Goal: Task Accomplishment & Management: Complete application form

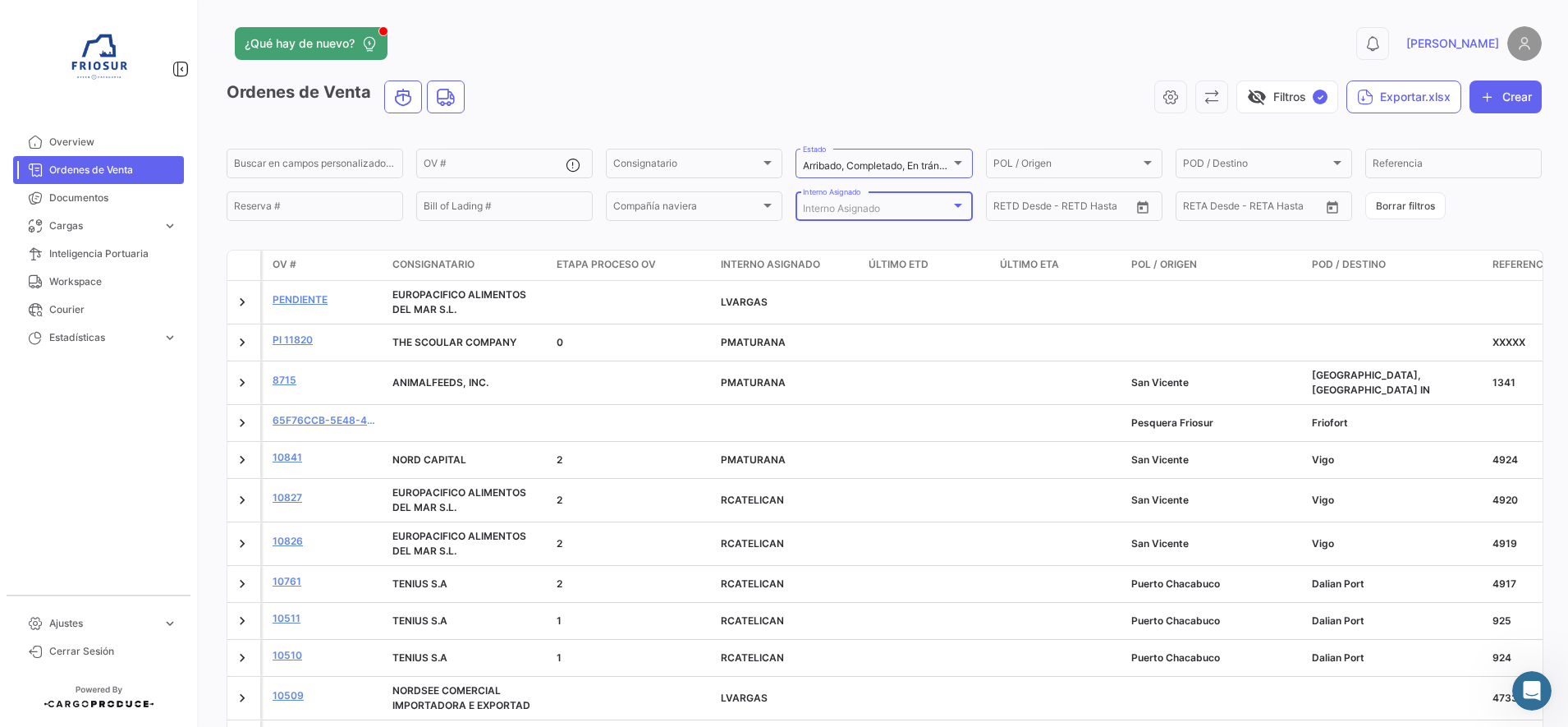
click at [872, 214] on span "Interno Asignado" at bounding box center [841, 208] width 77 height 13
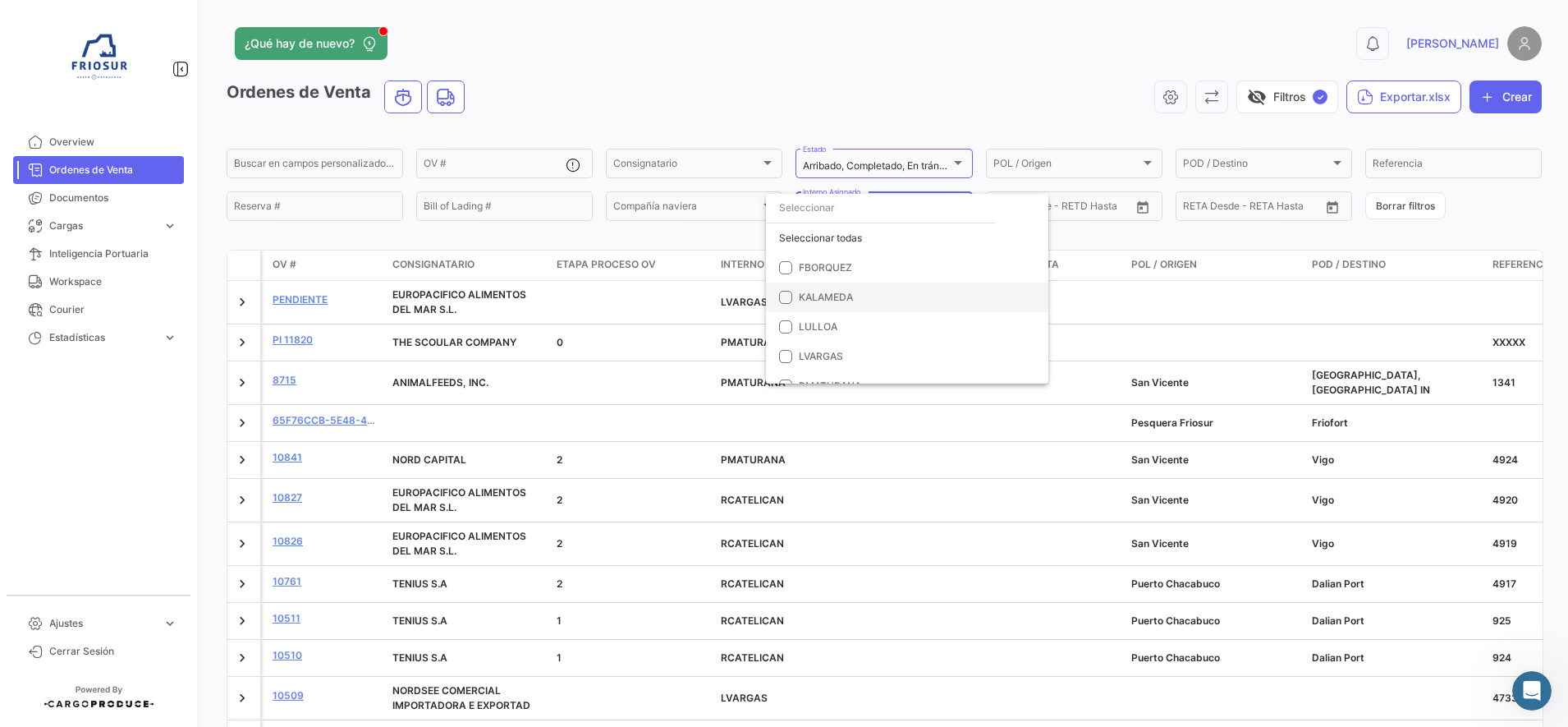
click at [837, 298] on span "KALAMEDA" at bounding box center [826, 297] width 55 height 13
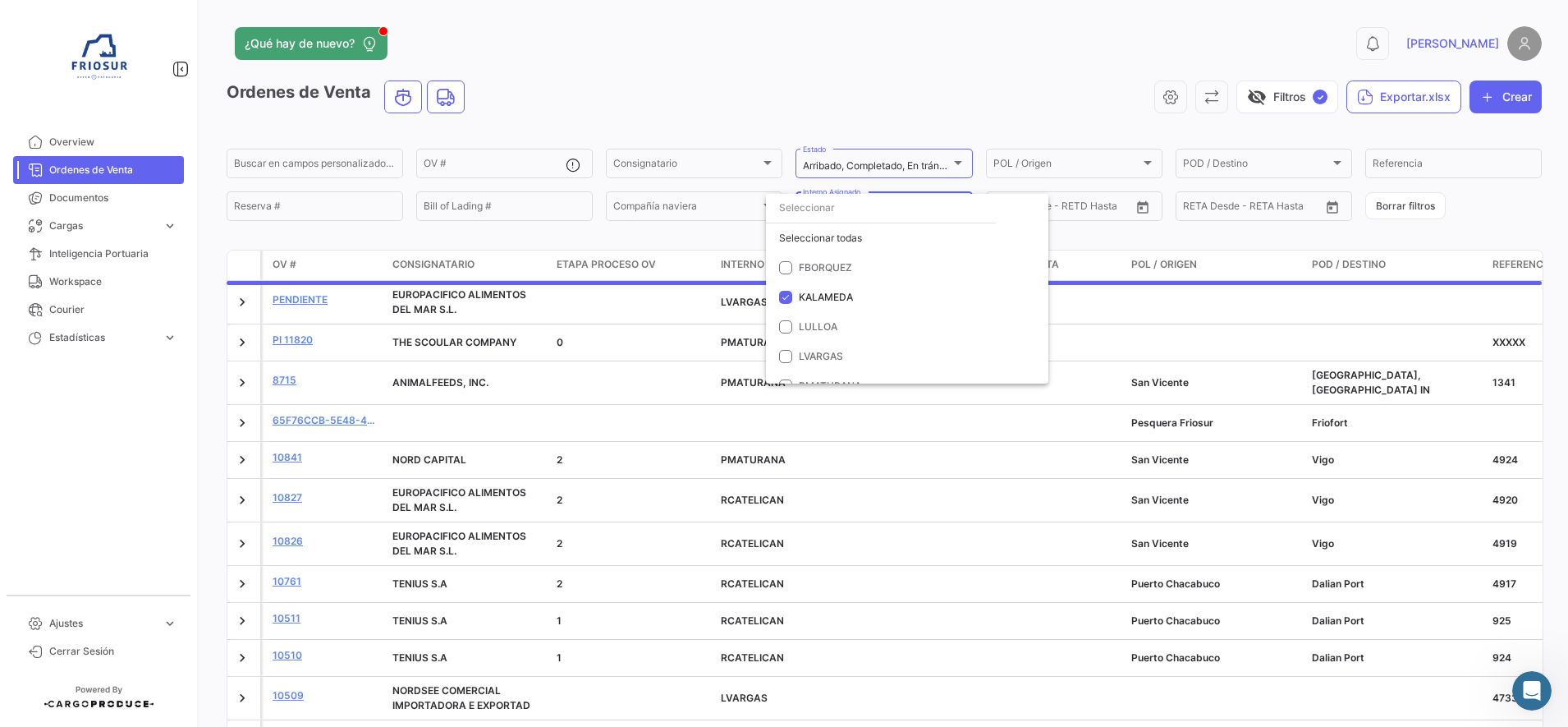
click at [764, 105] on div at bounding box center [784, 363] width 1568 height 727
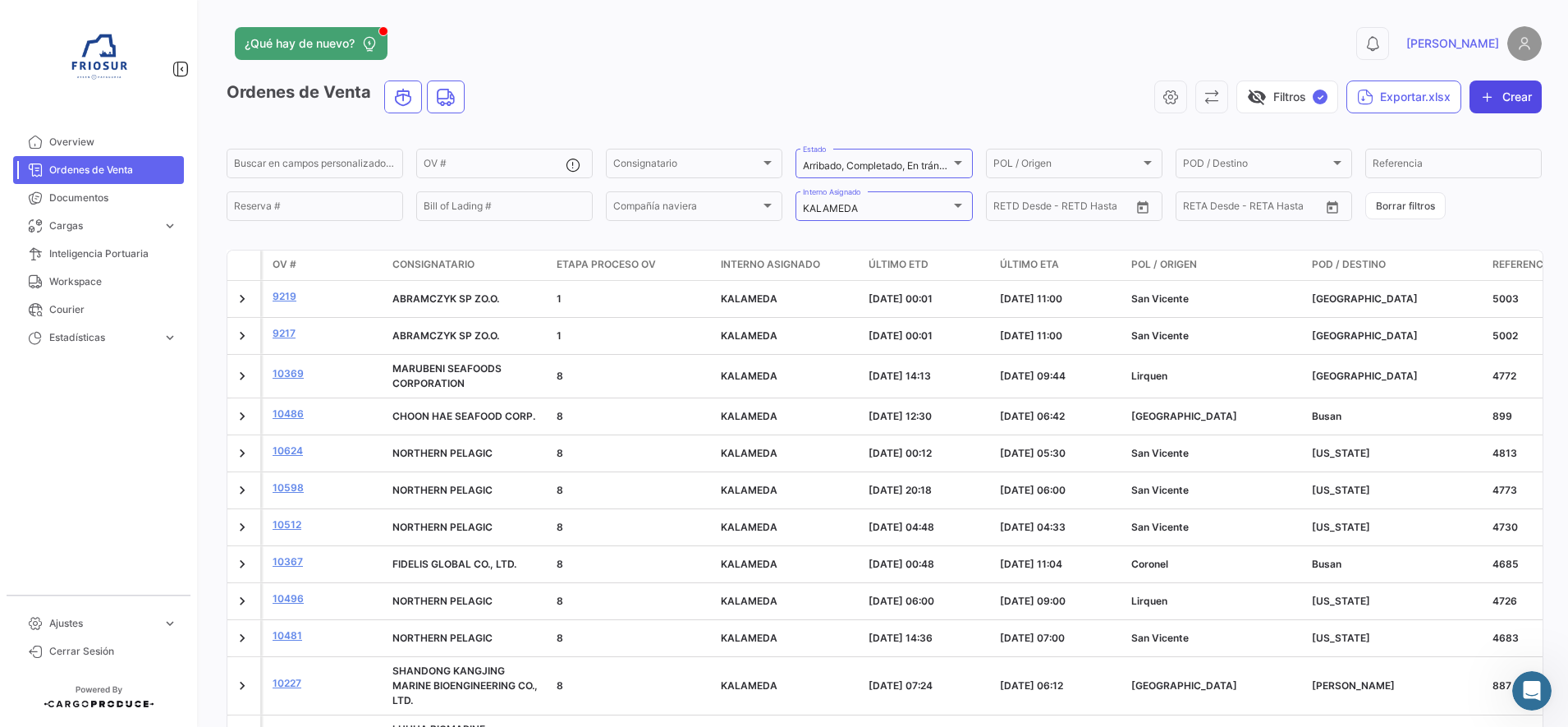
click at [1500, 91] on button "Crear" at bounding box center [1505, 96] width 72 height 33
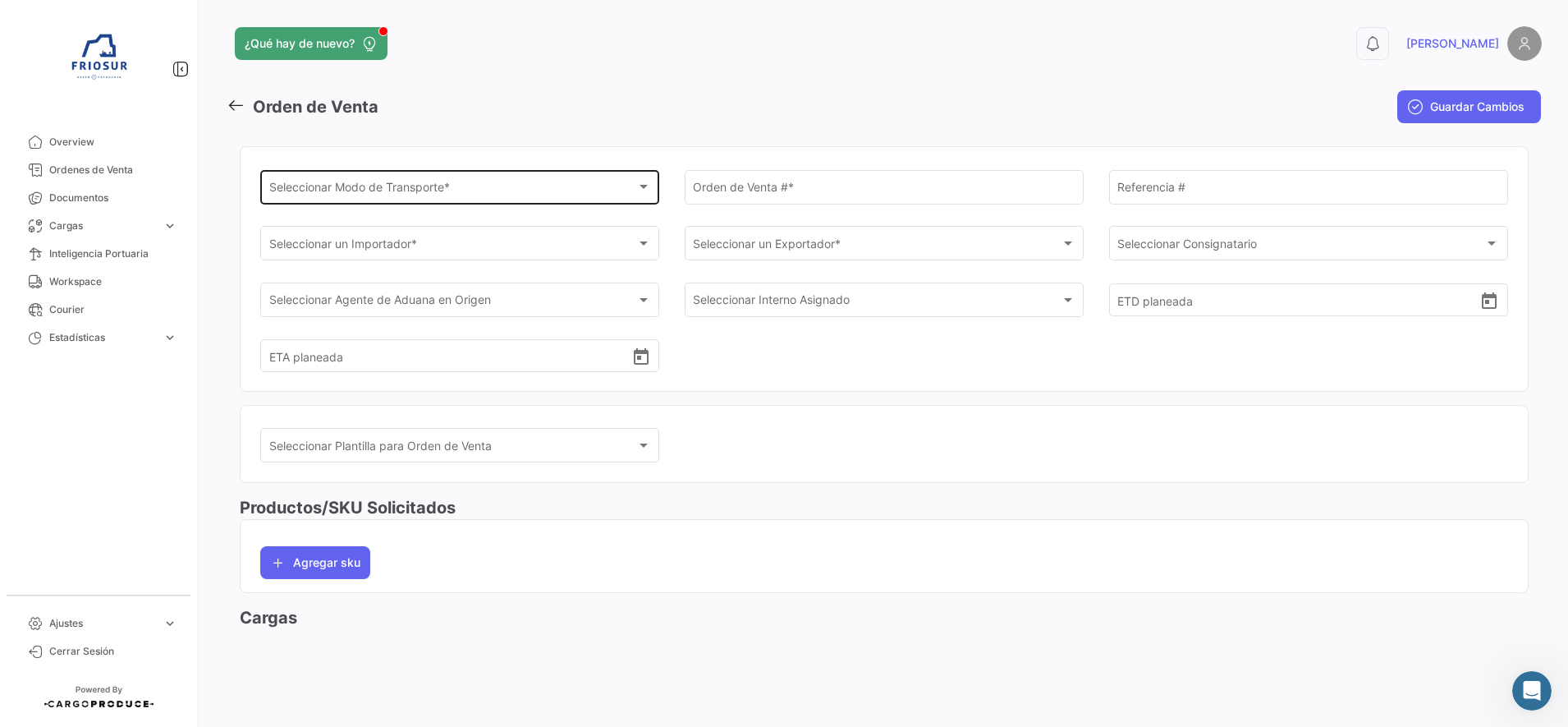
click at [516, 176] on div "Seleccionar Modo de Transporte * Seleccionar Modo de Transporte *" at bounding box center [460, 186] width 382 height 38
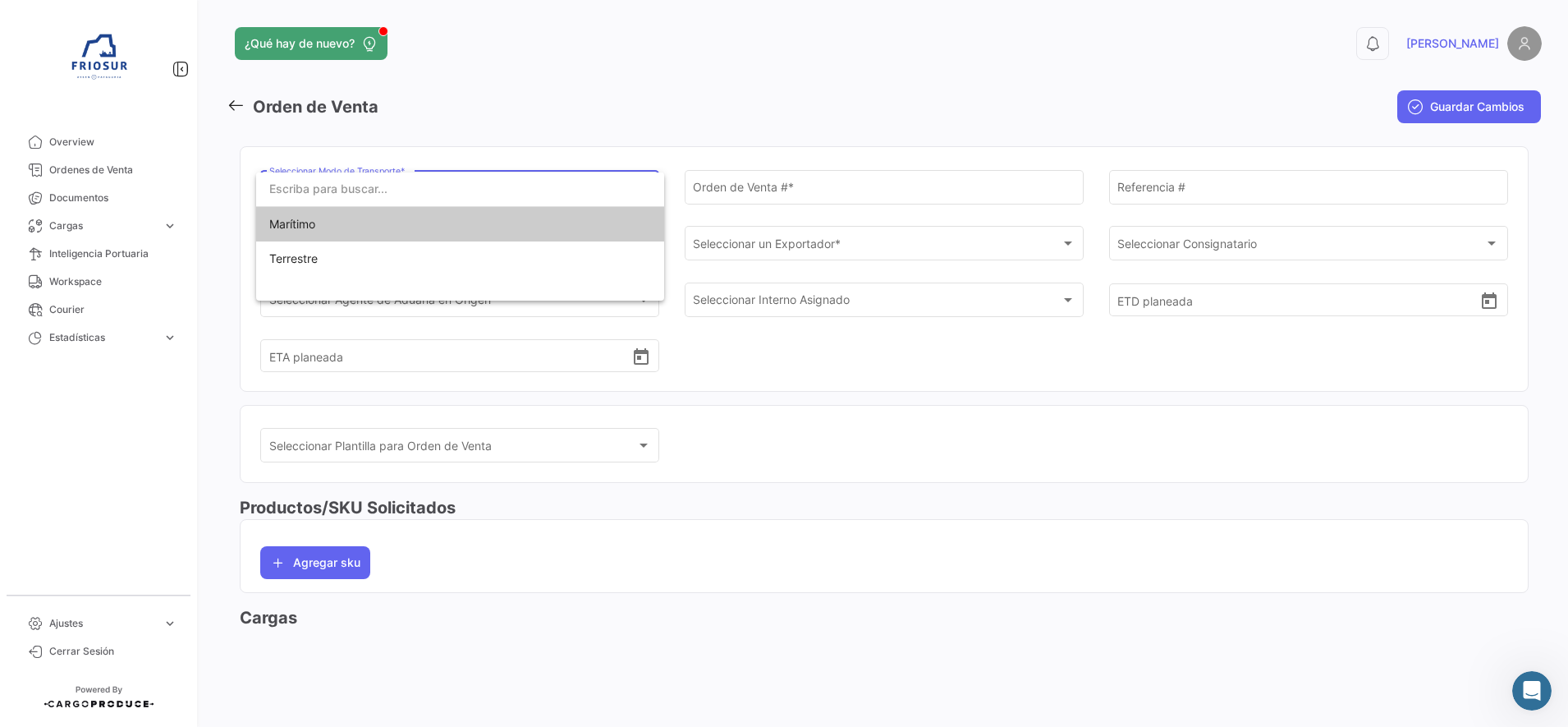
click at [458, 223] on span "Marítimo" at bounding box center [460, 224] width 382 height 35
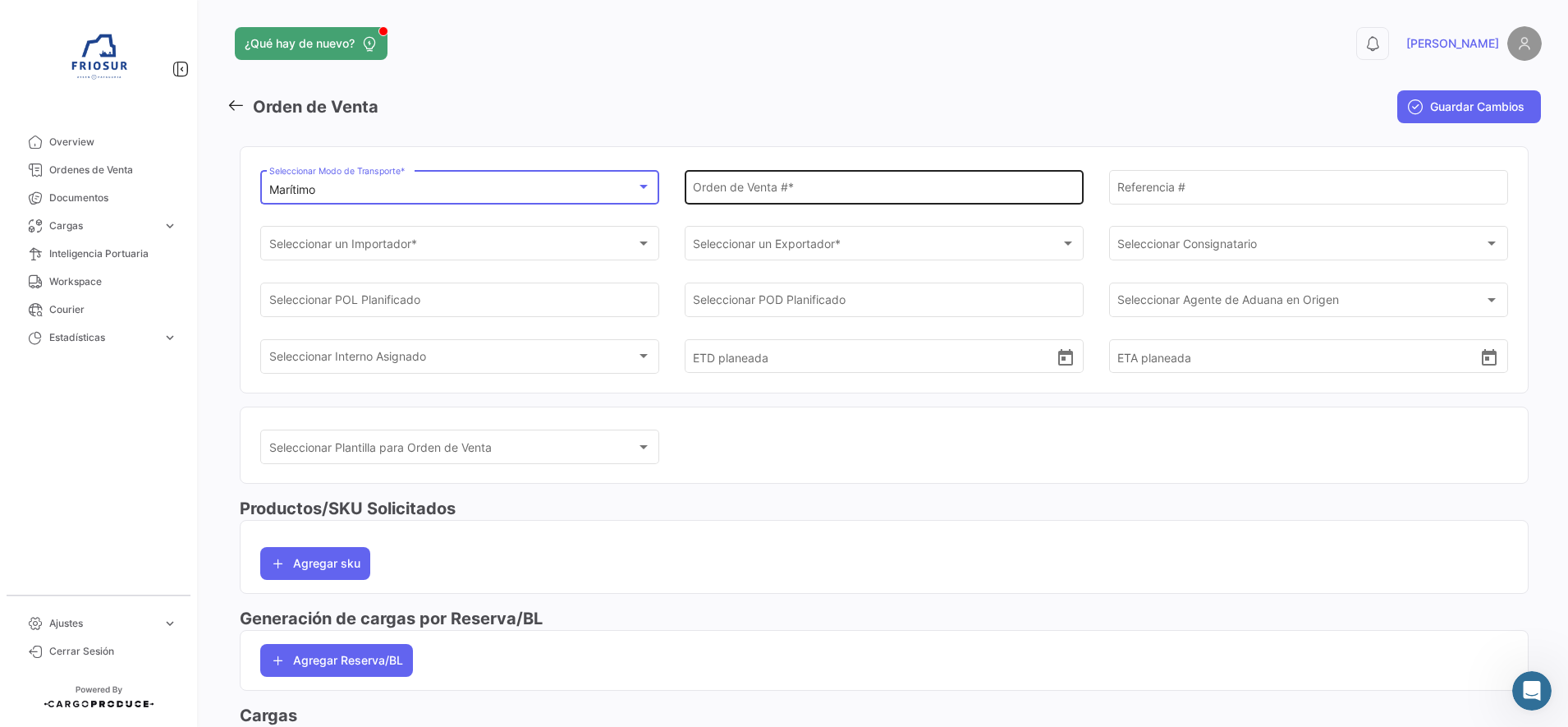
click at [777, 180] on div "Orden de Venta # *" at bounding box center [885, 186] width 382 height 38
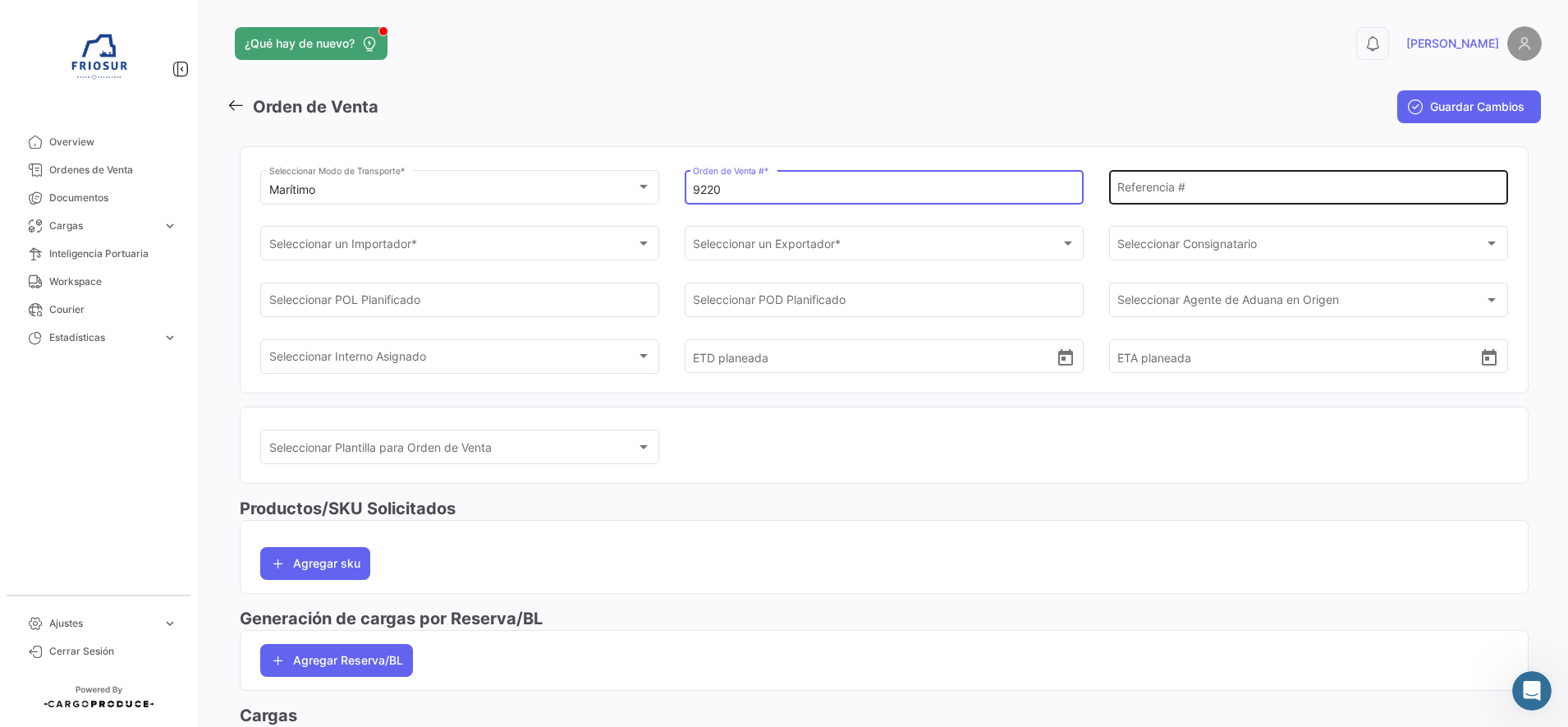
type input "9220"
click at [1179, 194] on input "Referencia #" at bounding box center [1309, 189] width 382 height 14
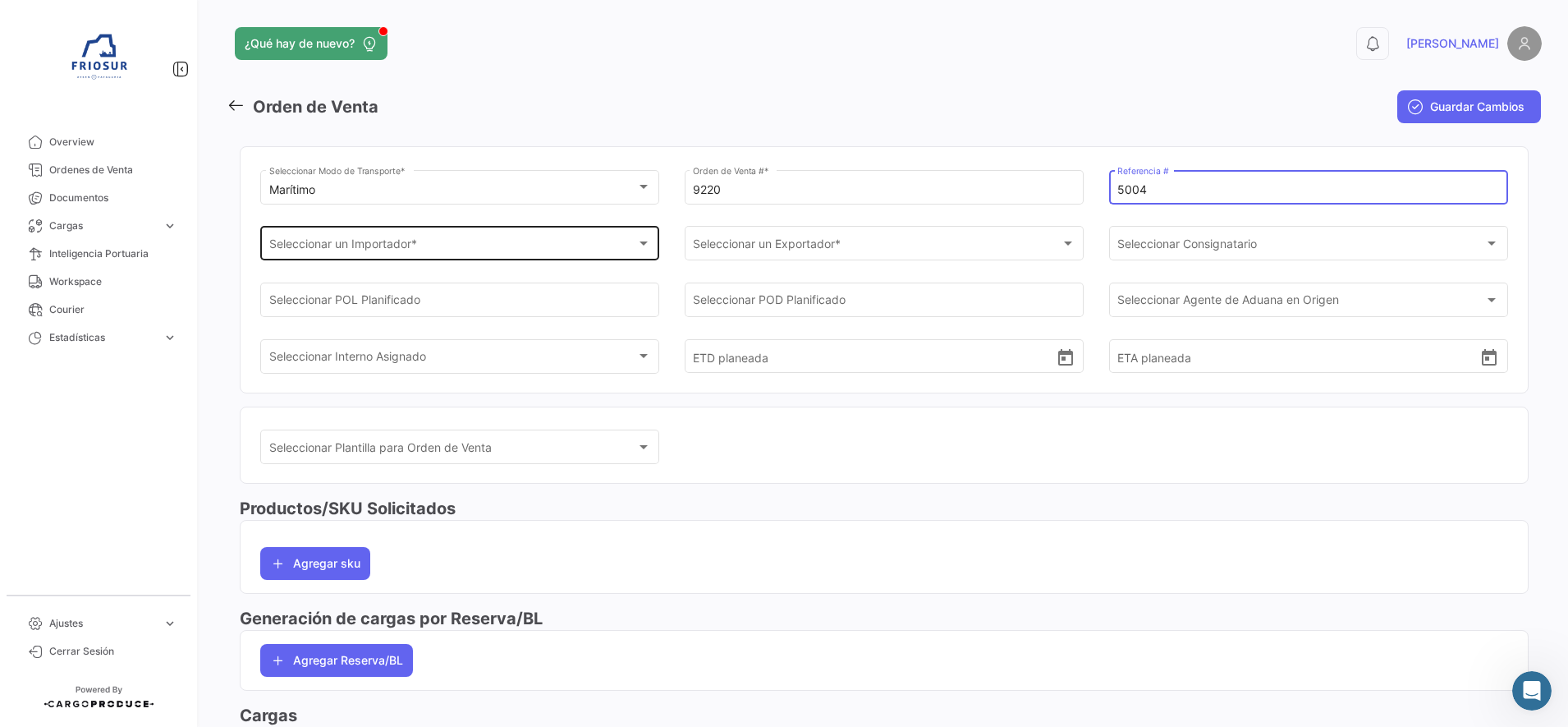
type input "5004"
click at [521, 241] on div "Seleccionar un Importador *" at bounding box center [452, 246] width 367 height 14
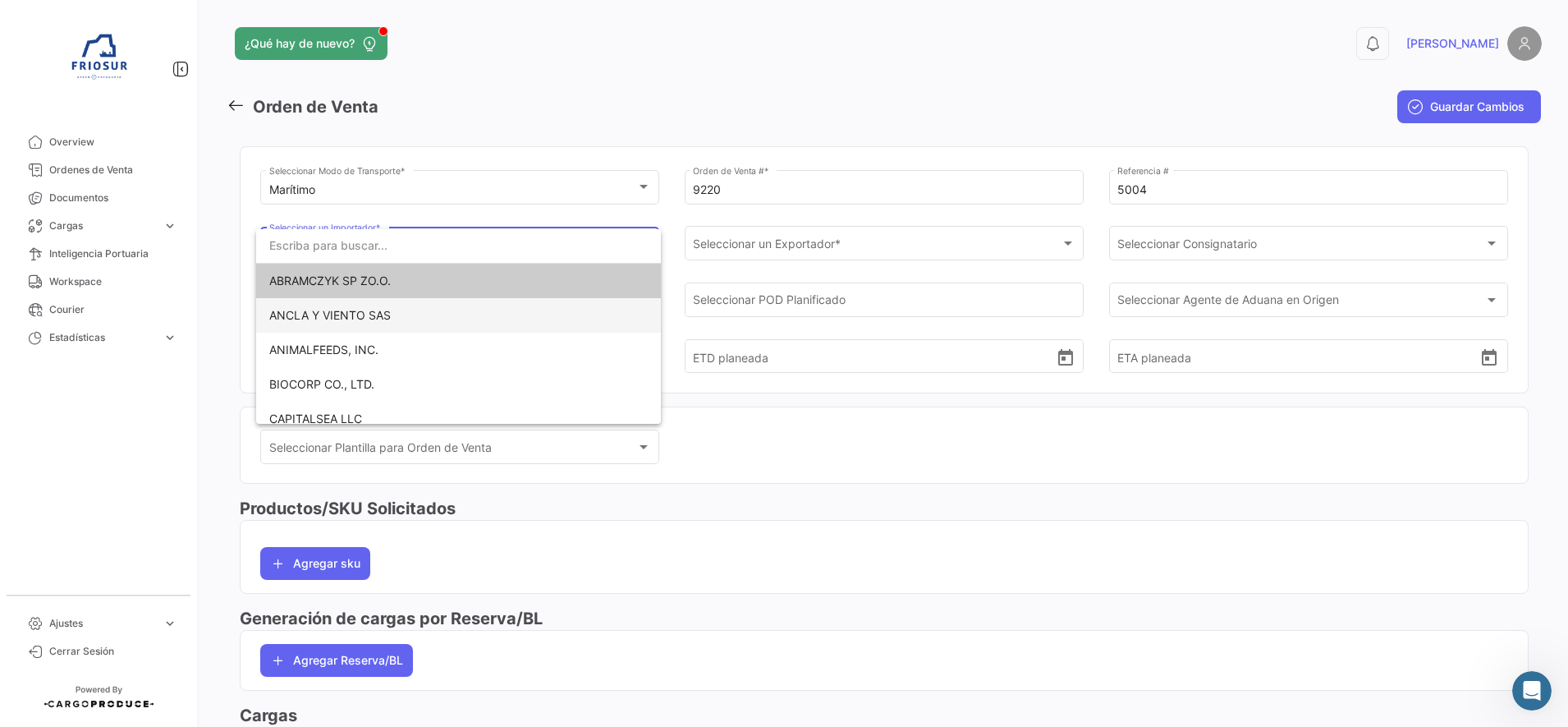
click at [483, 298] on span "ANCLA Y VIENTO SAS" at bounding box center [459, 316] width 379 height 35
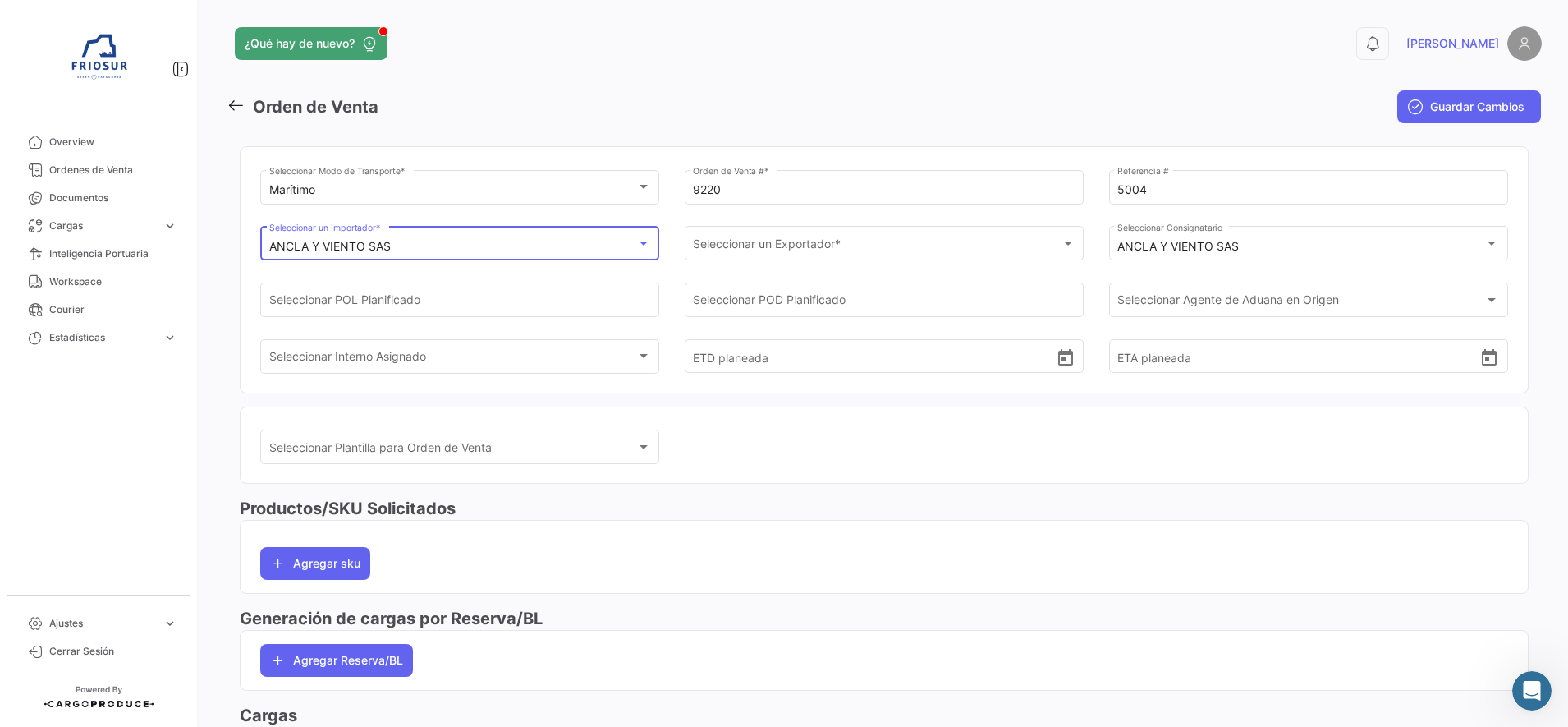
scroll to position [32, 0]
click at [500, 240] on div "ANCLA Y VIENTO SAS" at bounding box center [452, 246] width 367 height 14
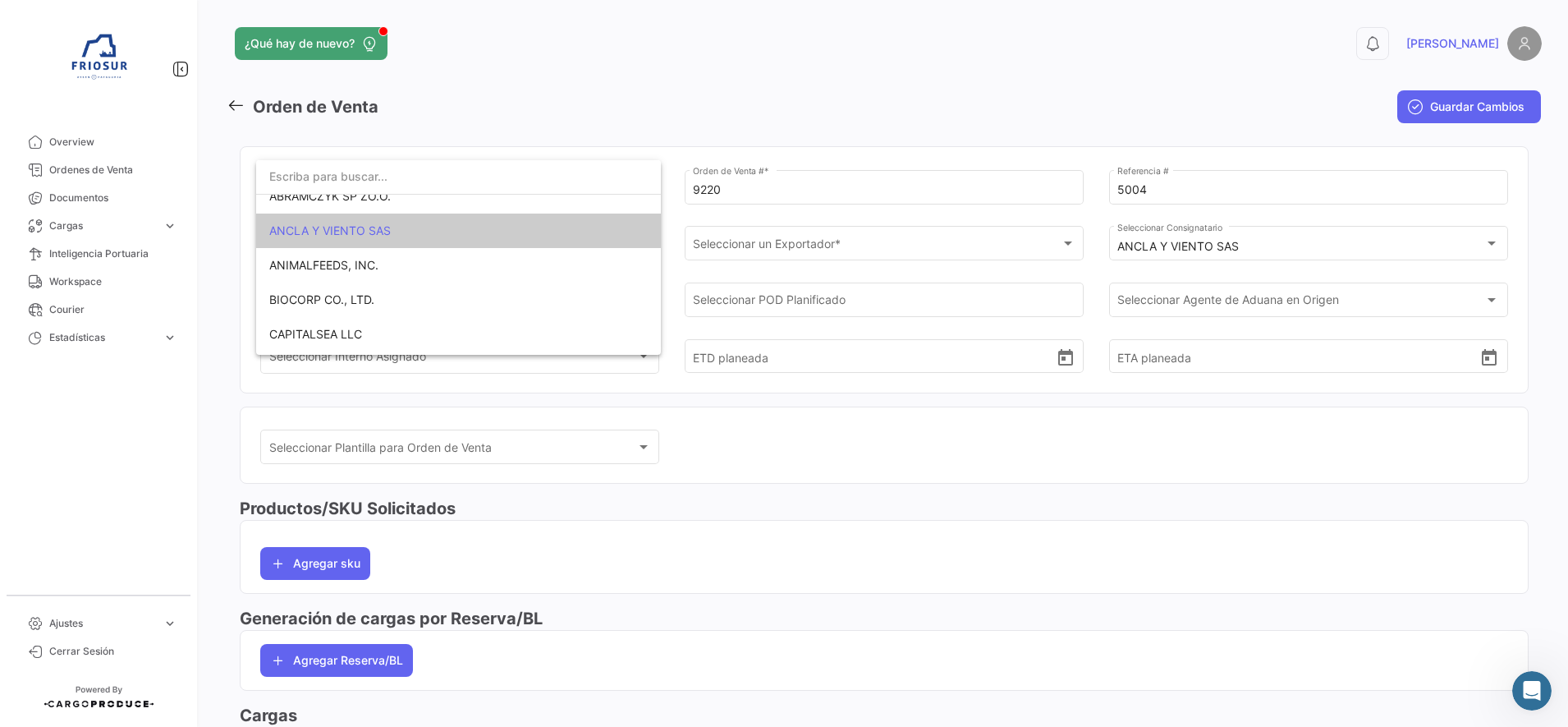
scroll to position [0, 0]
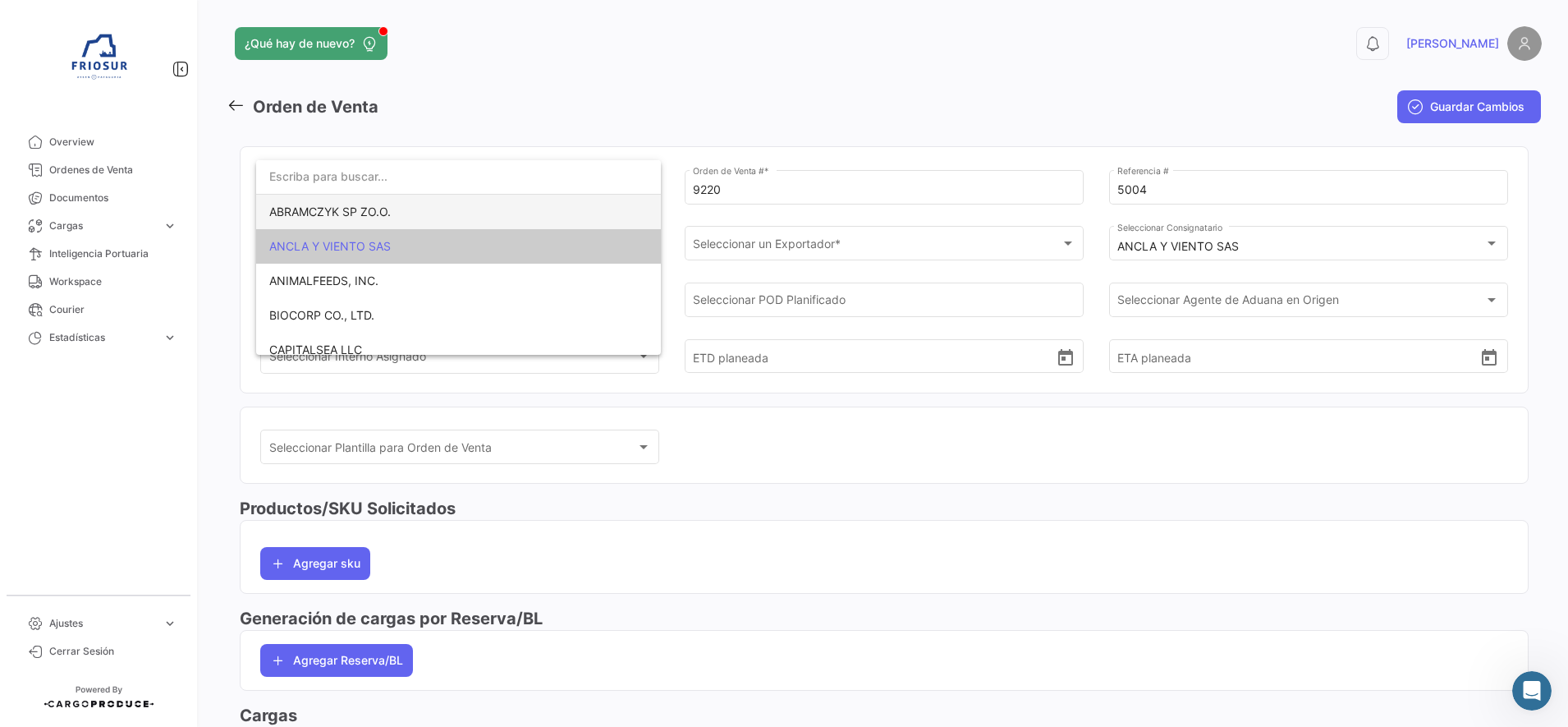
click at [458, 211] on span "ABRAMCZYK SP ZO.O." at bounding box center [459, 212] width 379 height 35
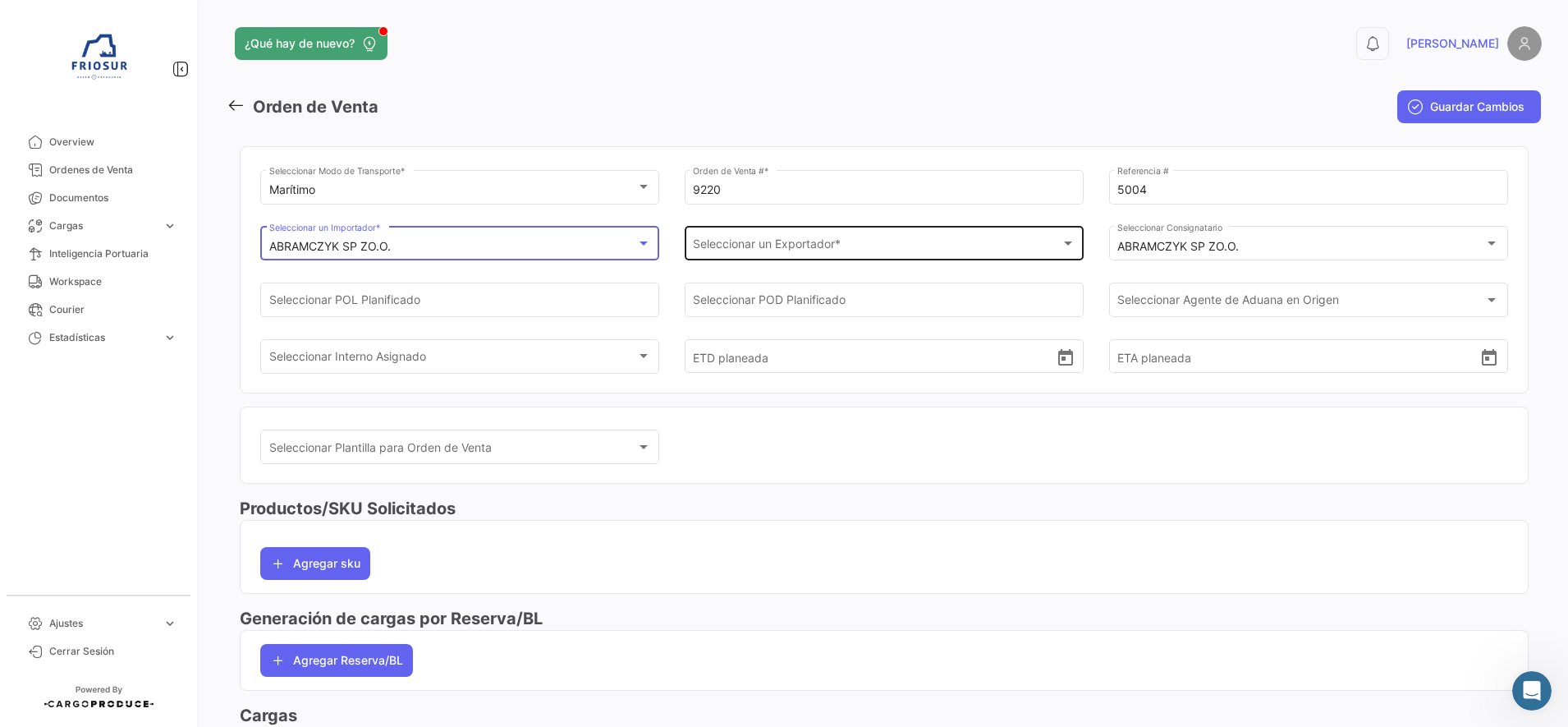
click at [846, 259] on div "Seleccionar un Exportador * Seleccionar un Exportador *" at bounding box center [885, 242] width 382 height 38
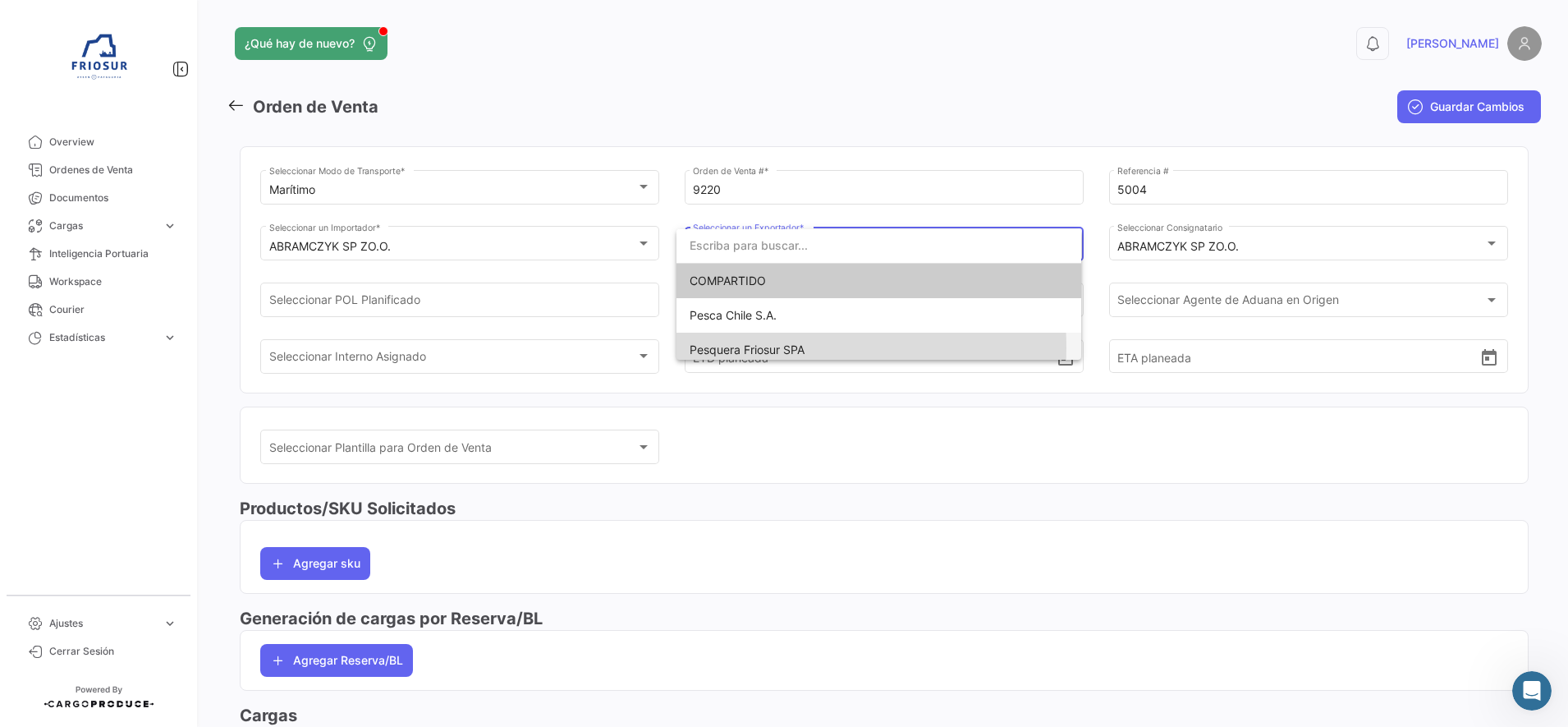
click at [764, 348] on span "Pesquera Friosur SPA" at bounding box center [747, 348] width 115 height 14
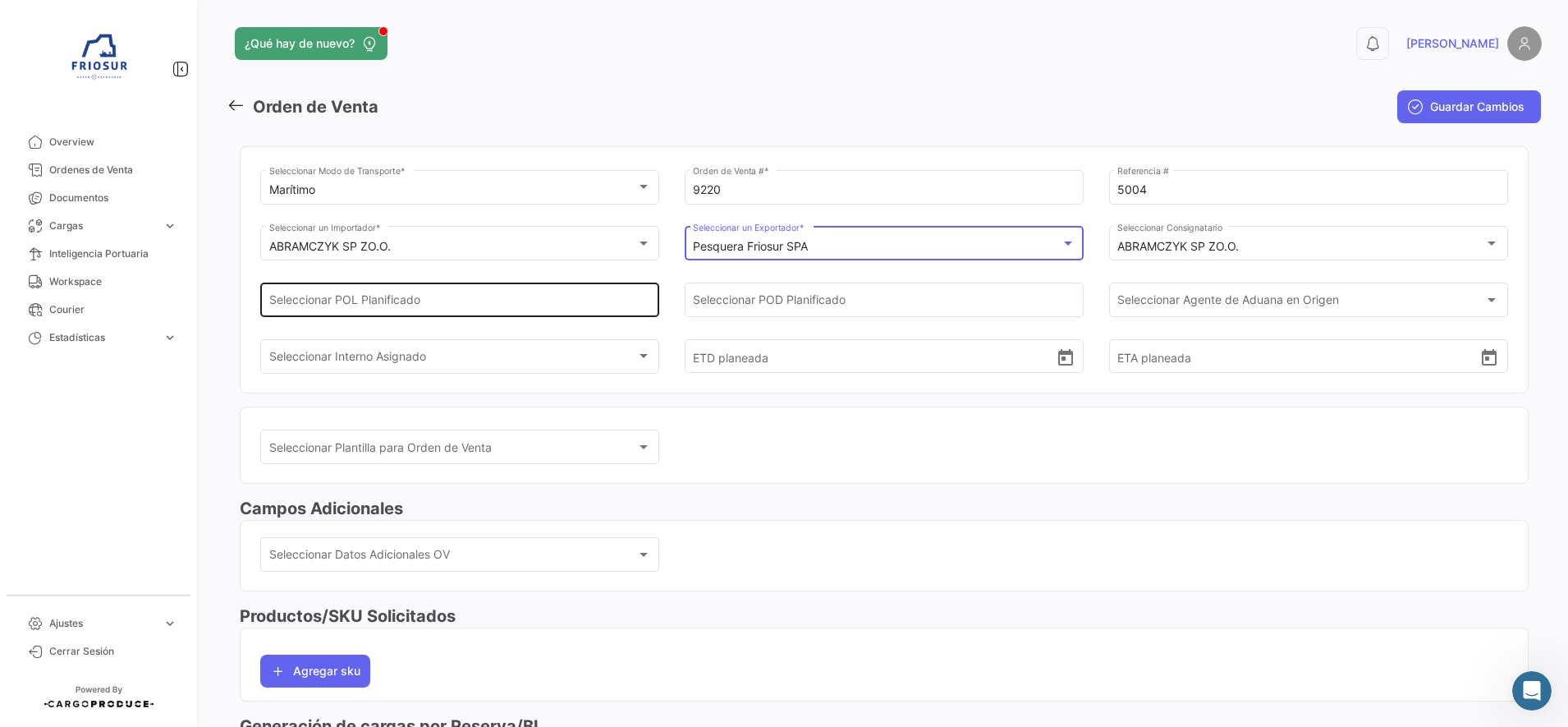
click at [538, 298] on input "Seleccionar POL Planificado" at bounding box center [460, 303] width 382 height 14
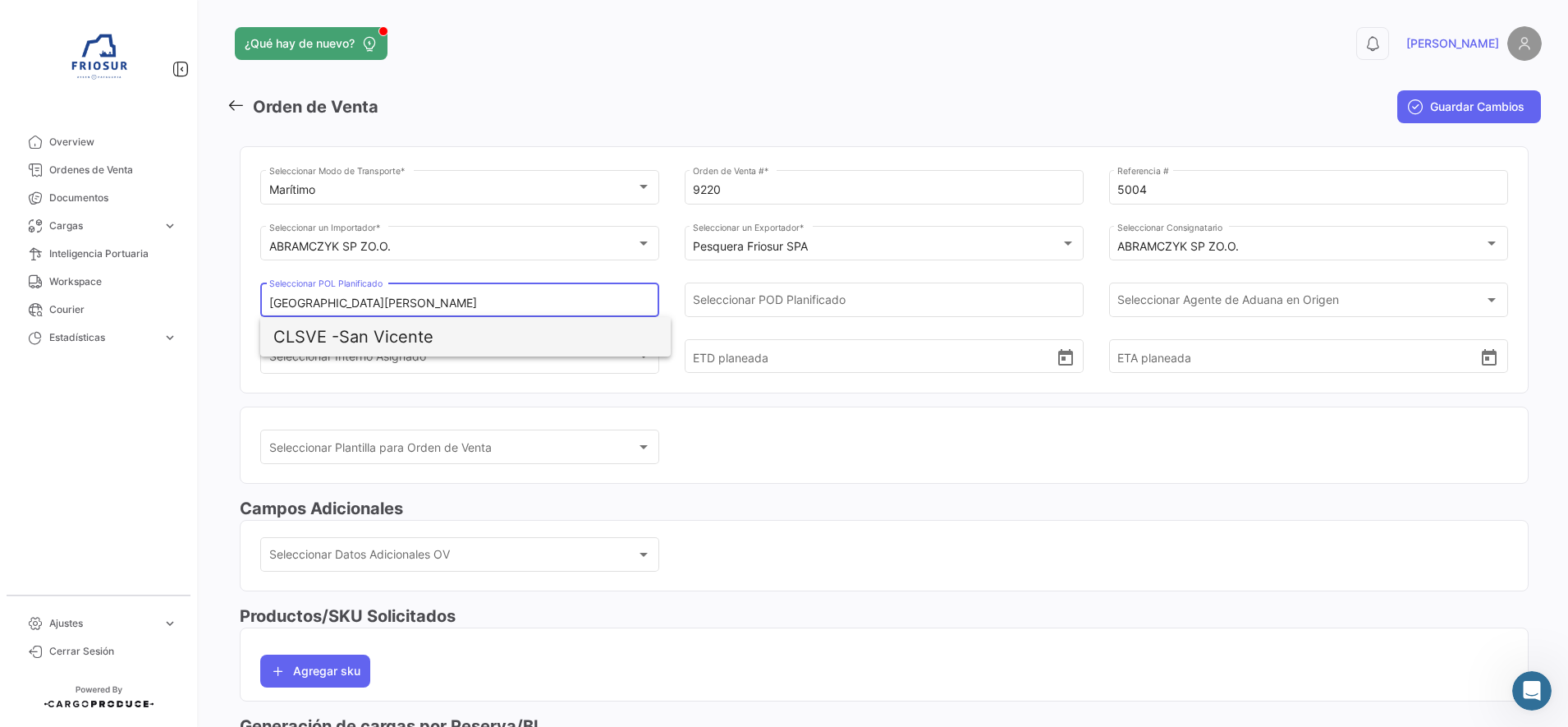
click at [517, 323] on span "CLSVE - [GEOGRAPHIC_DATA][PERSON_NAME]" at bounding box center [465, 336] width 384 height 39
type input "San Vicente"
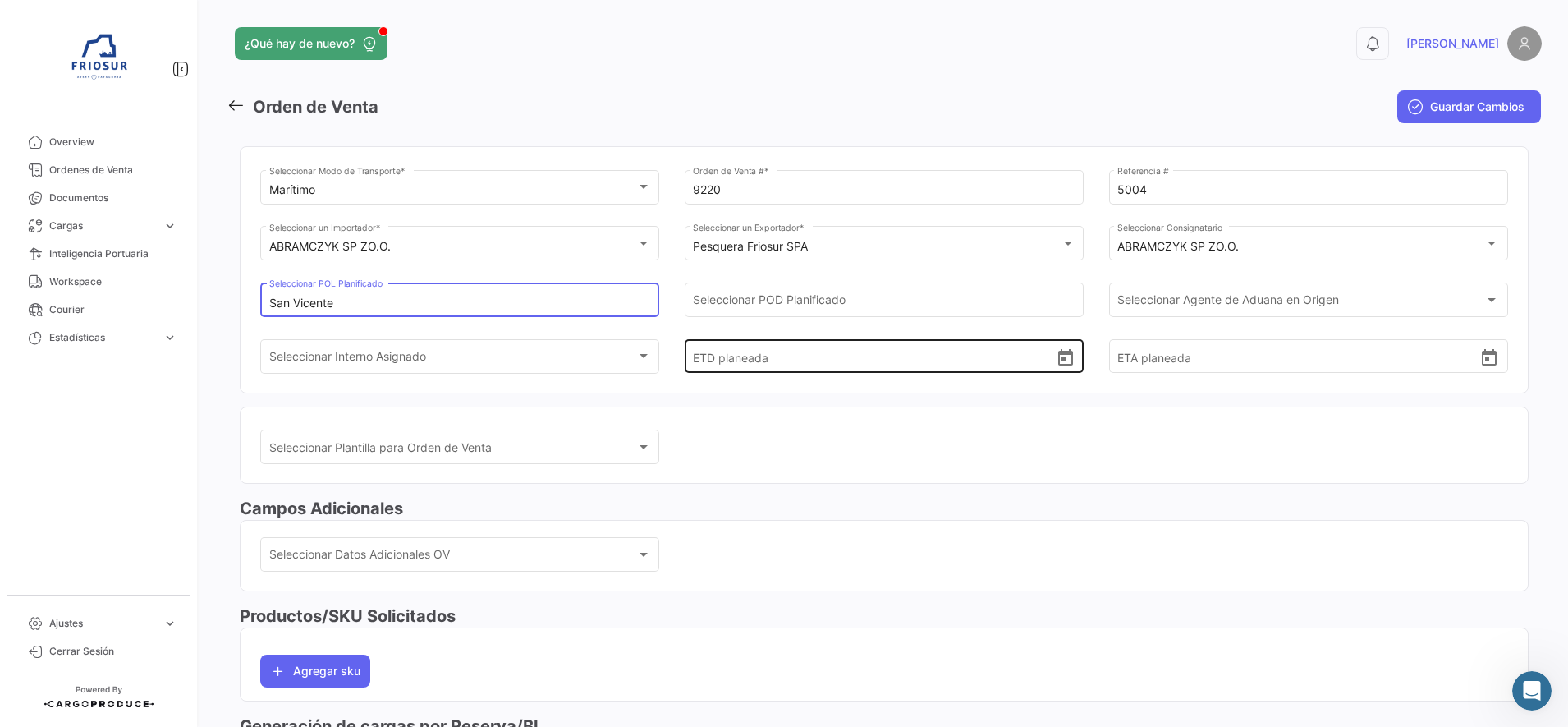
click at [750, 312] on div "ETD planeada" at bounding box center [885, 342] width 382 height 61
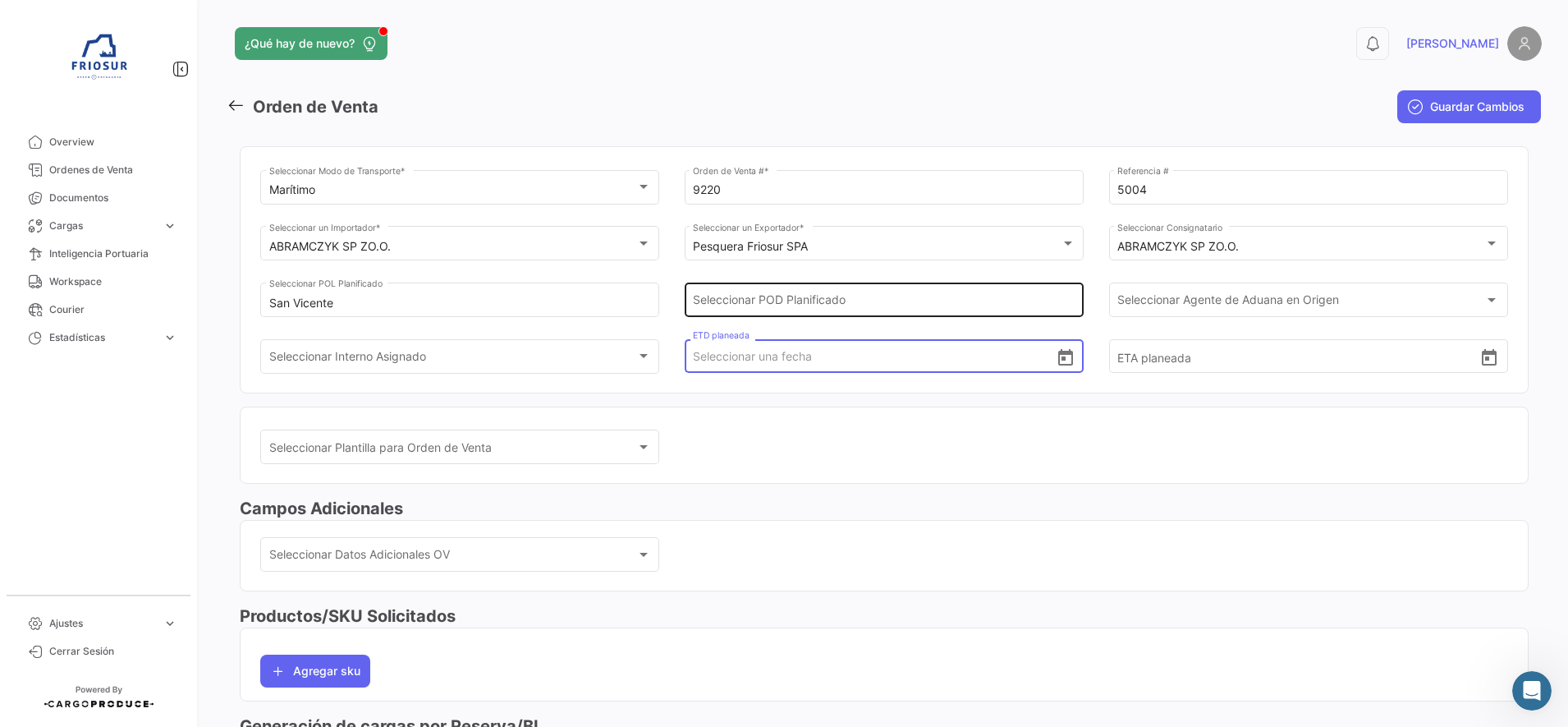
click at [757, 300] on input "Seleccionar POD Planificado" at bounding box center [885, 303] width 382 height 14
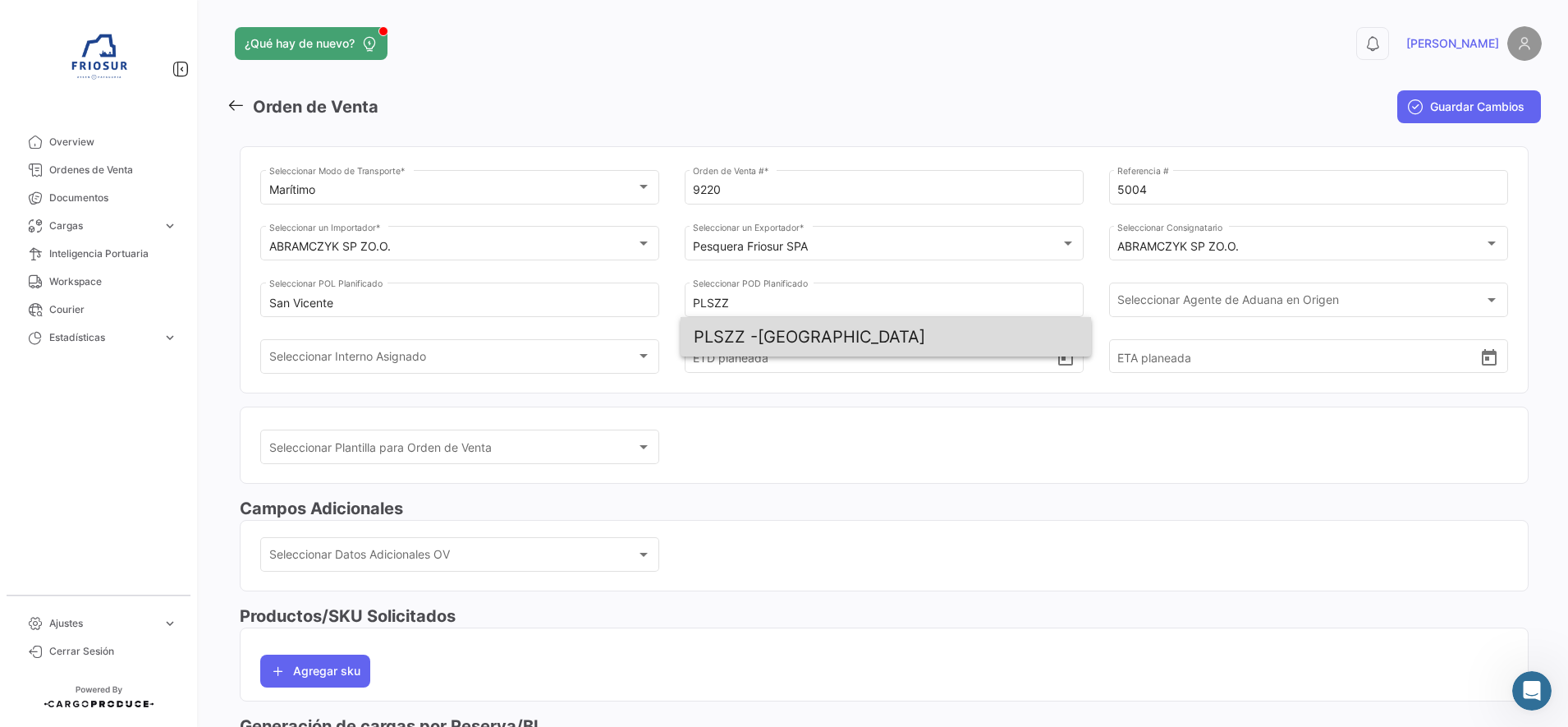
click at [794, 337] on span "PLSZZ - [GEOGRAPHIC_DATA]" at bounding box center [885, 336] width 384 height 39
type input "[GEOGRAPHIC_DATA]"
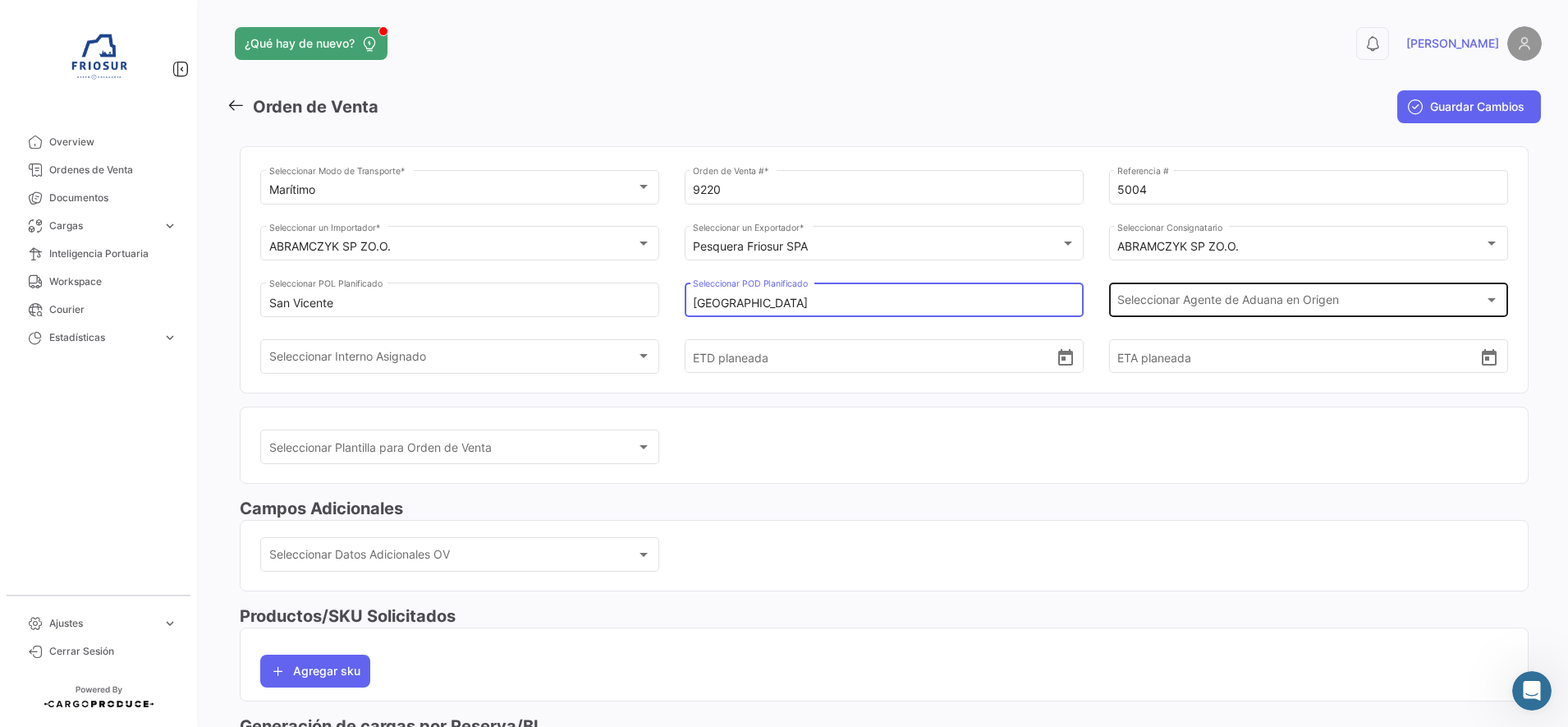
click at [1252, 299] on span "Seleccionar Agente de Aduana en Origen" at bounding box center [1300, 303] width 367 height 14
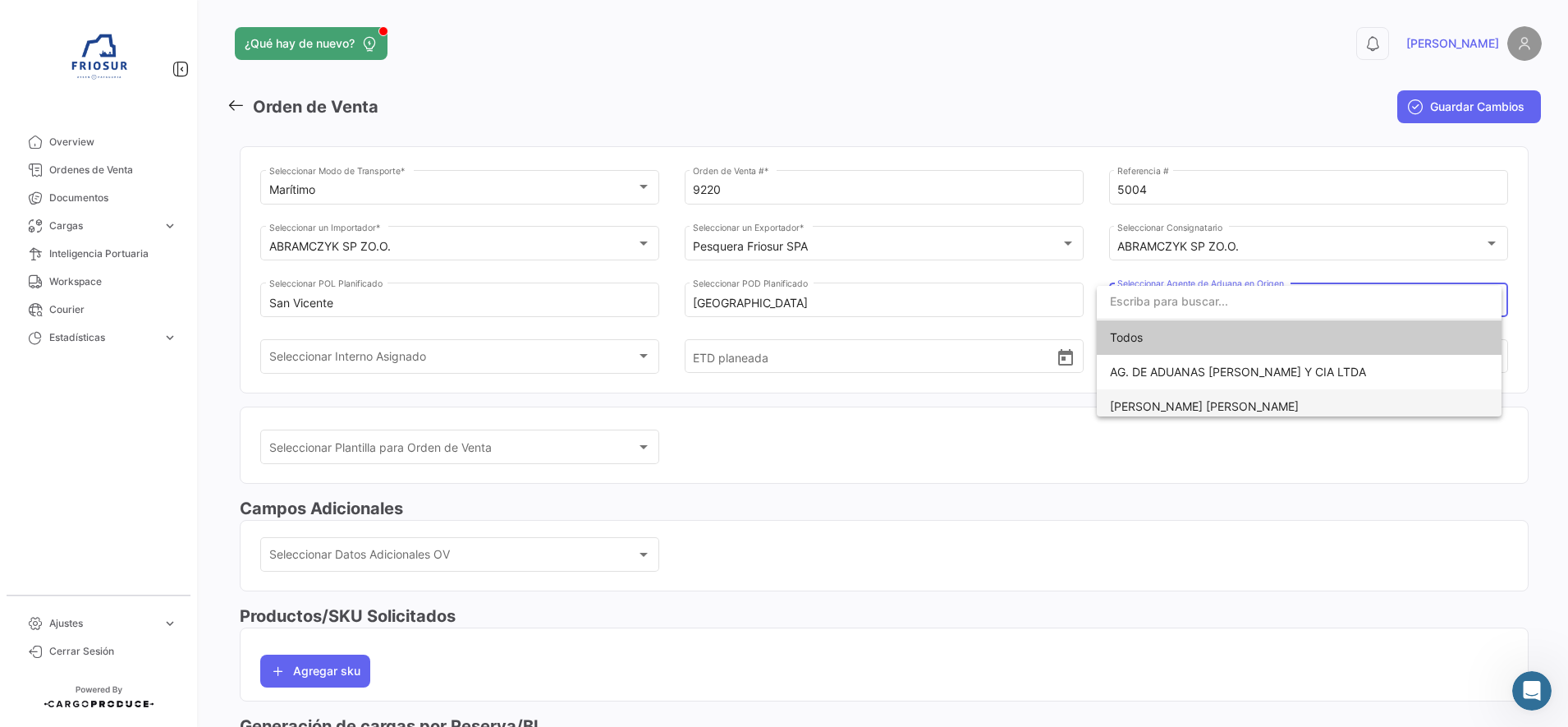
click at [1157, 408] on span "[PERSON_NAME] [PERSON_NAME]" at bounding box center [1205, 406] width 189 height 14
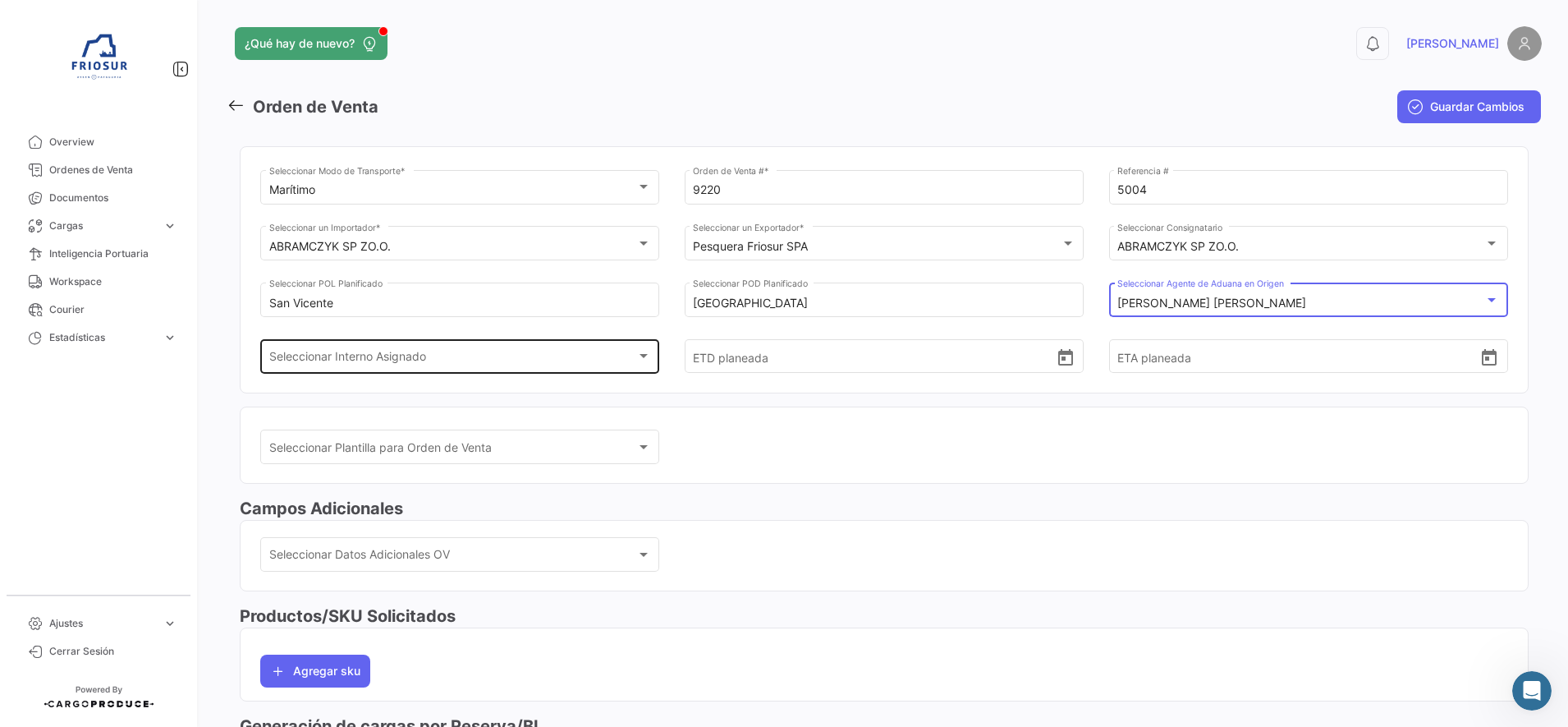
click at [638, 361] on div at bounding box center [643, 356] width 15 height 13
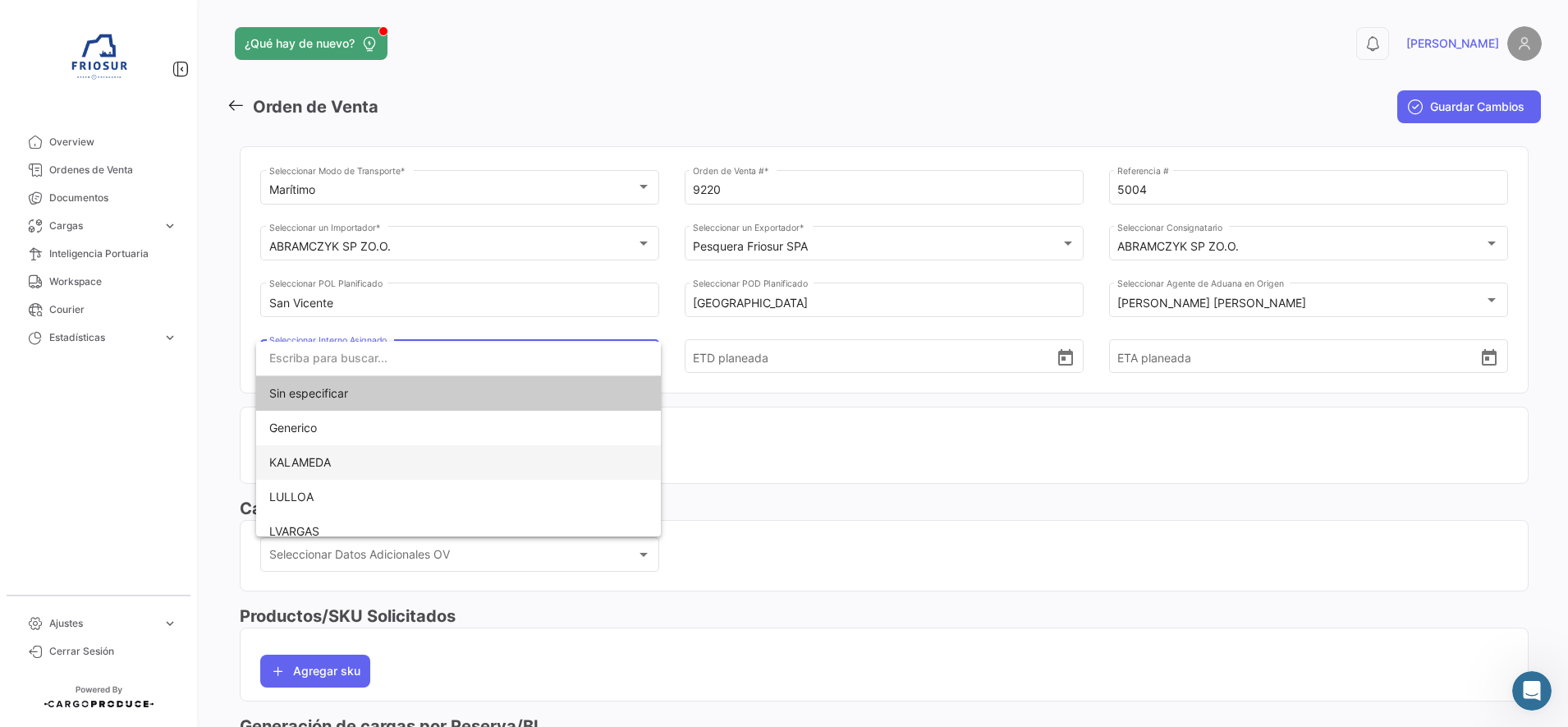
click at [310, 458] on span "KALAMEDA" at bounding box center [300, 461] width 62 height 14
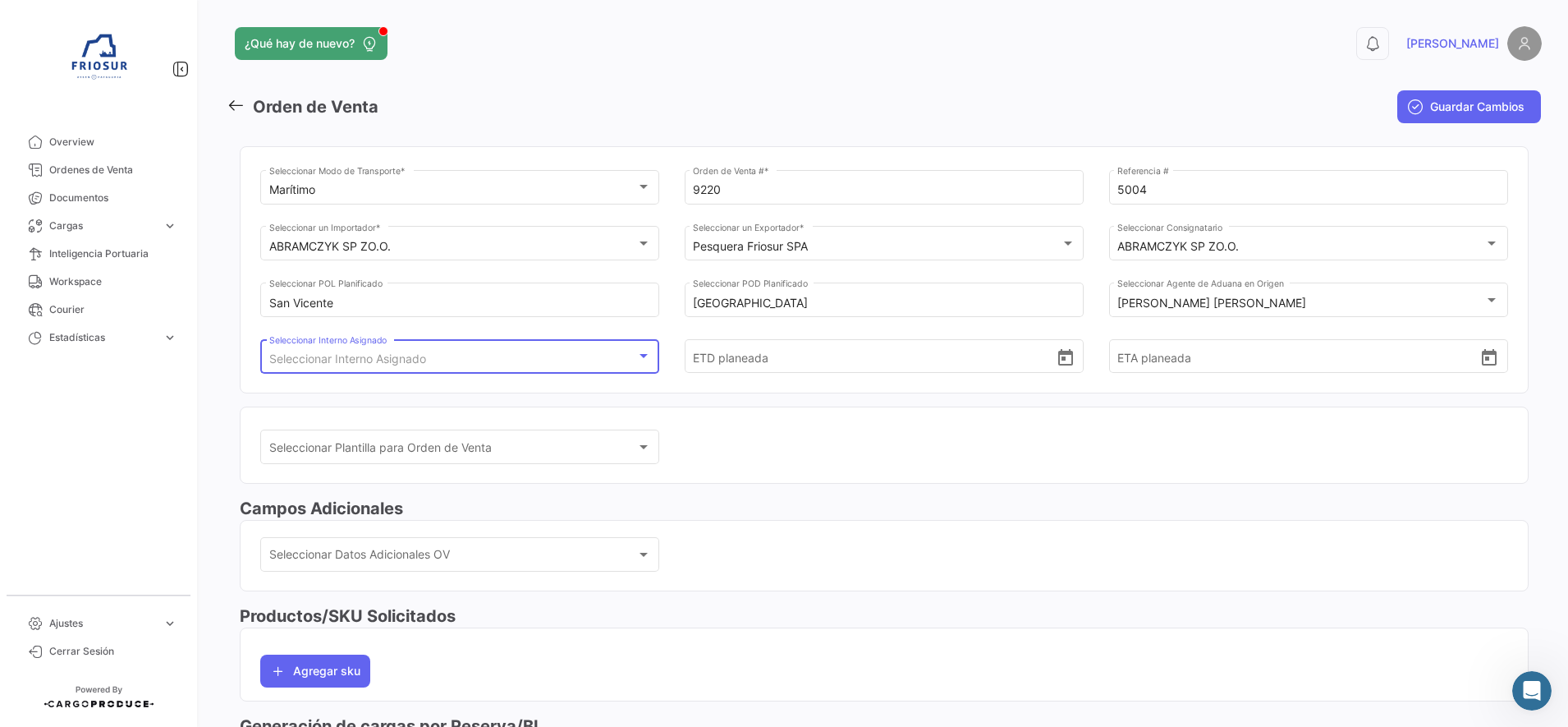
scroll to position [32, 0]
click at [1058, 358] on icon "Open calendar" at bounding box center [1066, 357] width 15 height 16
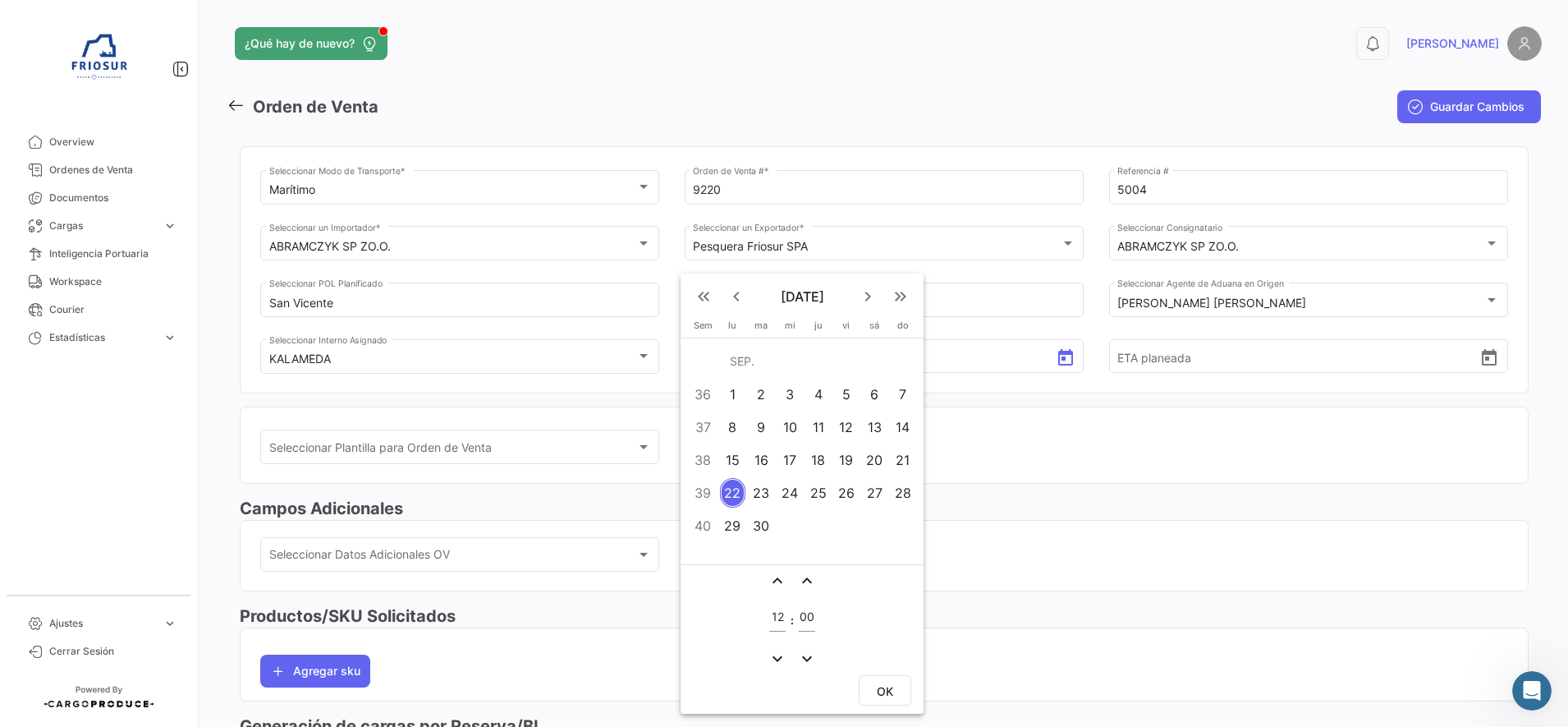
click at [769, 497] on div "23" at bounding box center [761, 492] width 26 height 29
click at [876, 689] on button "OK" at bounding box center [885, 690] width 53 height 30
type input "[DATE] 12:00"
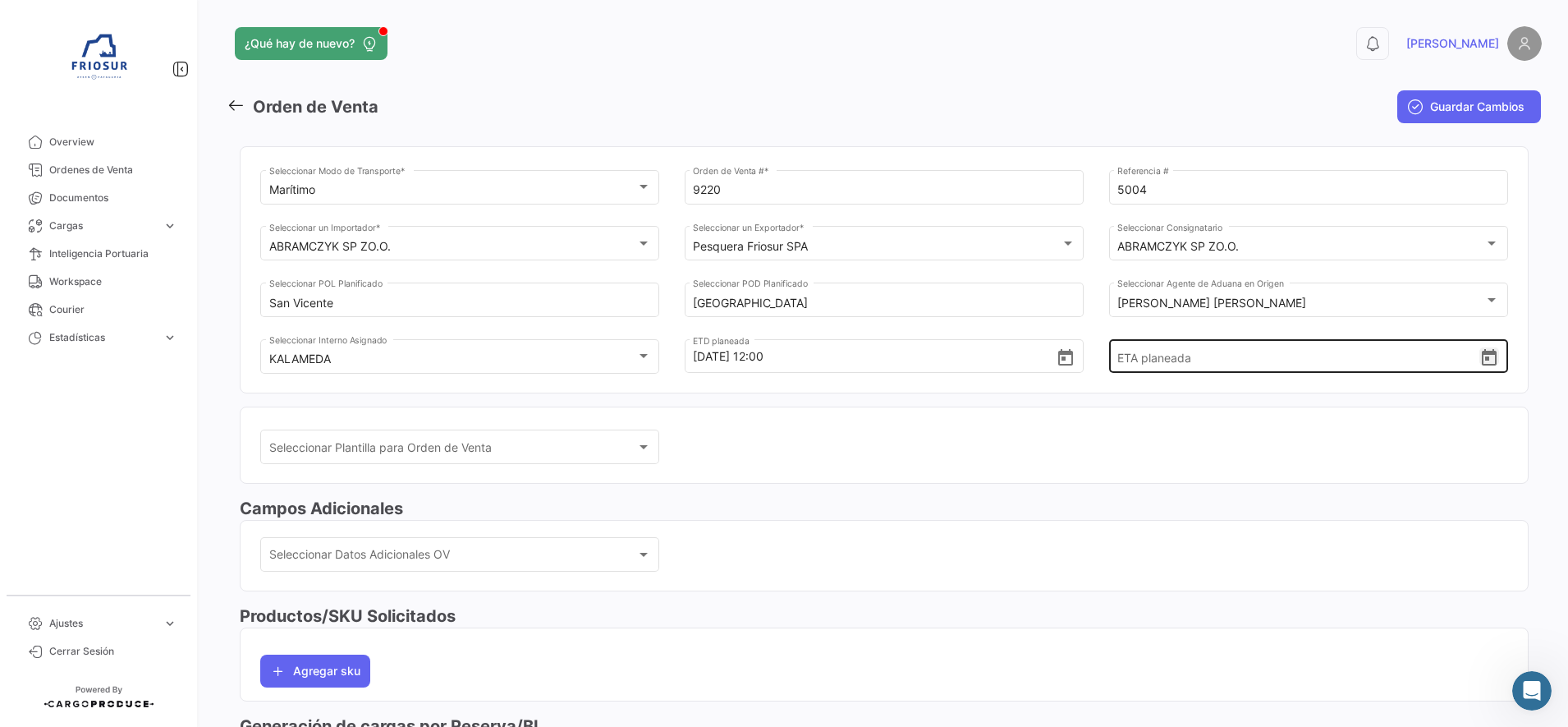
click at [1486, 363] on icon "Open calendar" at bounding box center [1490, 358] width 20 height 20
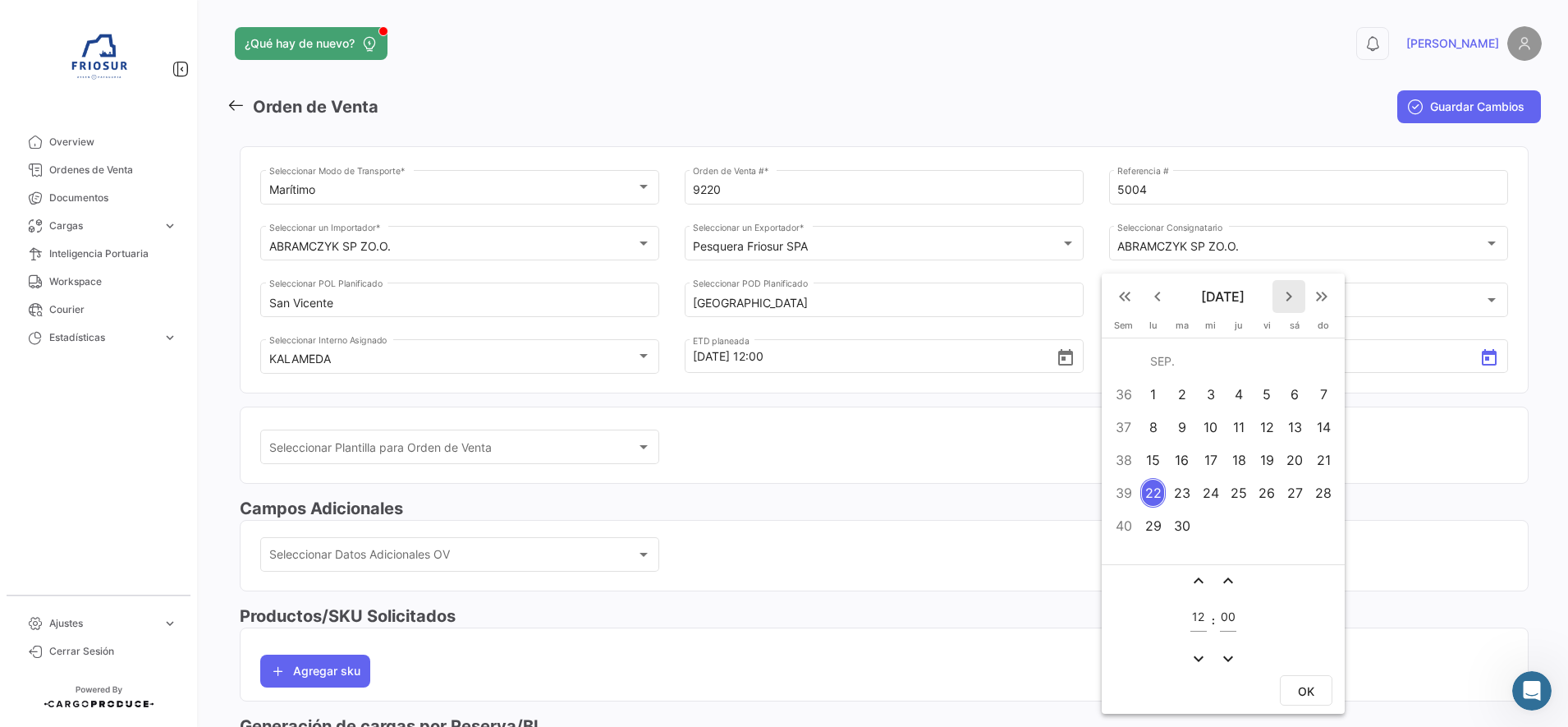
click at [1290, 291] on mat-icon "keyboard_arrow_right" at bounding box center [1290, 297] width 20 height 20
click at [1315, 360] on div "2" at bounding box center [1323, 361] width 26 height 29
click at [1315, 687] on button "OK" at bounding box center [1307, 690] width 53 height 30
type input "[DATE] 12:00"
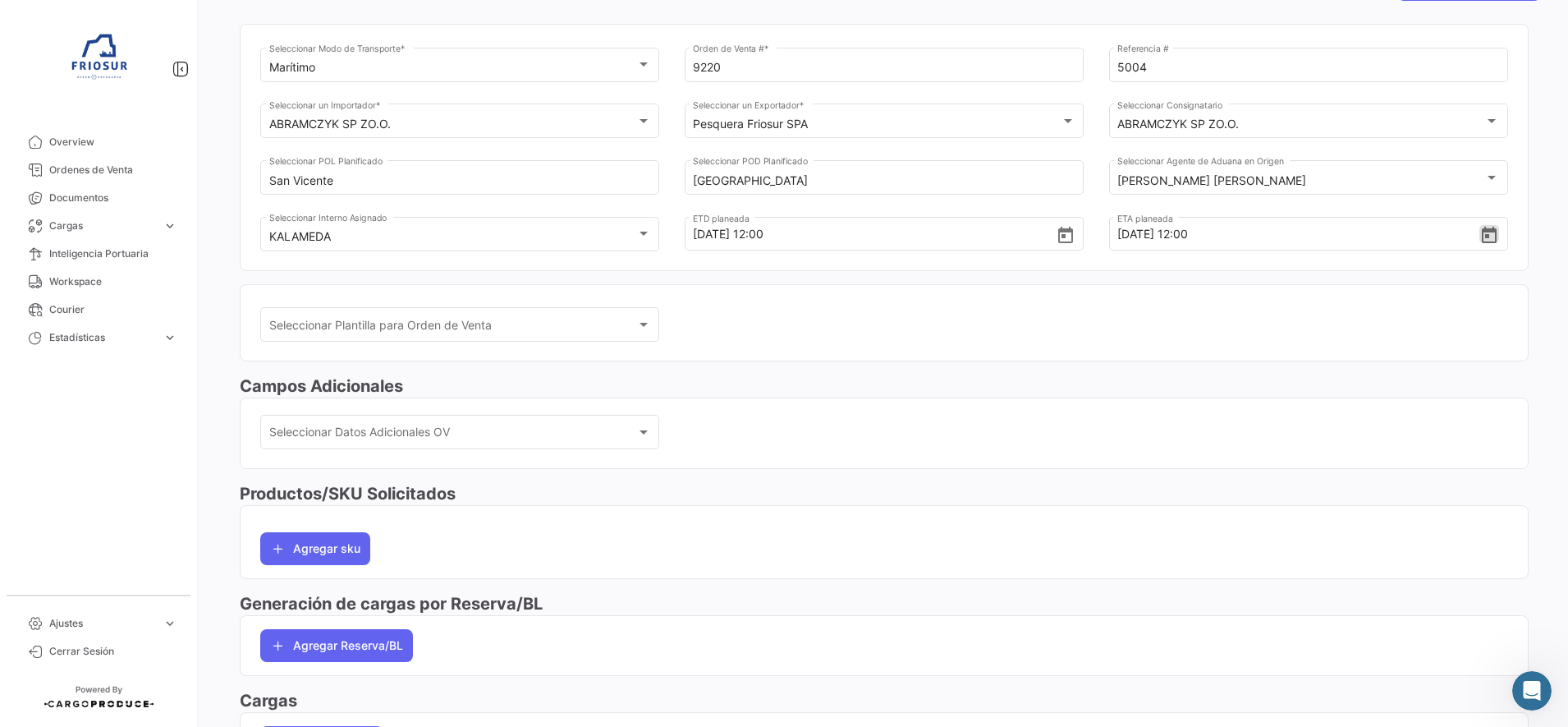
scroll to position [247, 0]
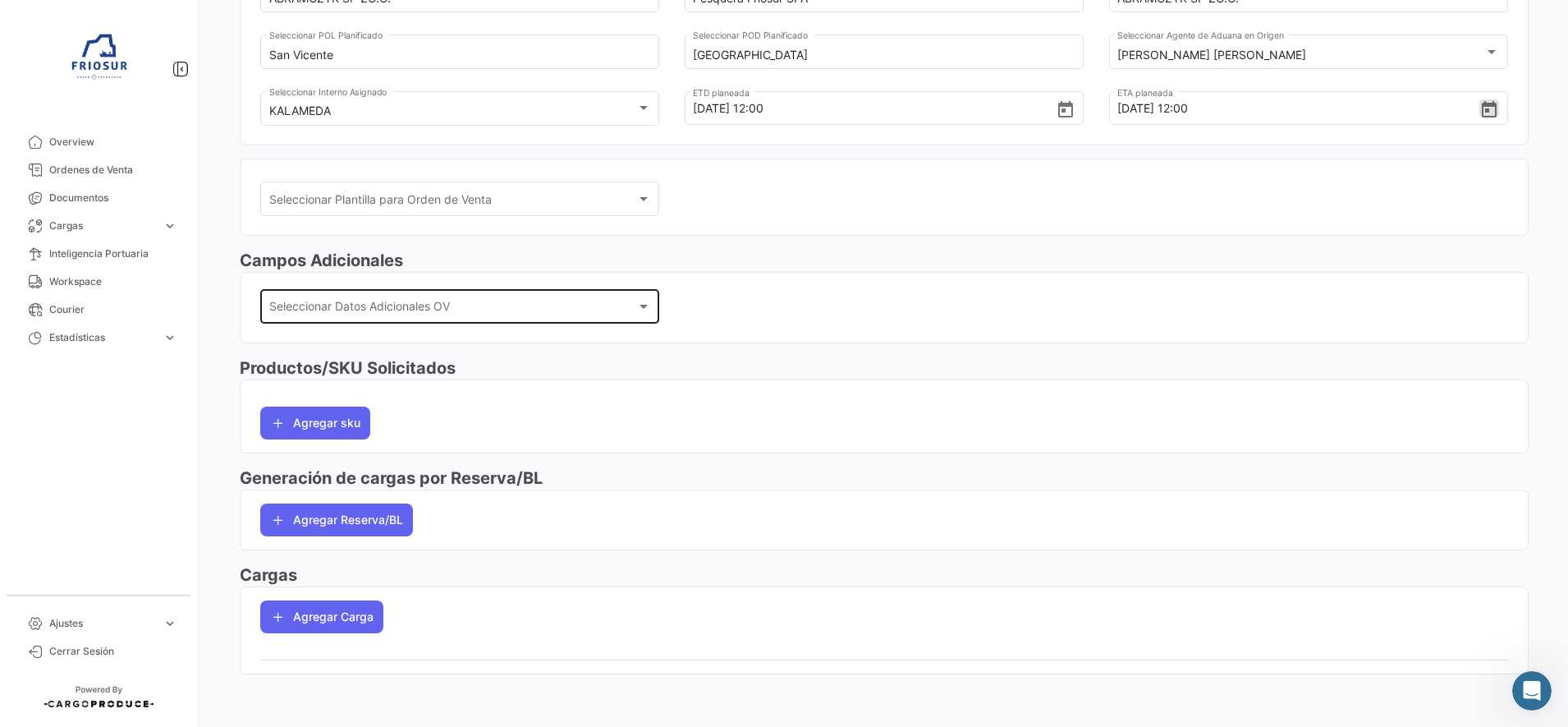
click at [631, 322] on div "Seleccionar Datos Adicionales OV Seleccionar Datos Adicionales OV" at bounding box center [460, 305] width 382 height 38
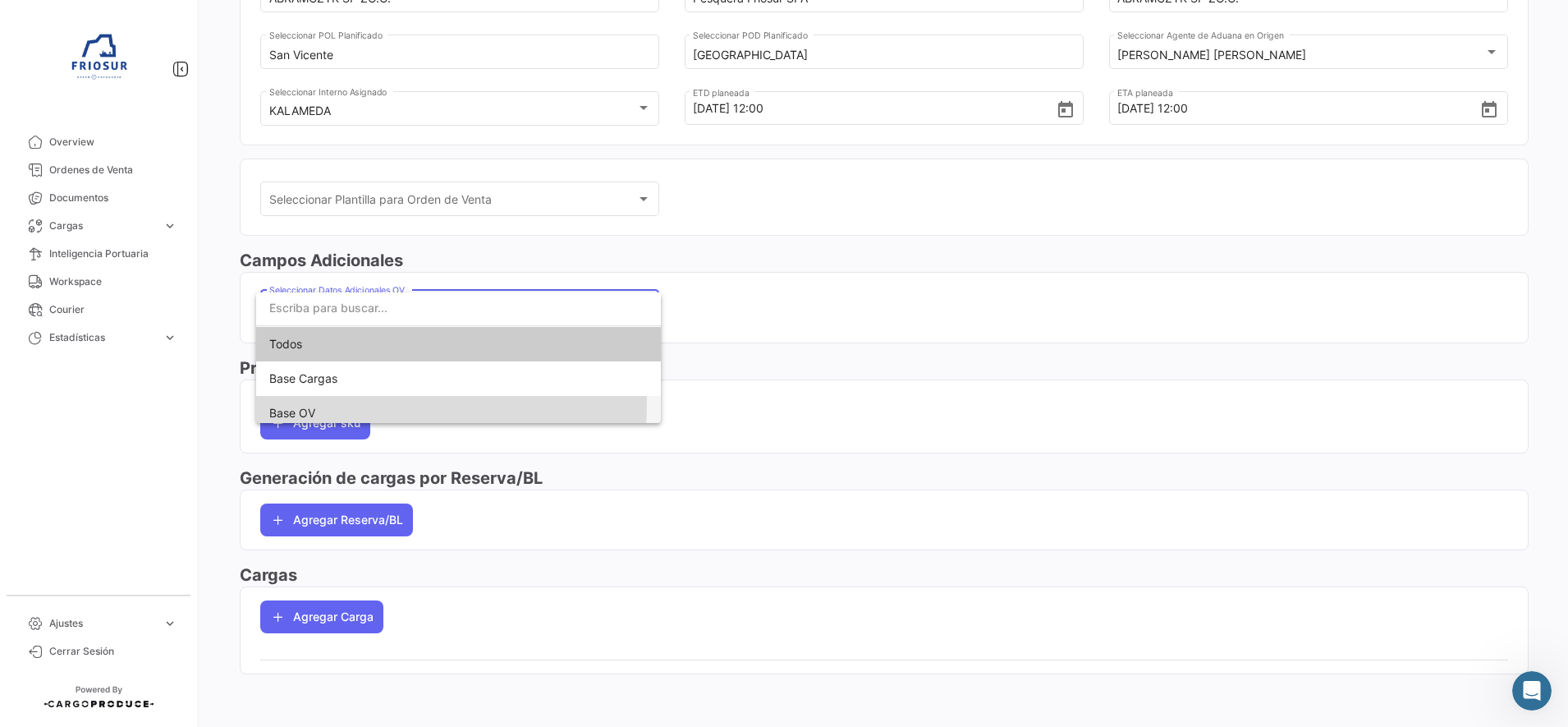
click at [338, 403] on span "Base OV" at bounding box center [459, 413] width 379 height 35
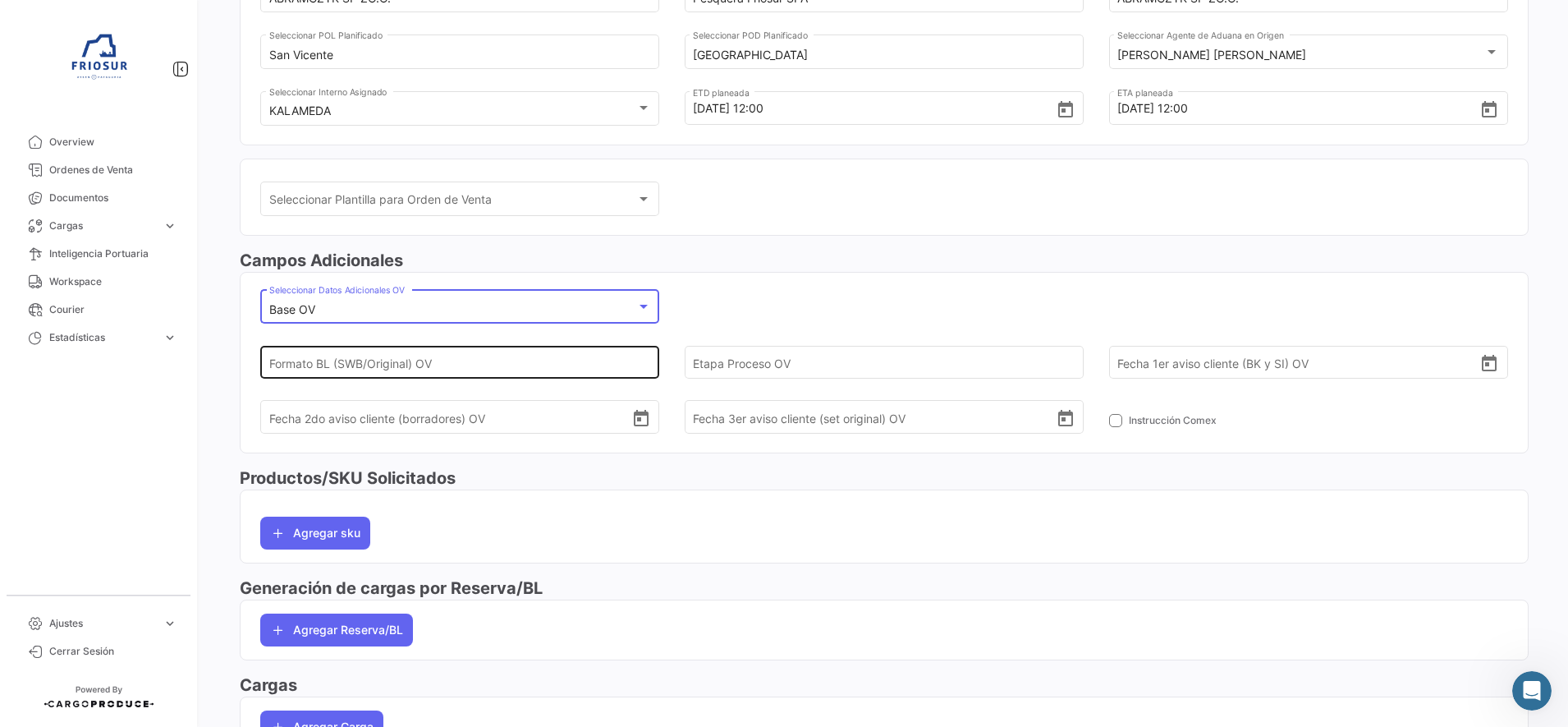
click at [506, 367] on input "Formato BL (SWB/Original) OV" at bounding box center [450, 361] width 363 height 57
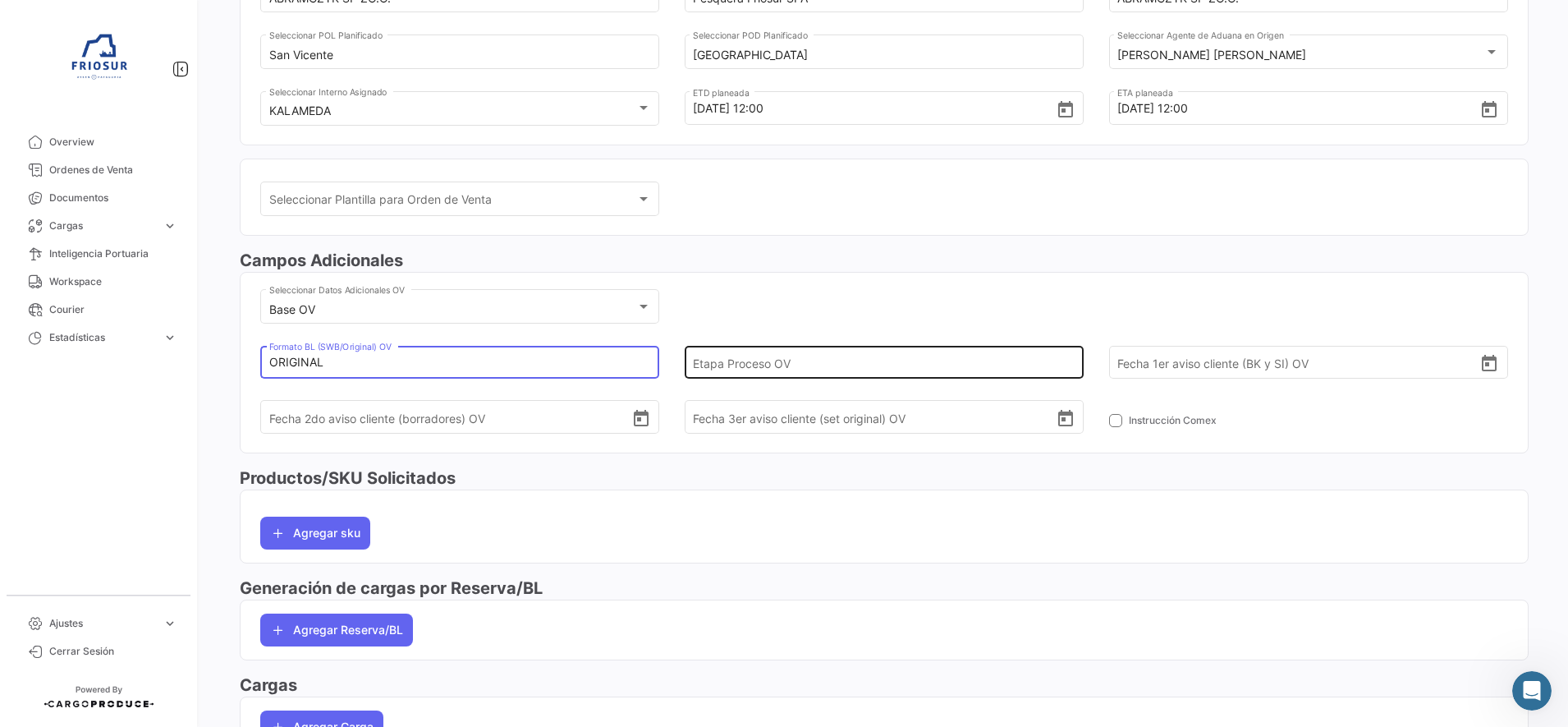
type input "ORIGINAL"
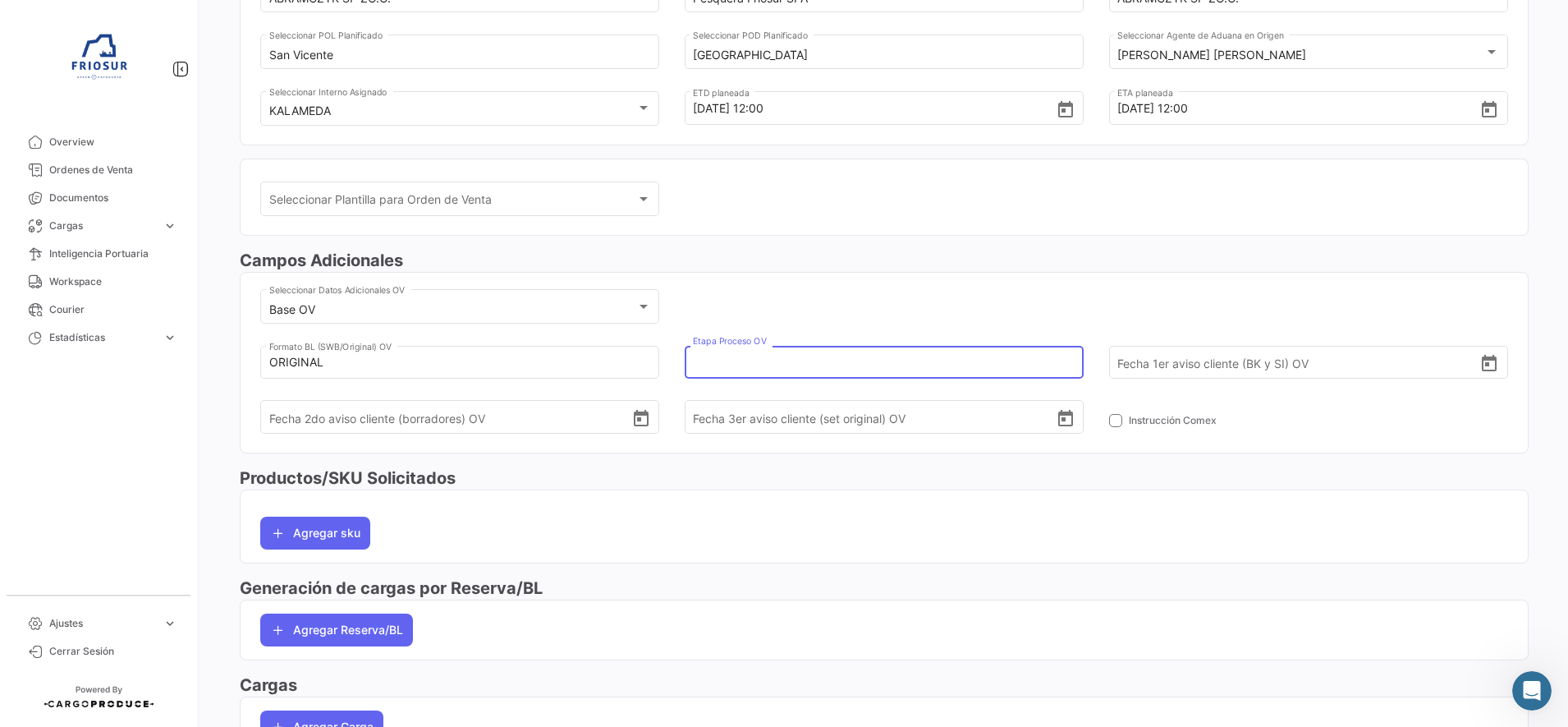
click at [853, 358] on input "Etapa Proceso OV" at bounding box center [875, 361] width 363 height 57
type input "1"
click at [1482, 364] on icon "Open calendar" at bounding box center [1490, 364] width 20 height 20
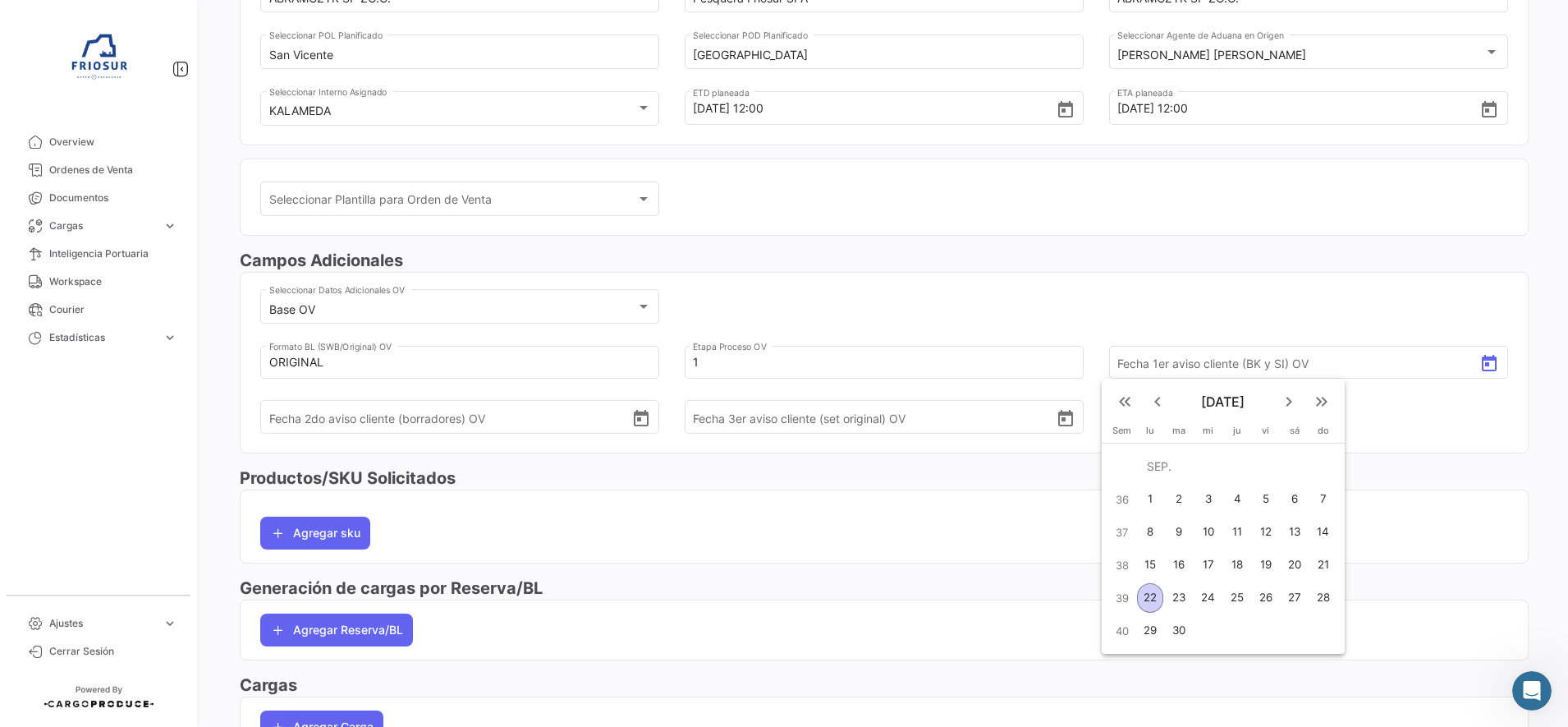
click at [1212, 561] on div "17" at bounding box center [1209, 565] width 26 height 29
type input "[DATE]"
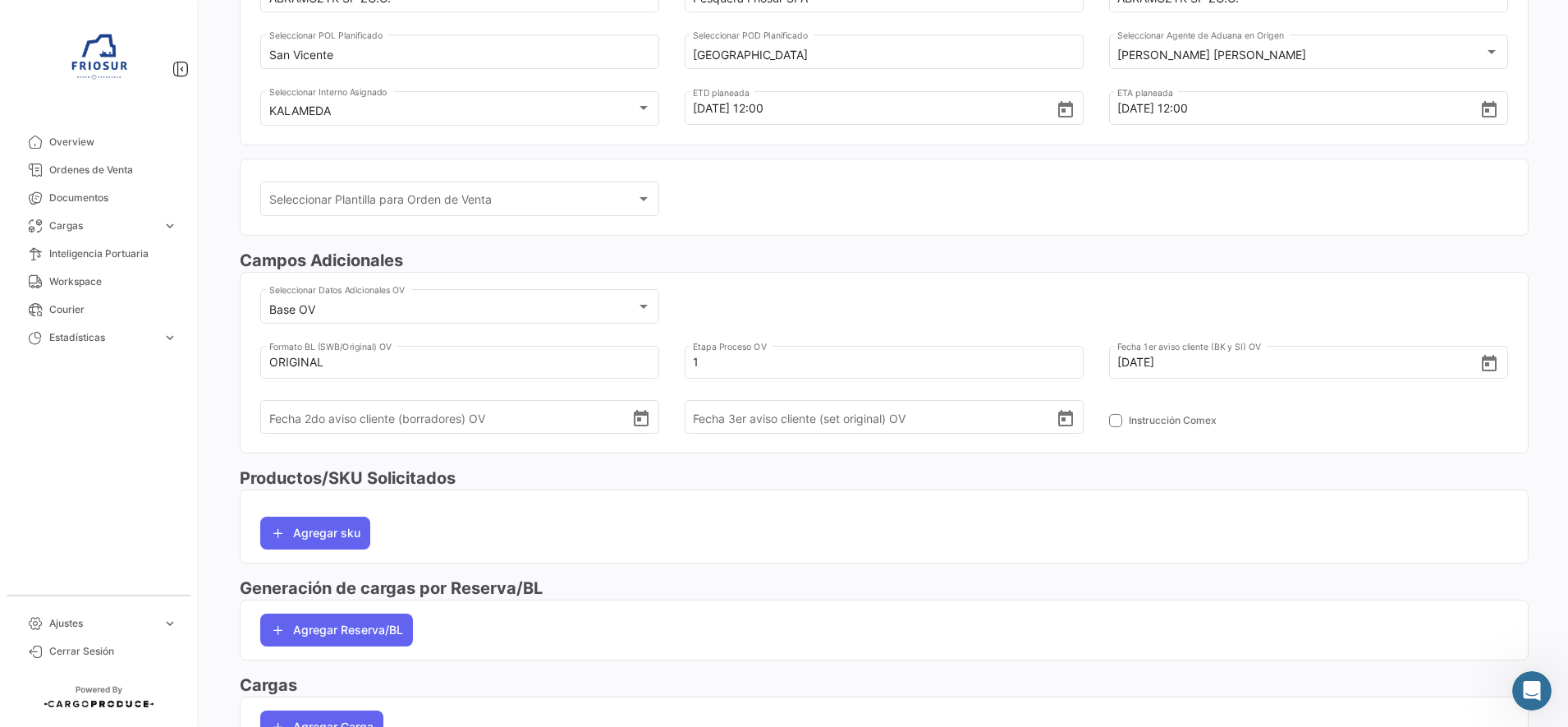
click at [1070, 276] on mat-card "Base OV Seleccionar Datos Adicionales OV ORIGINAL [PERSON_NAME] (SWB/Original) …" at bounding box center [884, 362] width 1290 height 180
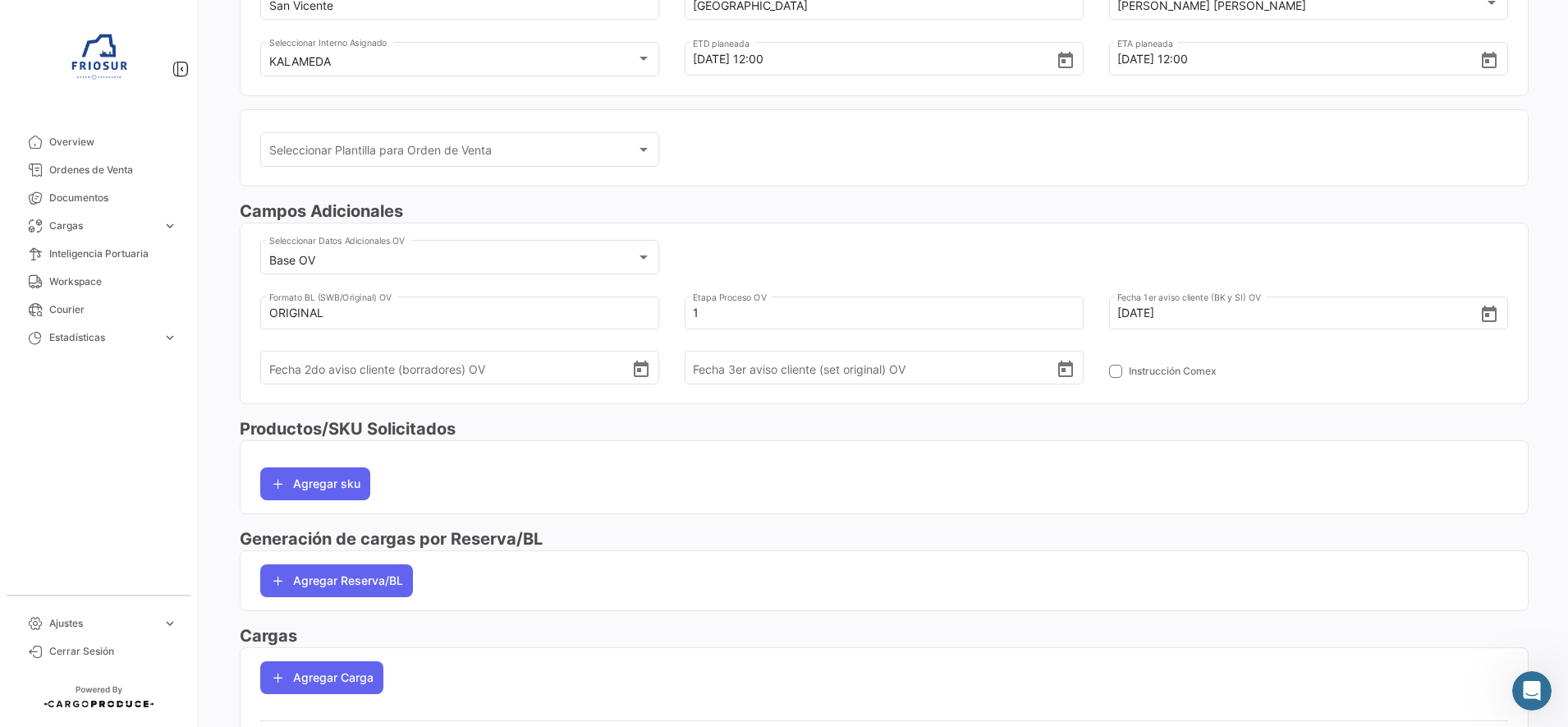
scroll to position [358, 0]
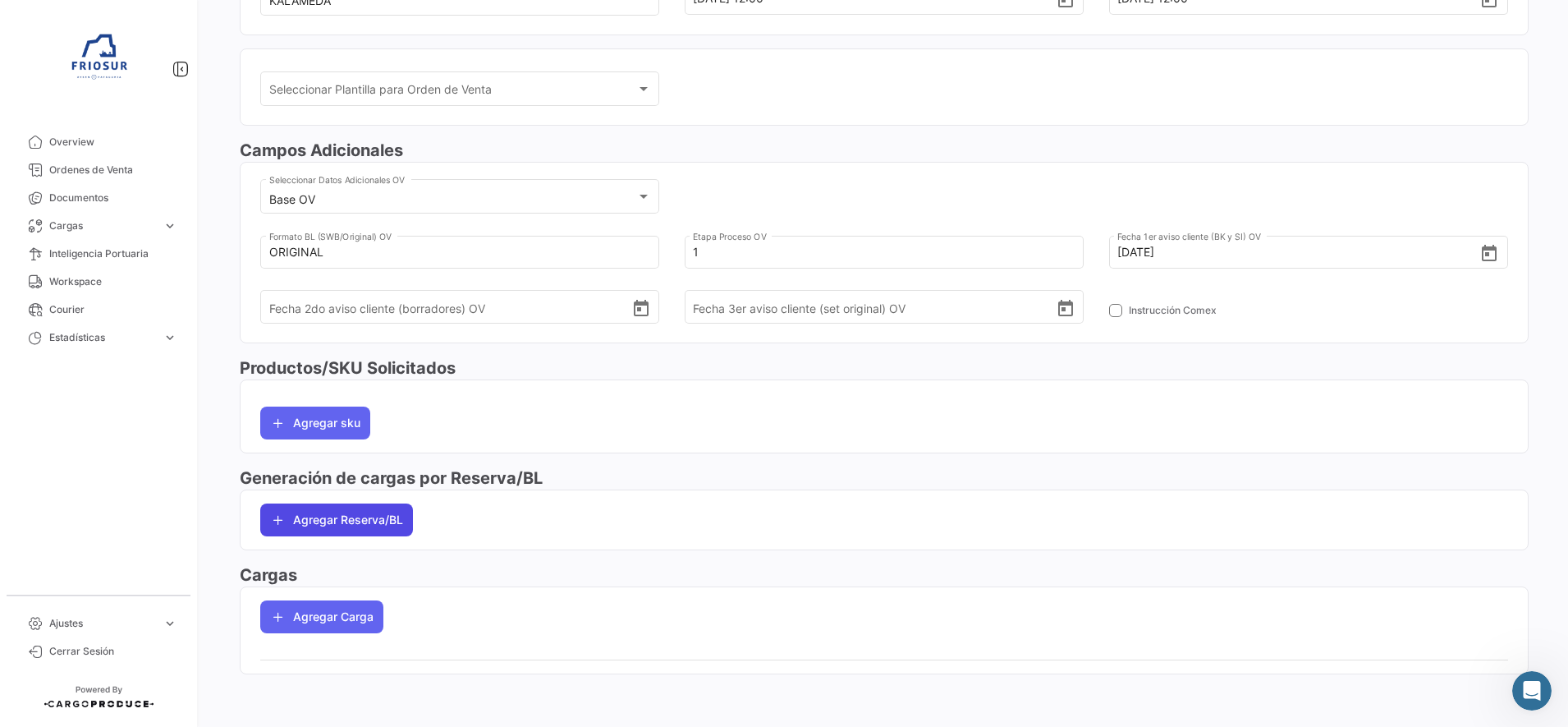
click at [392, 517] on button "Agregar Reserva/BL" at bounding box center [337, 520] width 153 height 33
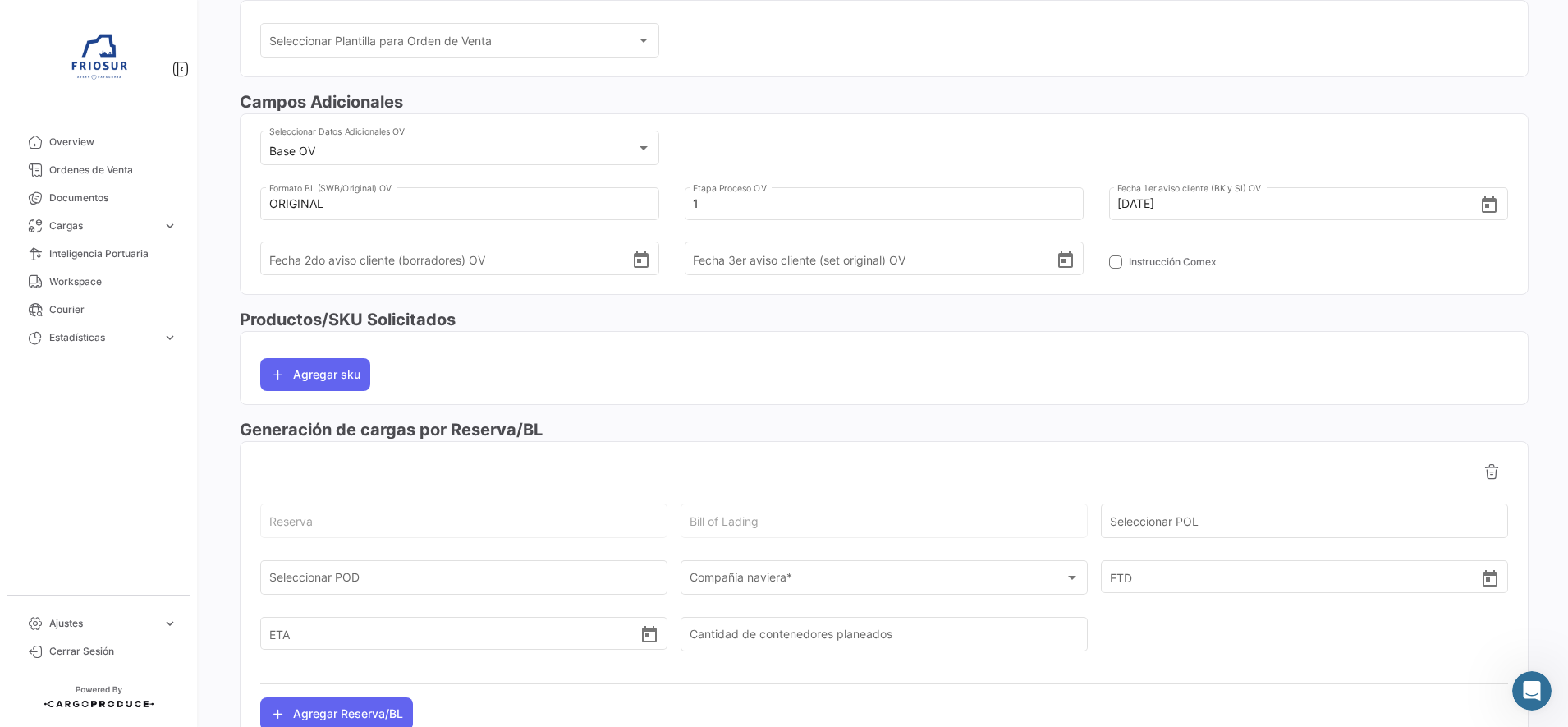
scroll to position [563, 0]
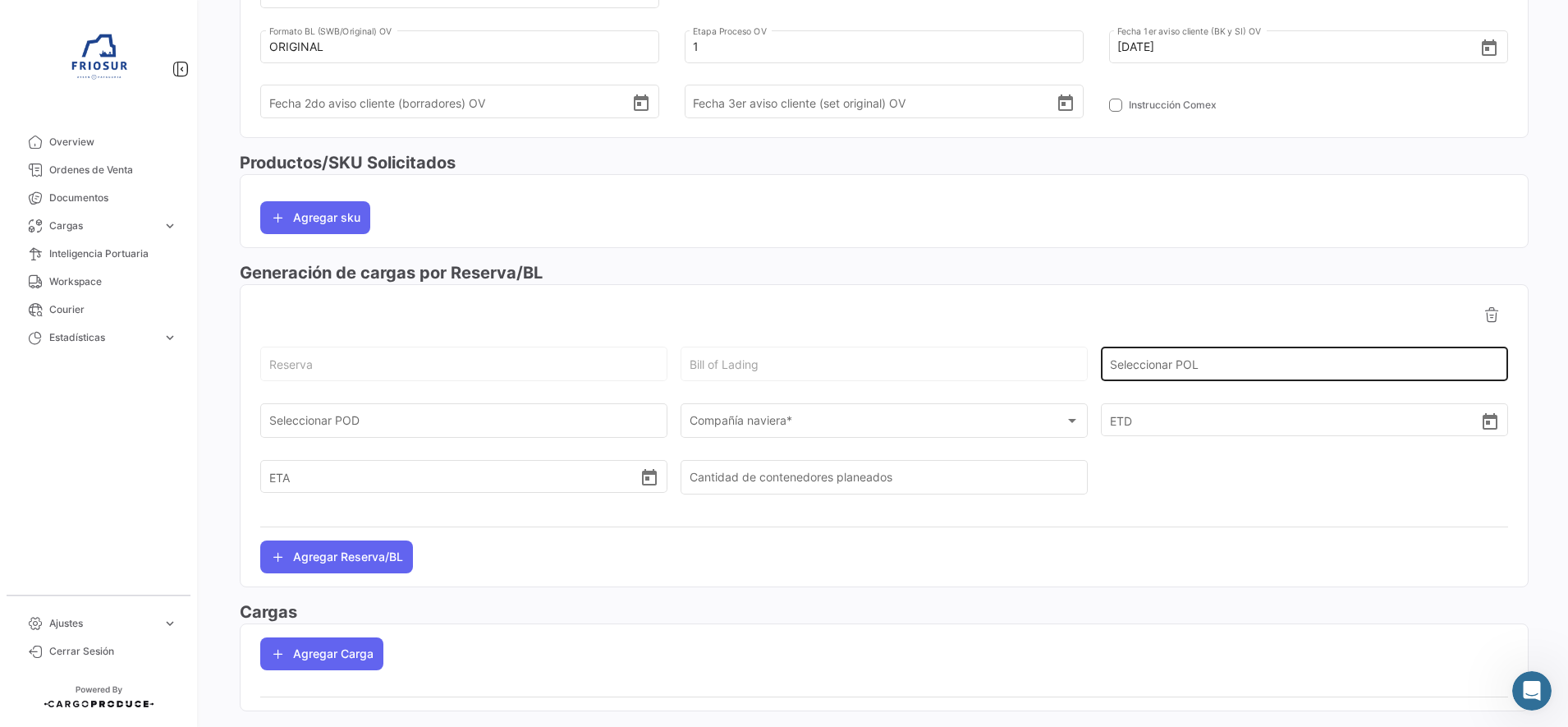
click at [1424, 365] on input "Seleccionar POL" at bounding box center [1305, 367] width 390 height 14
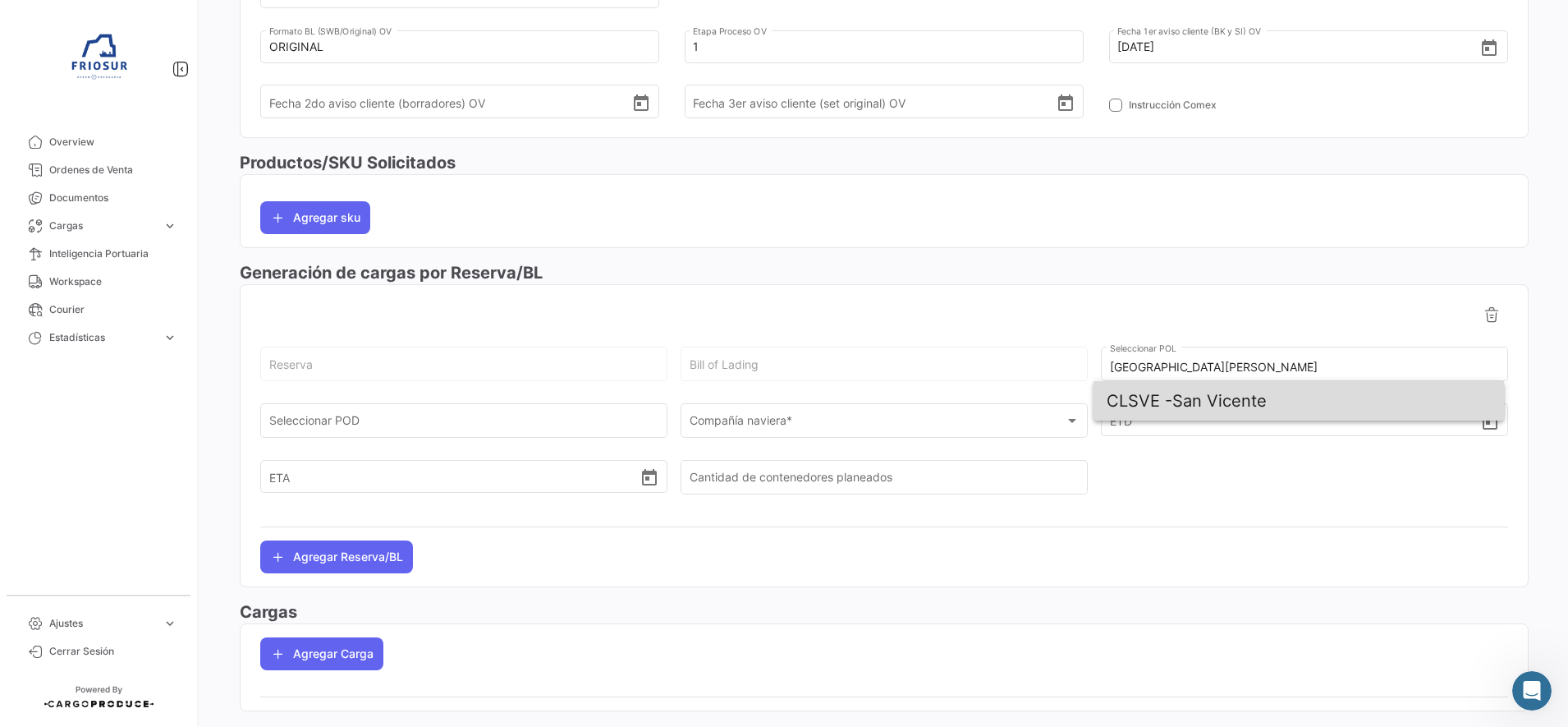
click at [1155, 399] on span "CLSVE -" at bounding box center [1139, 400] width 66 height 20
type input "San Vicente"
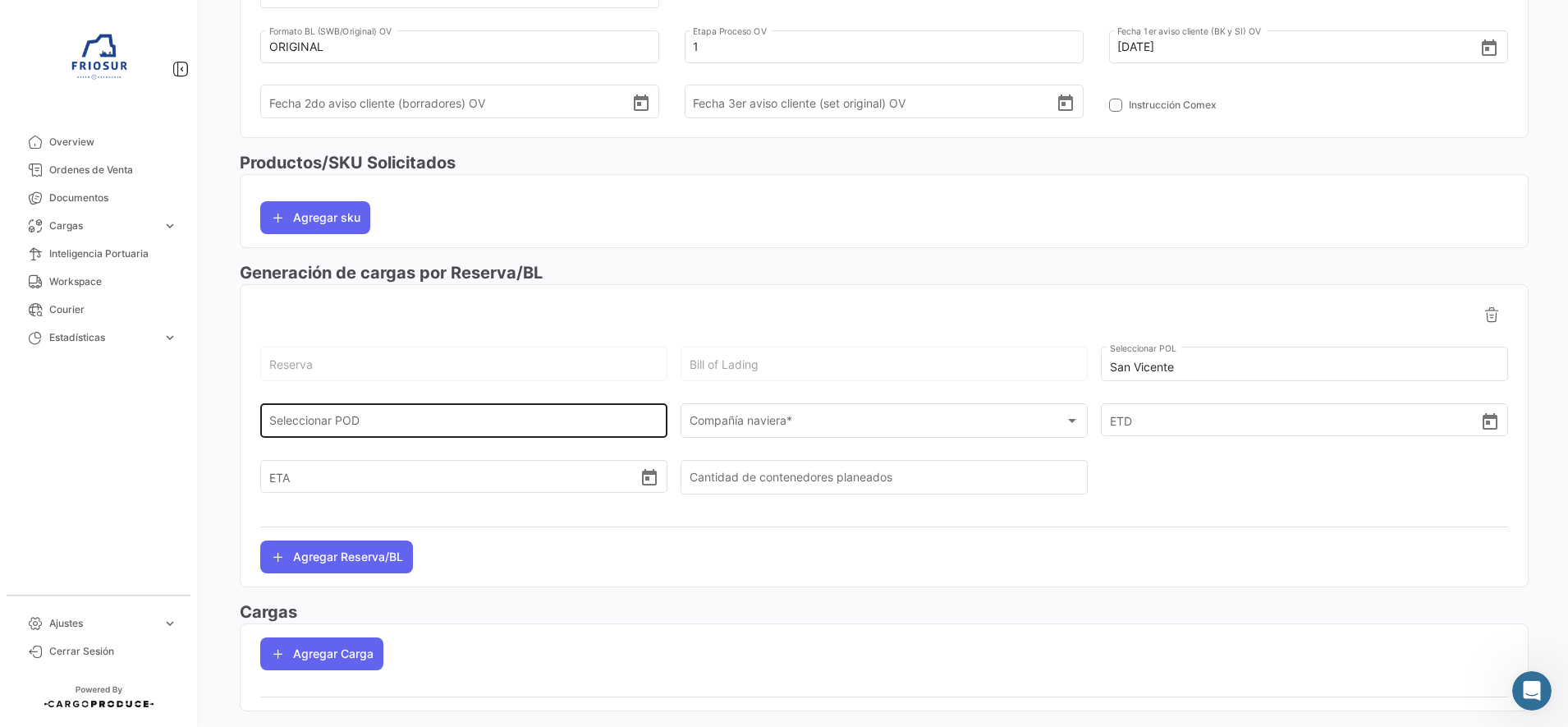
click at [601, 411] on div "Seleccionar POD" at bounding box center [464, 419] width 390 height 38
click at [617, 427] on input "Seleccionar POD" at bounding box center [464, 423] width 390 height 14
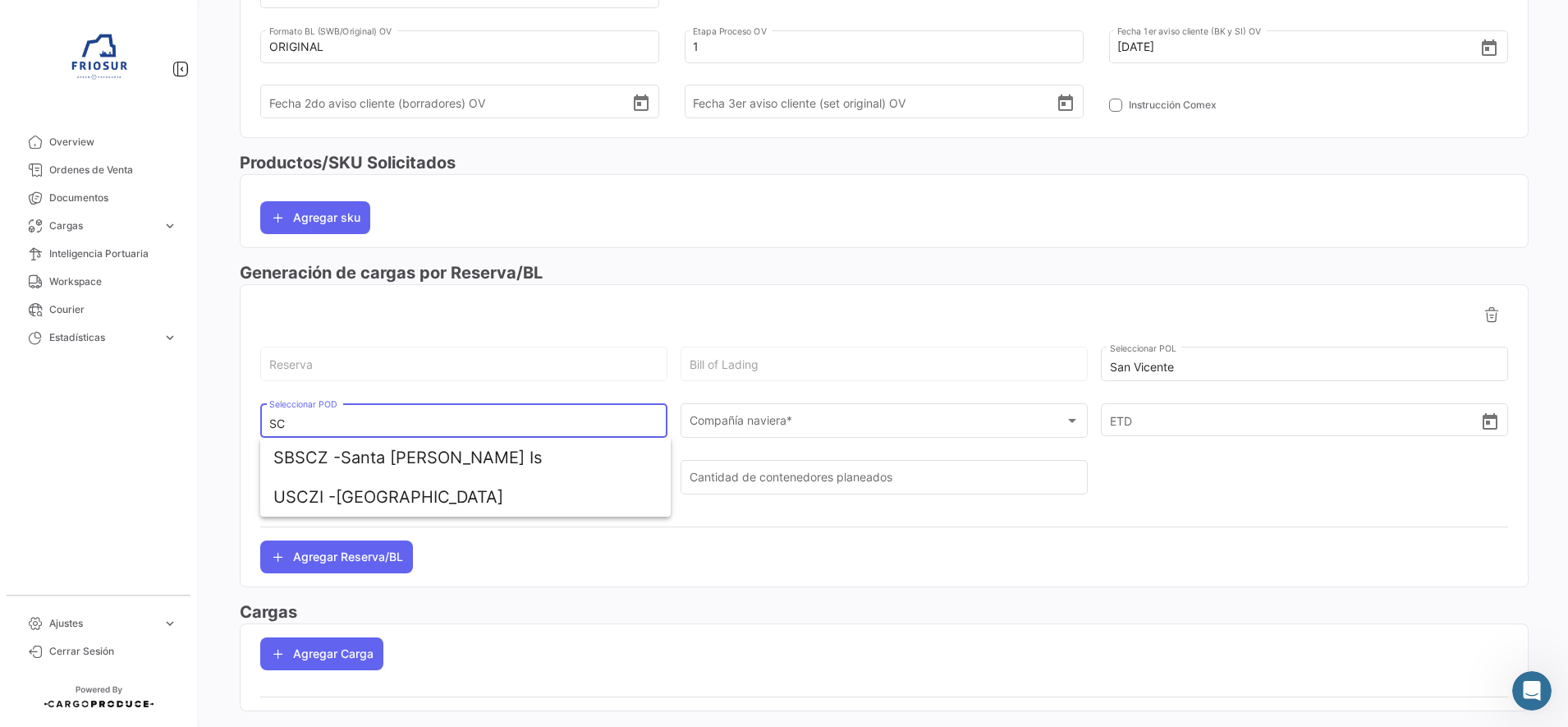
type input "S"
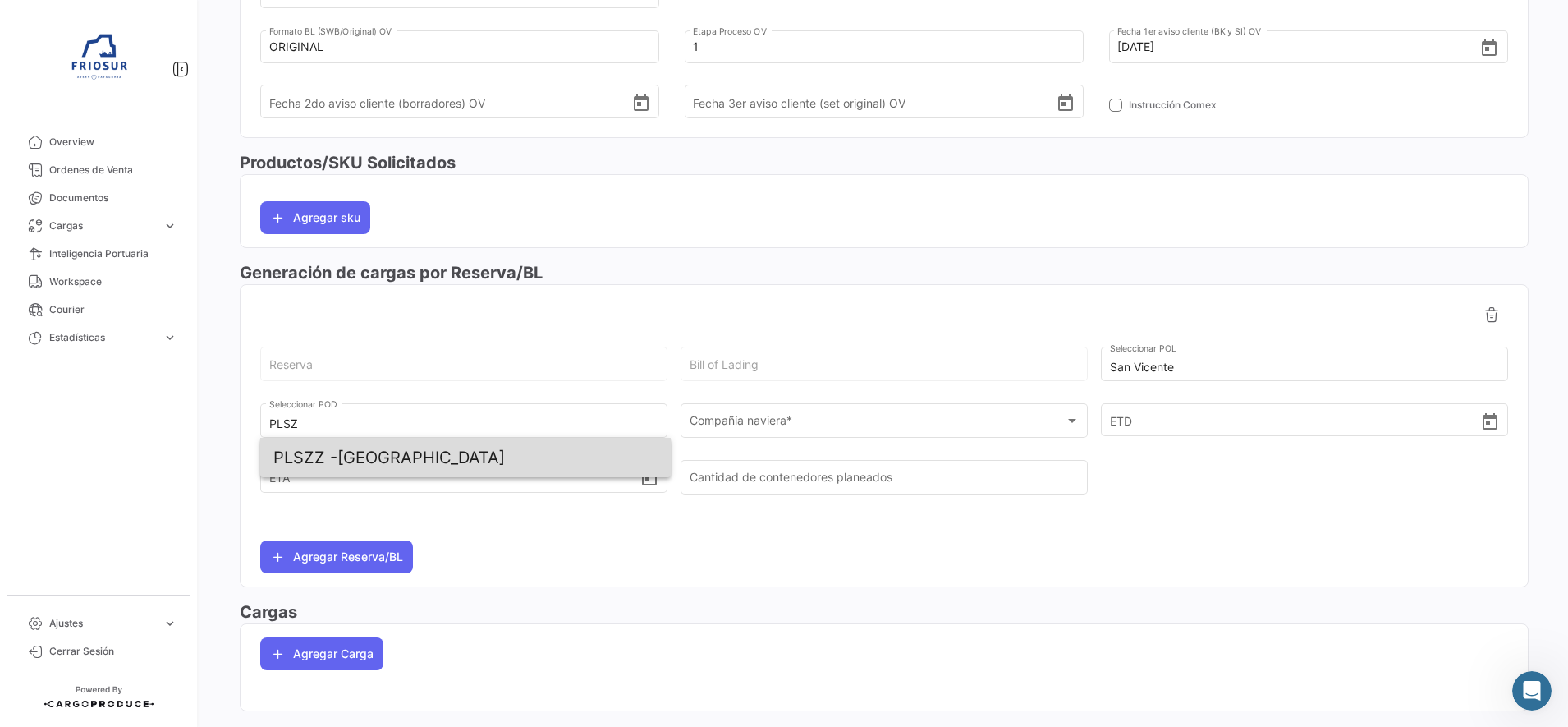
click at [364, 461] on span "PLSZZ - [GEOGRAPHIC_DATA]" at bounding box center [465, 457] width 384 height 39
type input "[GEOGRAPHIC_DATA]"
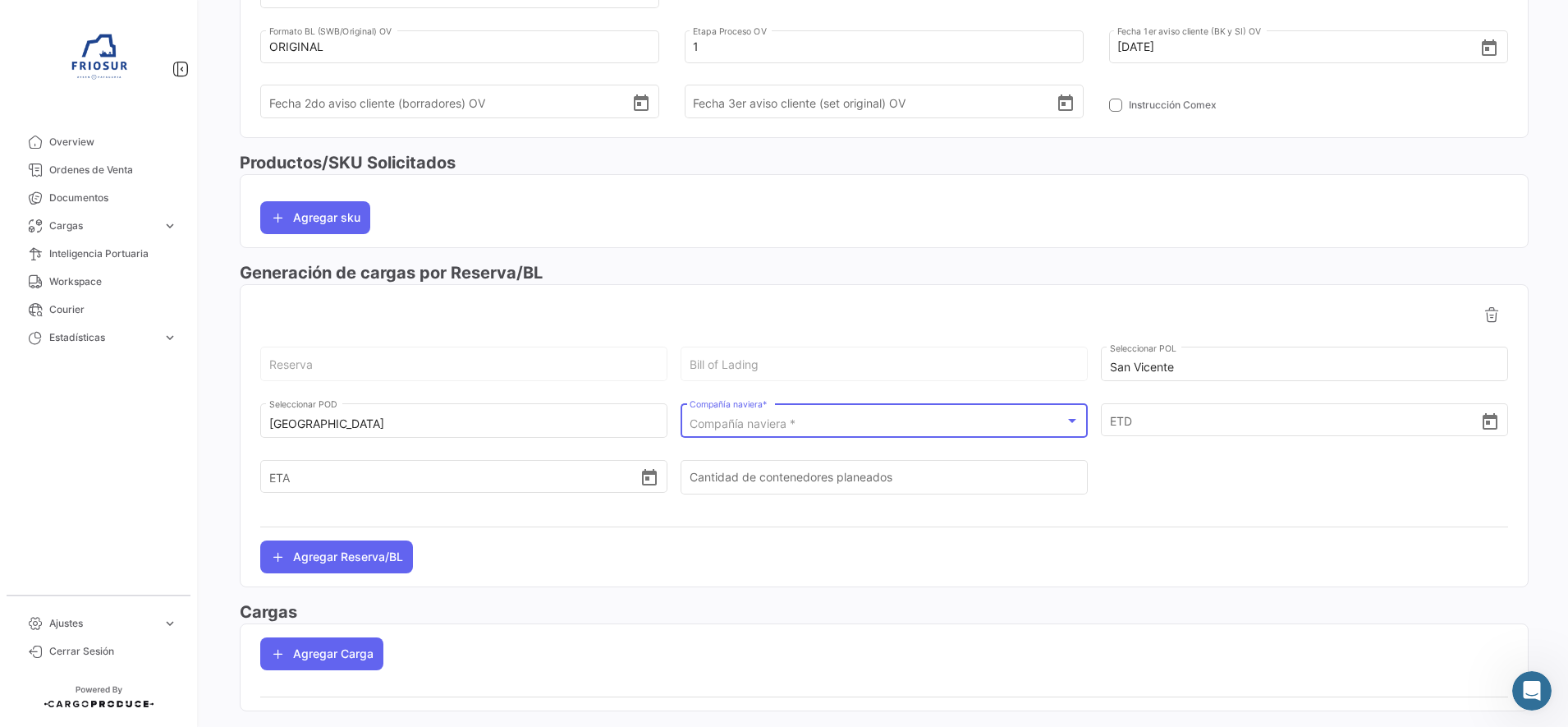
click at [900, 422] on div "Compañía naviera *" at bounding box center [877, 423] width 375 height 14
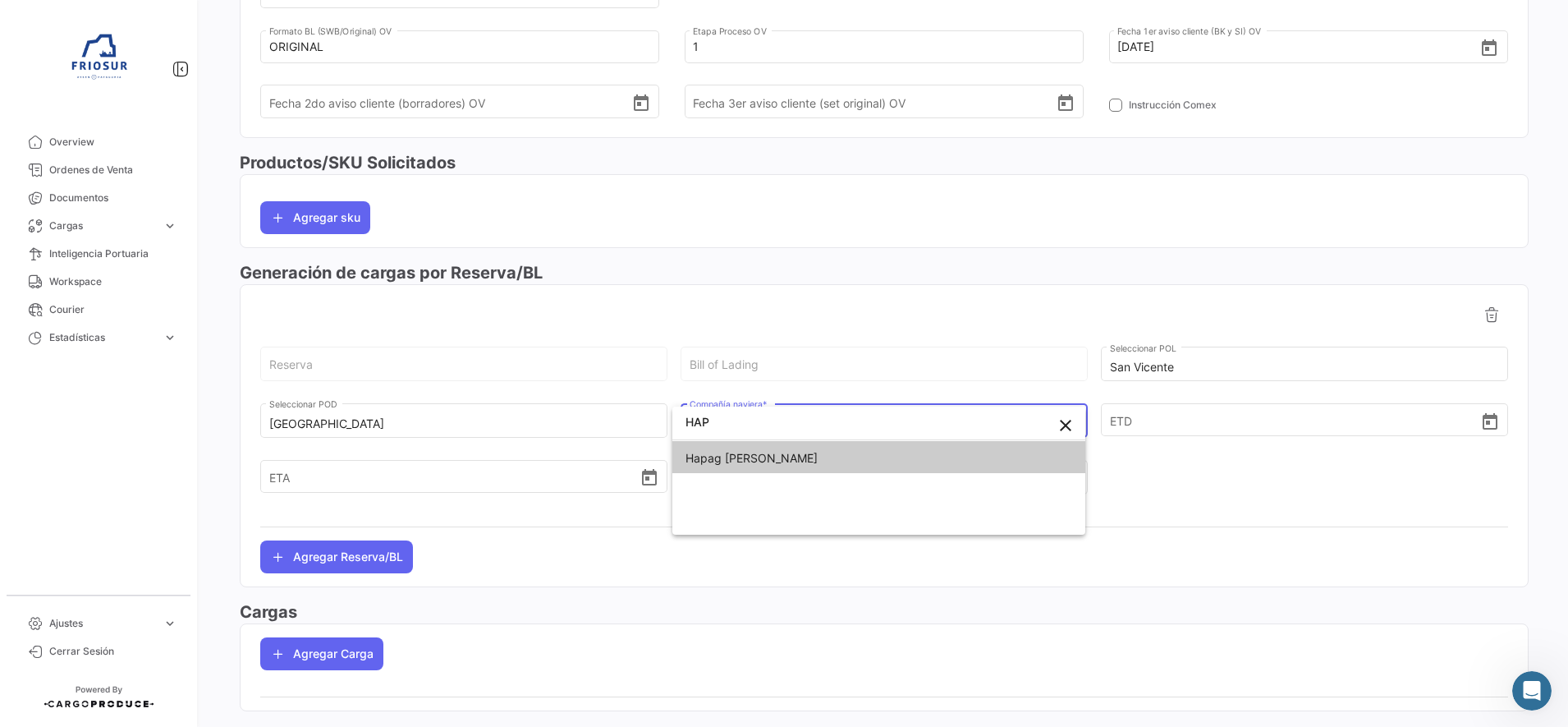
type input "HAP"
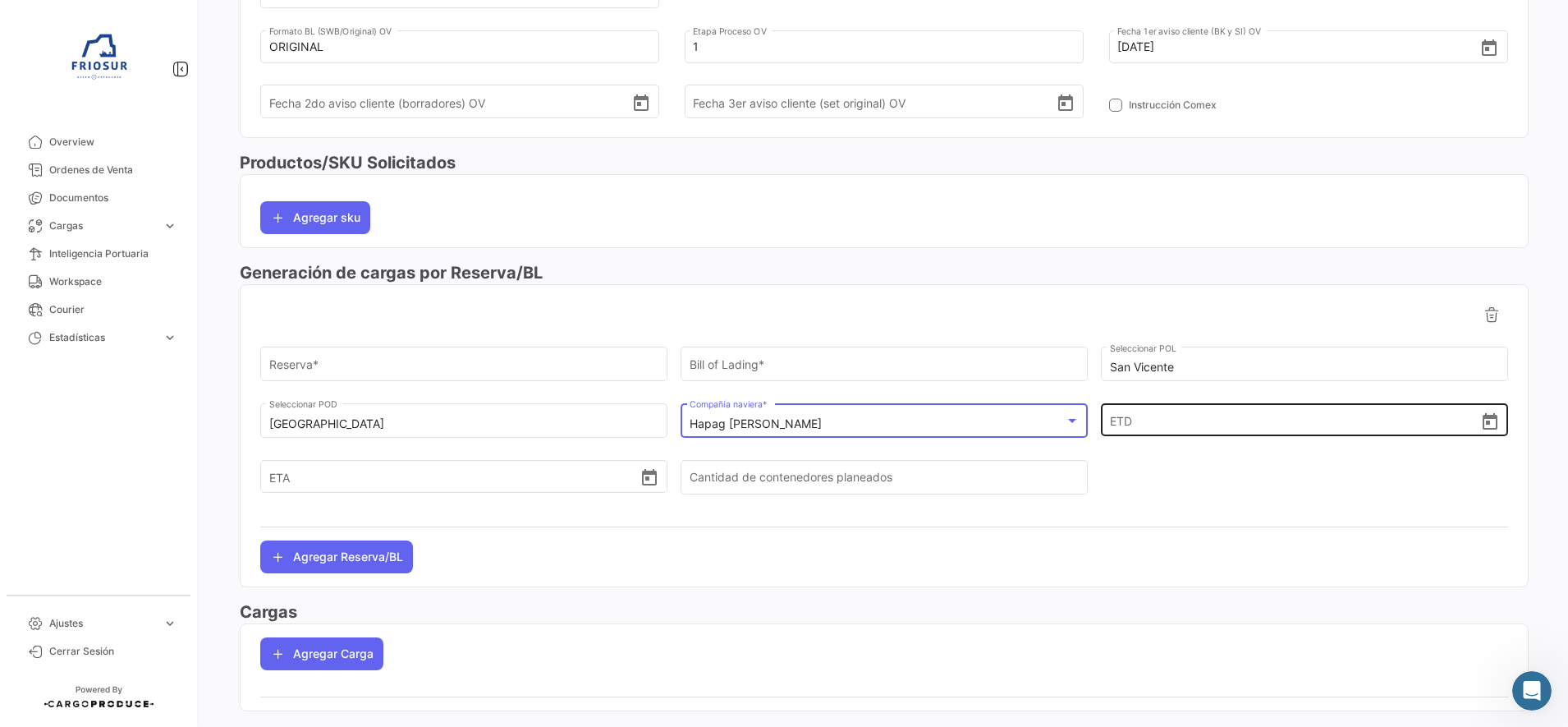
click at [1489, 424] on icon "Open calendar" at bounding box center [1491, 422] width 20 height 20
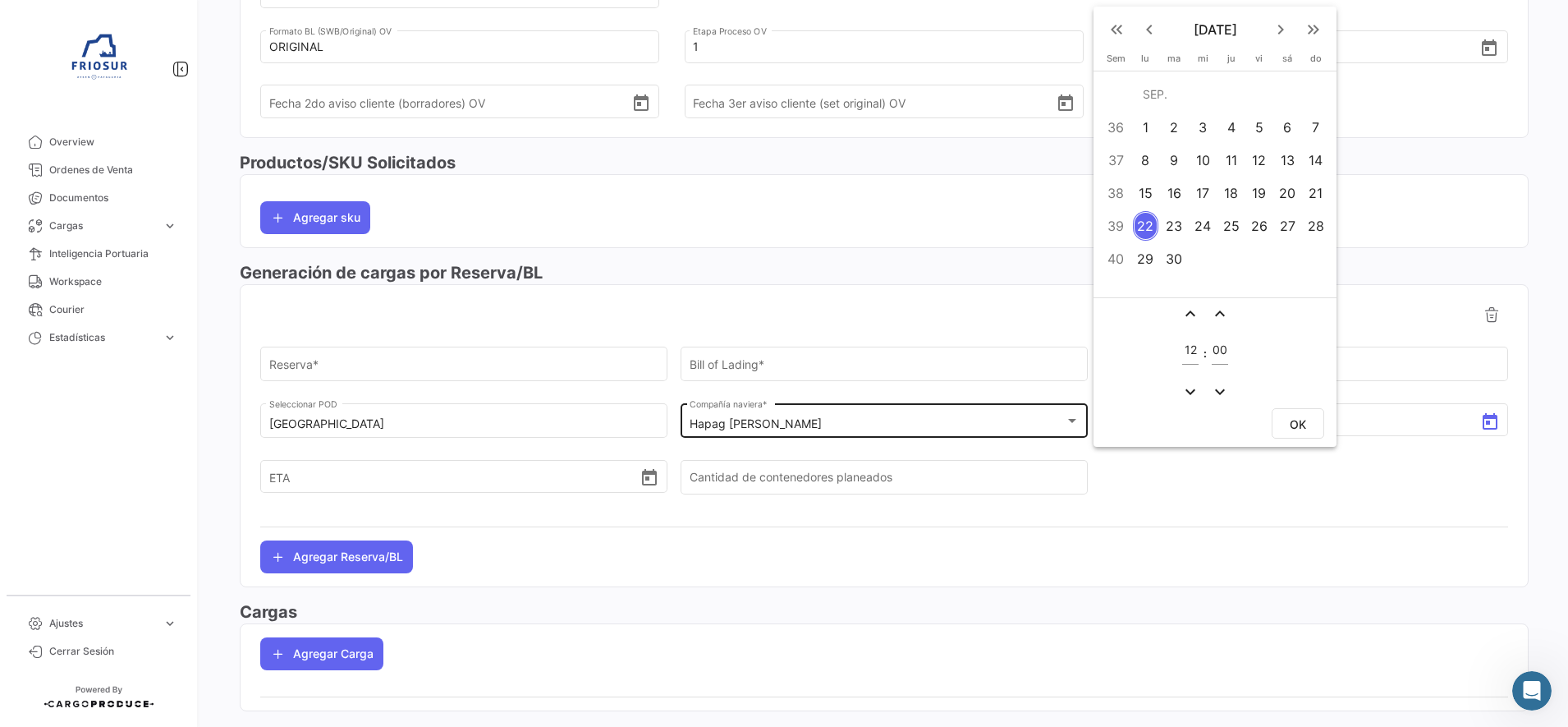
click at [1174, 228] on div "23" at bounding box center [1174, 226] width 26 height 29
click at [1287, 430] on button "OK" at bounding box center [1299, 422] width 53 height 30
type input "[DATE] 12:00"
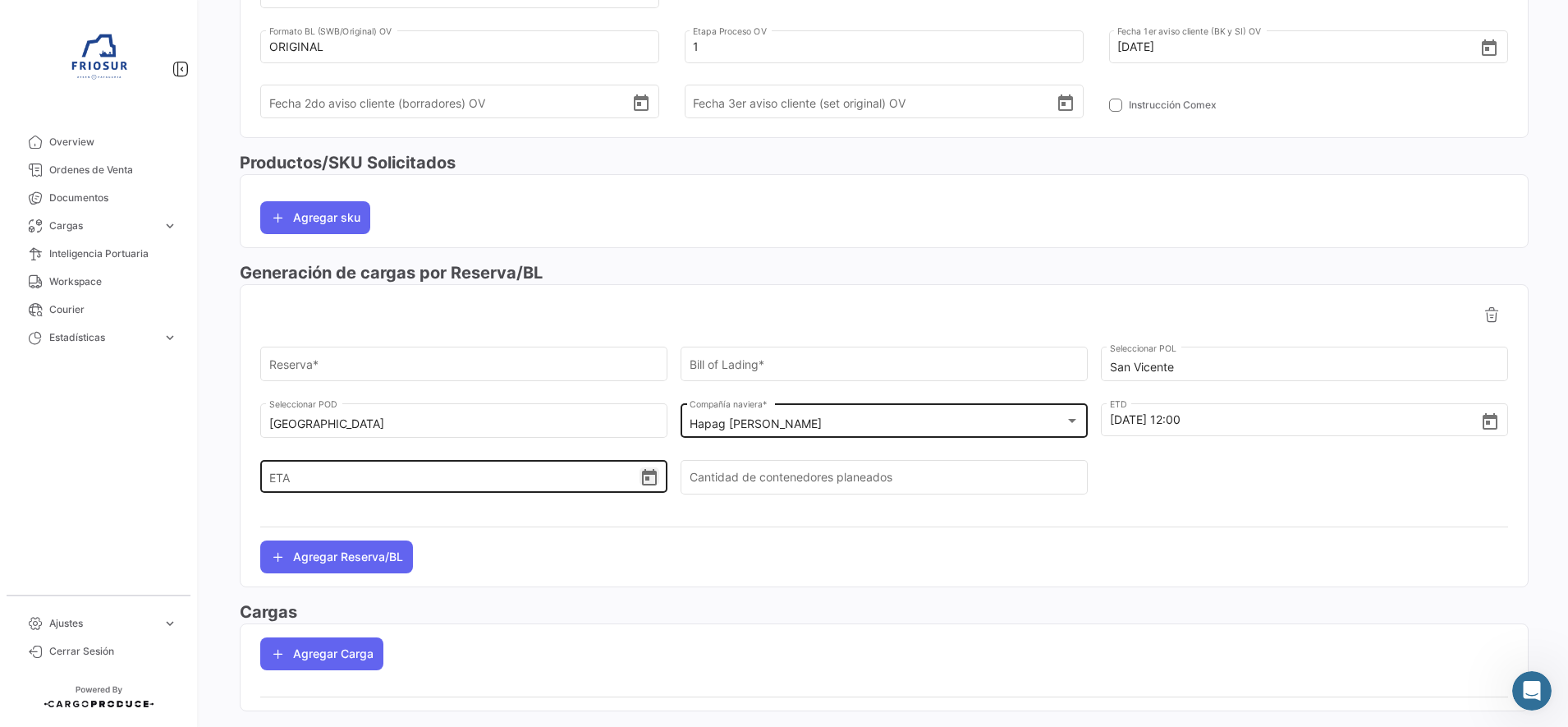
click at [647, 476] on icon "Open calendar" at bounding box center [650, 478] width 20 height 20
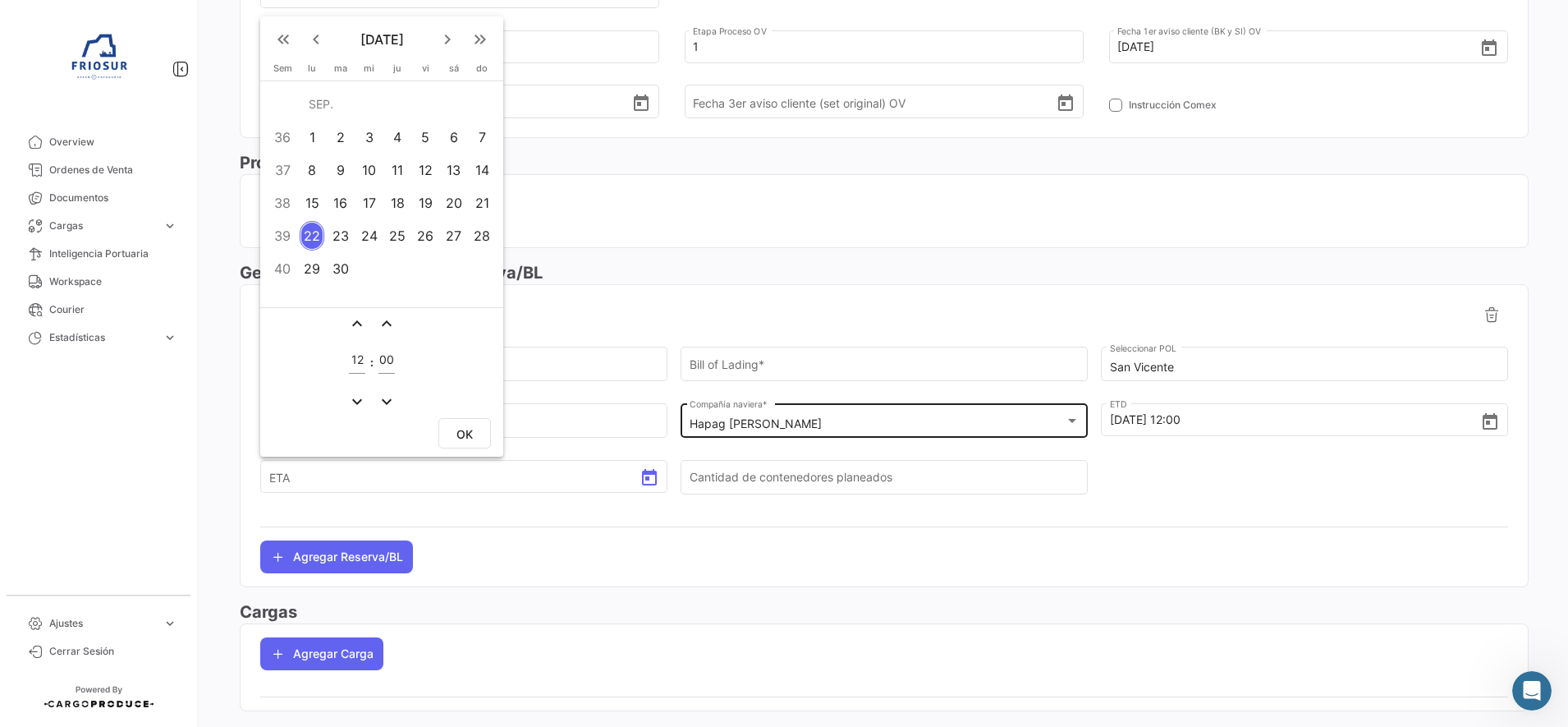
click at [444, 43] on mat-icon "keyboard_arrow_right" at bounding box center [448, 39] width 20 height 20
click at [478, 114] on div "2" at bounding box center [482, 104] width 26 height 29
click at [473, 432] on span "OK" at bounding box center [465, 433] width 16 height 14
type input "[DATE] 12:00"
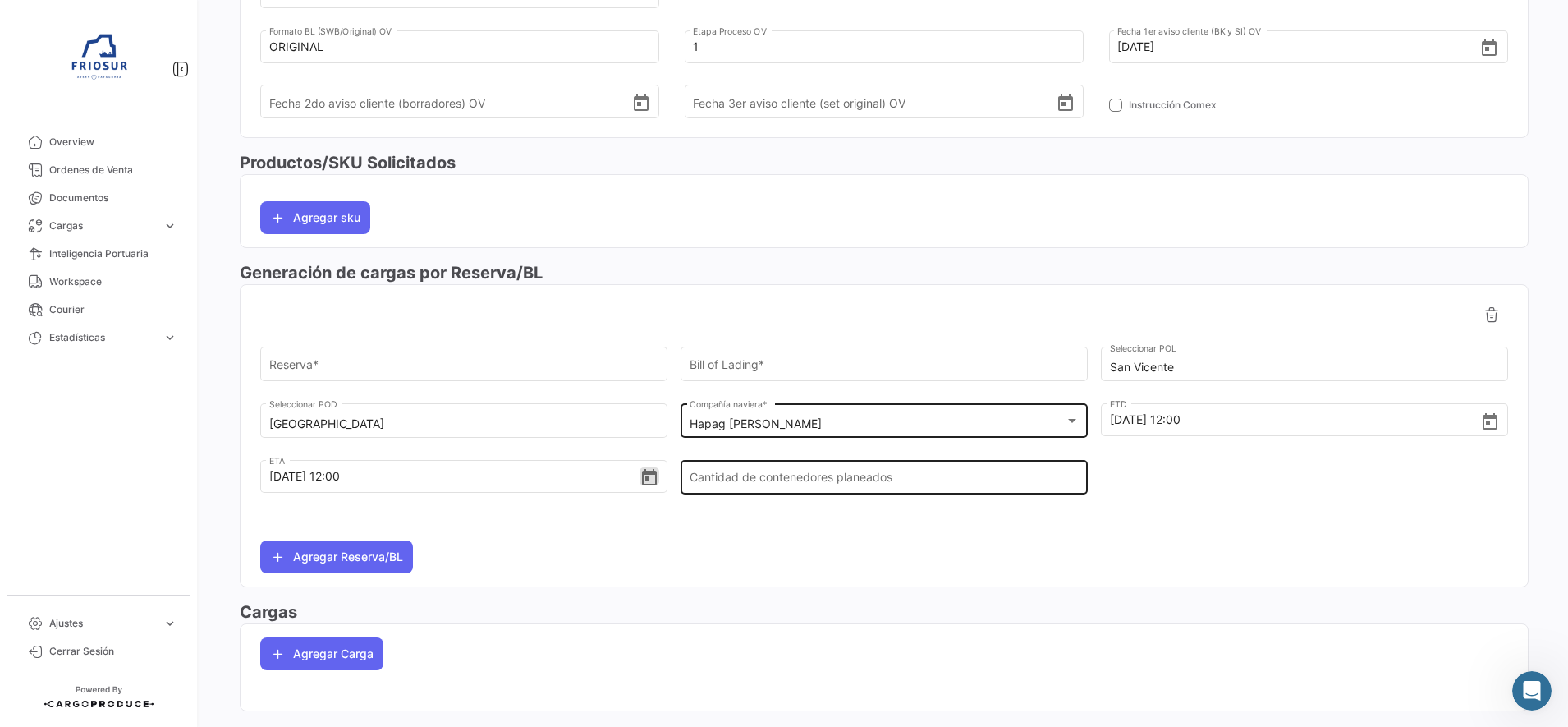
click at [877, 491] on div "Cantidad de contenedores planeados" at bounding box center [885, 476] width 390 height 38
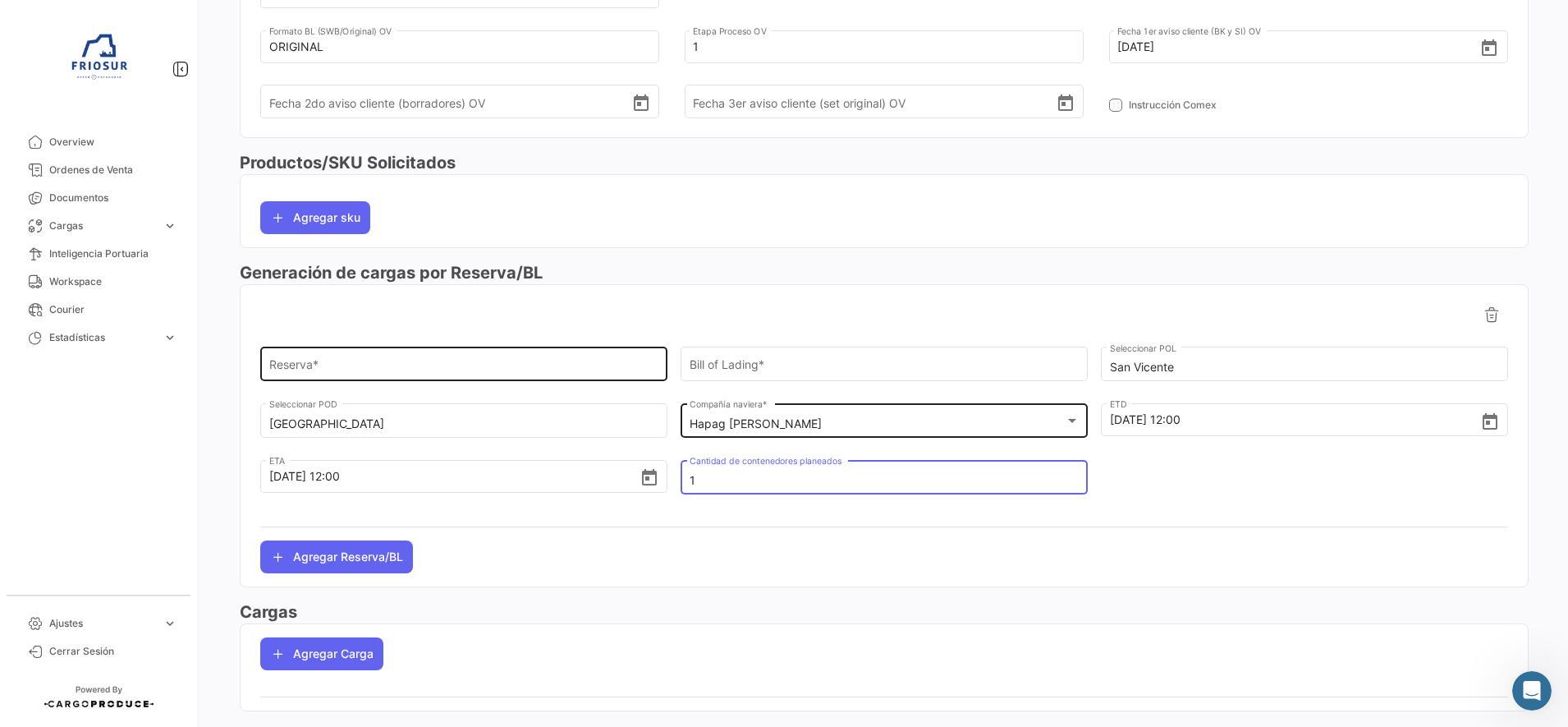
type input "1"
click at [618, 376] on div "Reserva *" at bounding box center [464, 363] width 390 height 38
paste input "90139593"
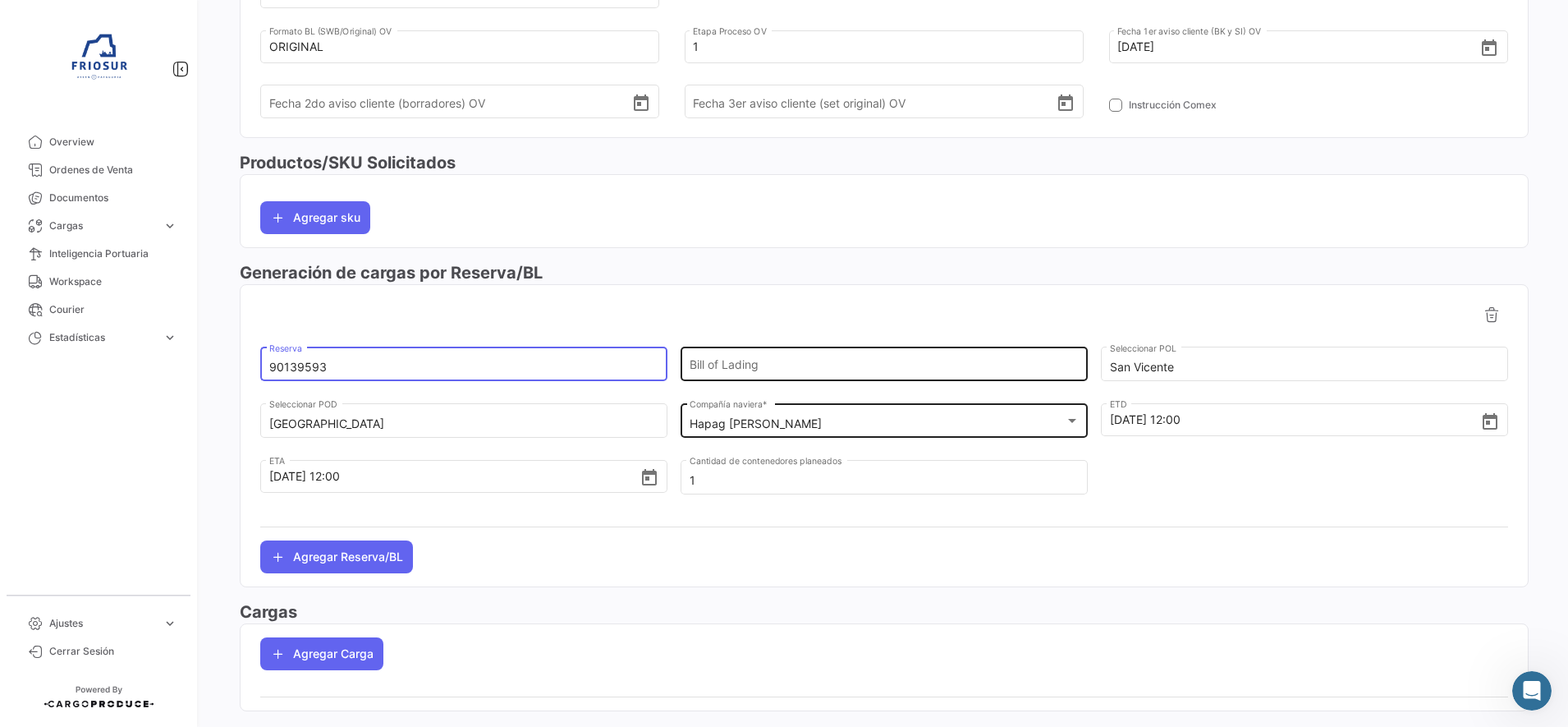
type input "90139593"
click at [750, 352] on div "Bill of Lading" at bounding box center [885, 363] width 390 height 38
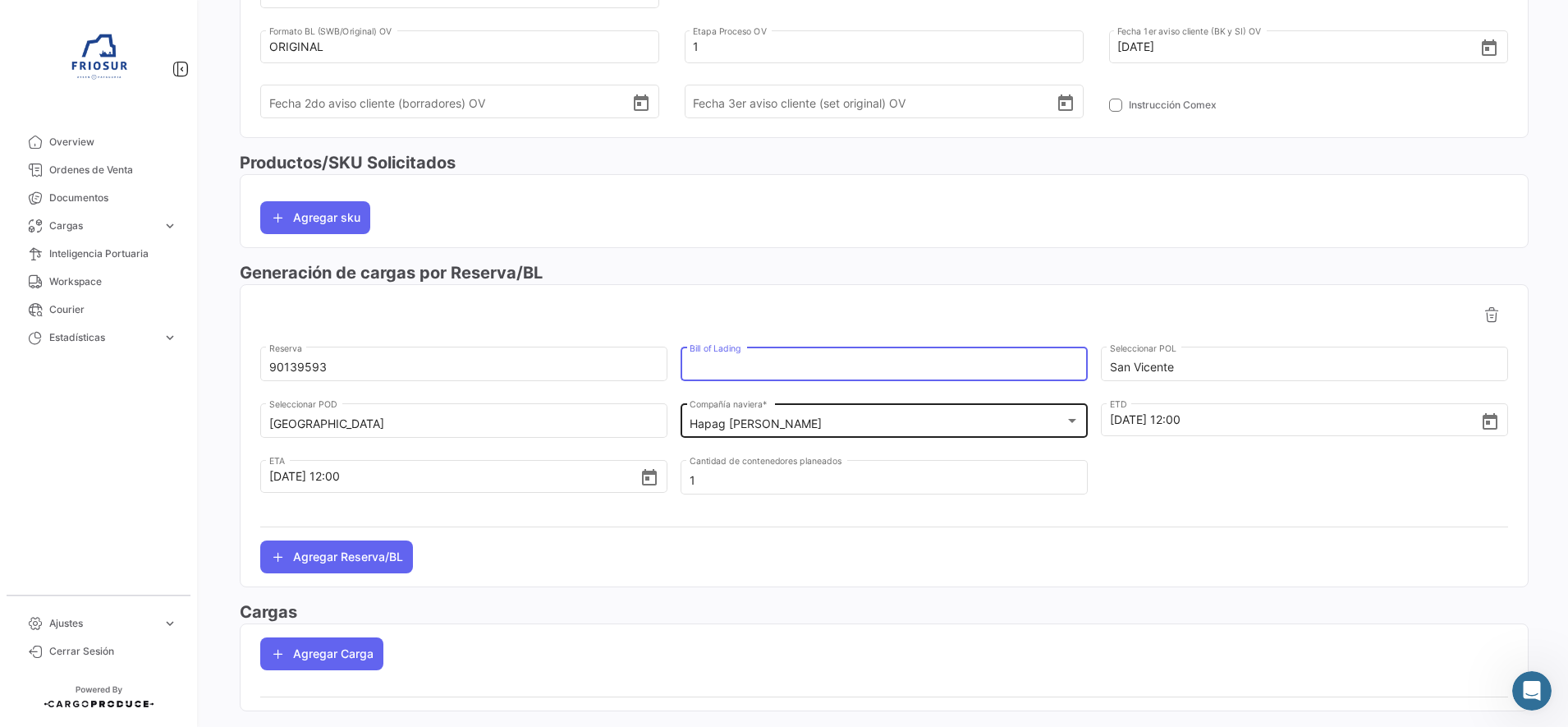
paste input "HLCUSCL250942855"
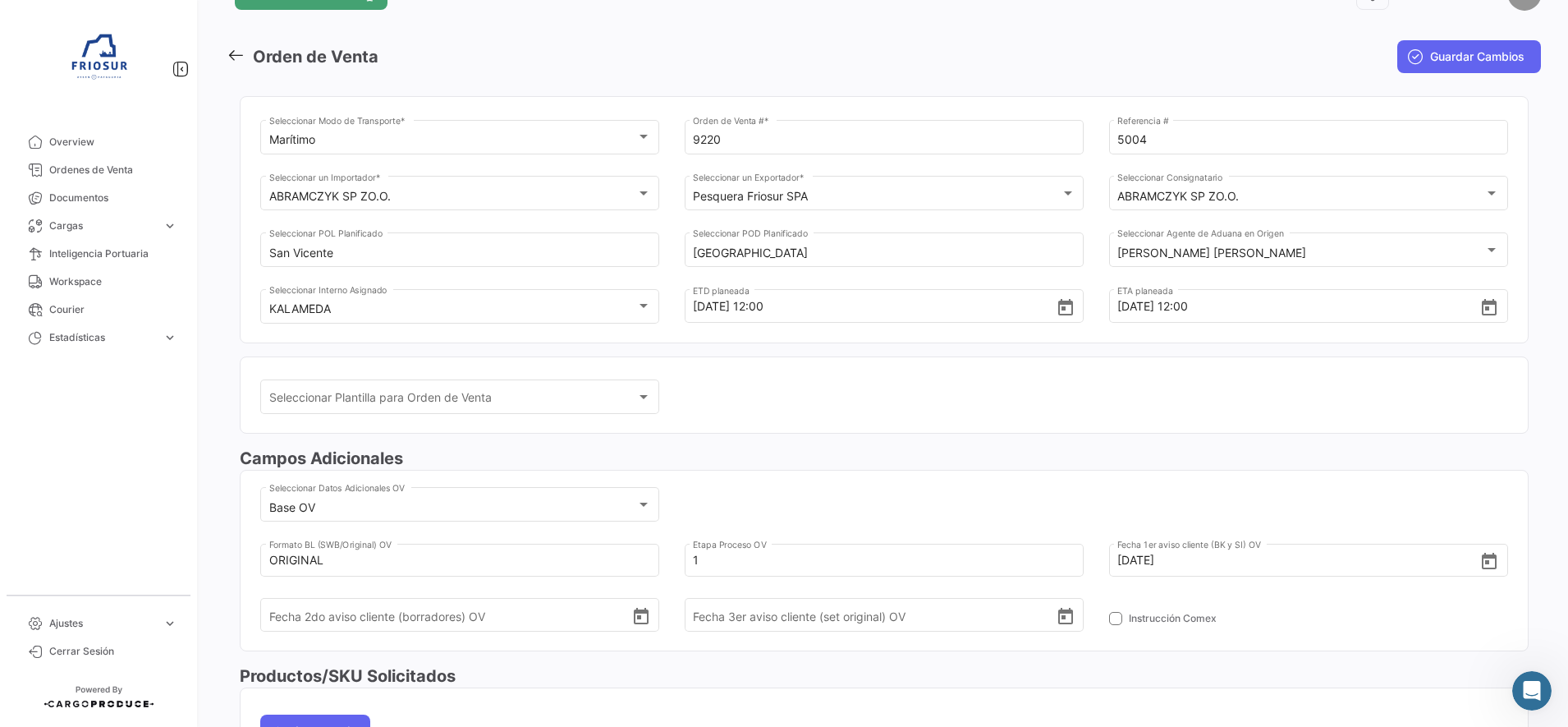
scroll to position [0, 0]
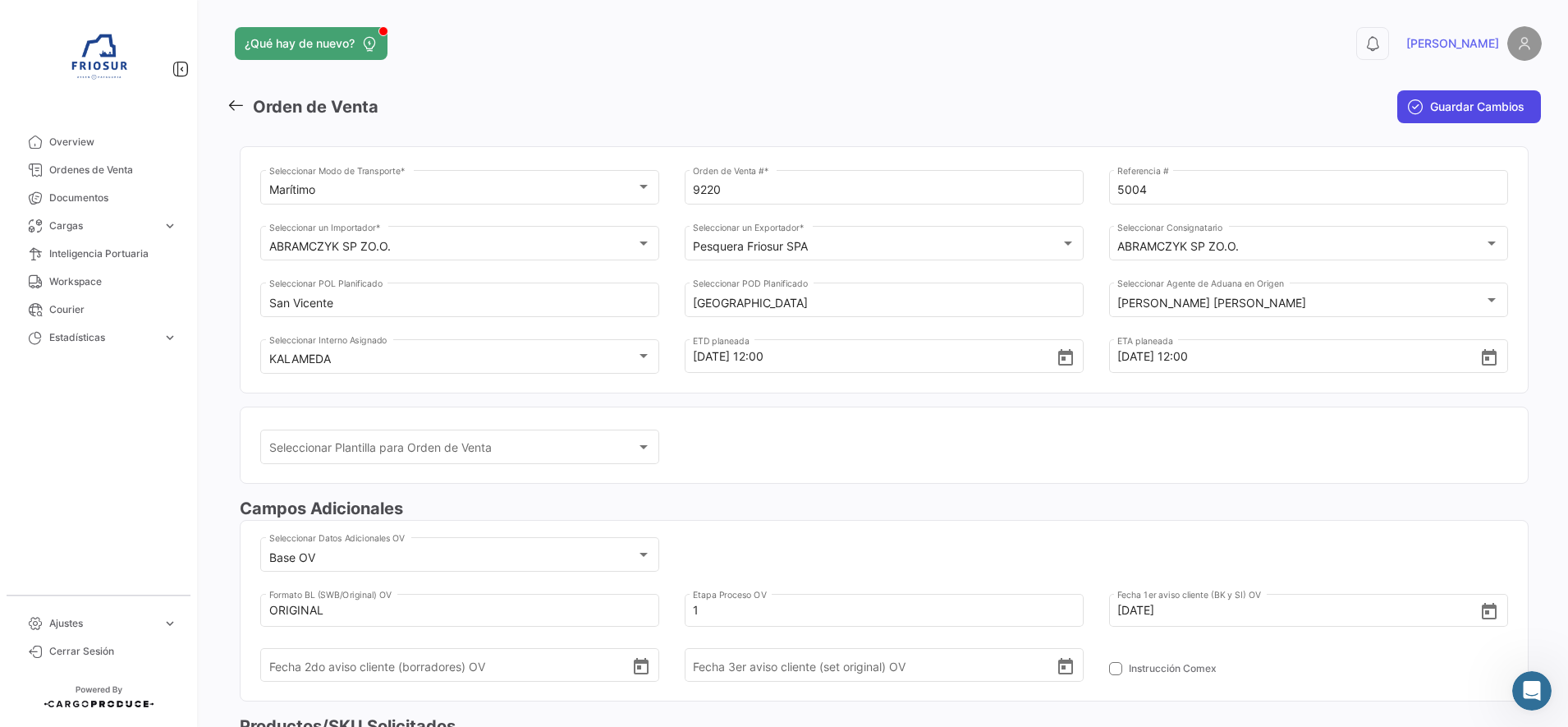
type input "HLCUSCL250942855"
click at [1431, 106] on span "Guardar Cambios" at bounding box center [1478, 106] width 95 height 16
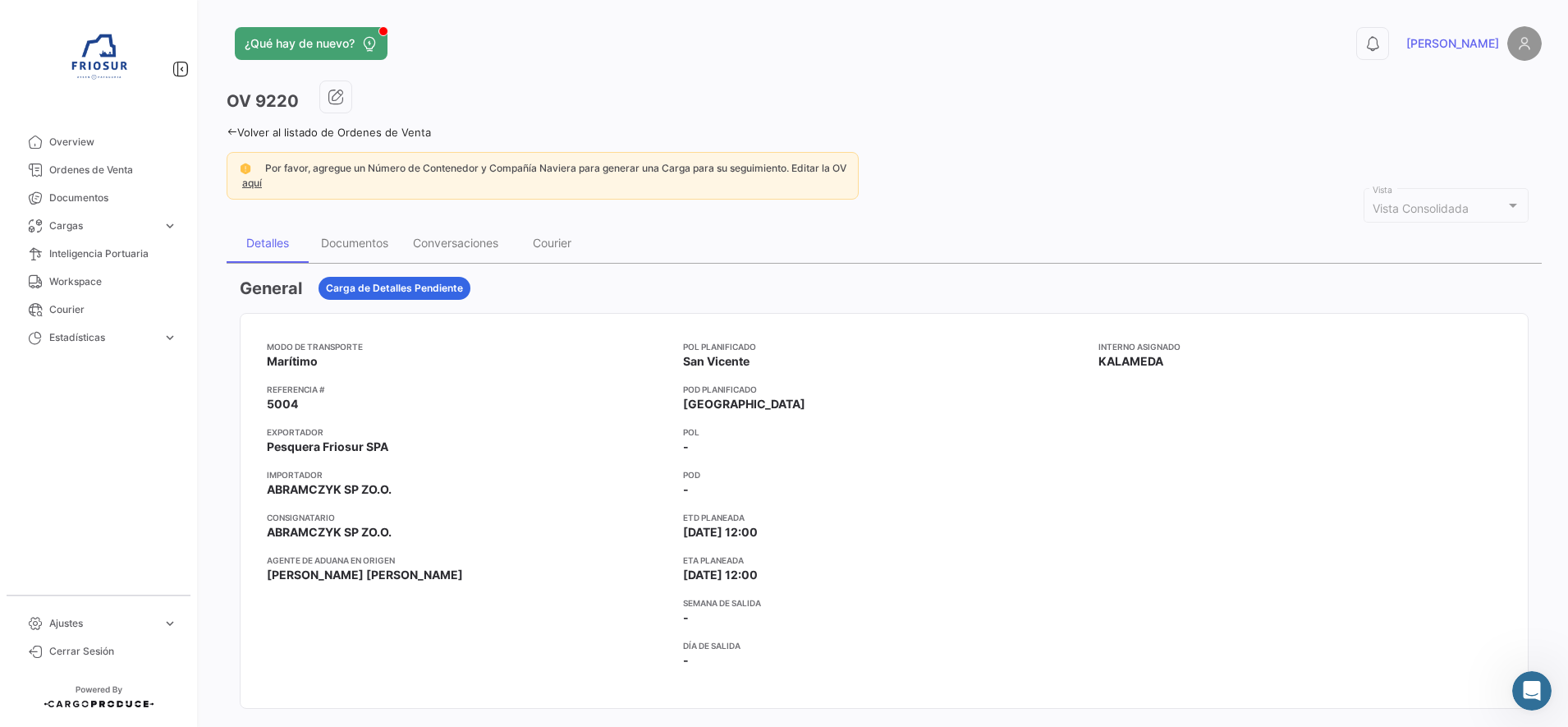
click at [233, 135] on icon at bounding box center [232, 132] width 11 height 11
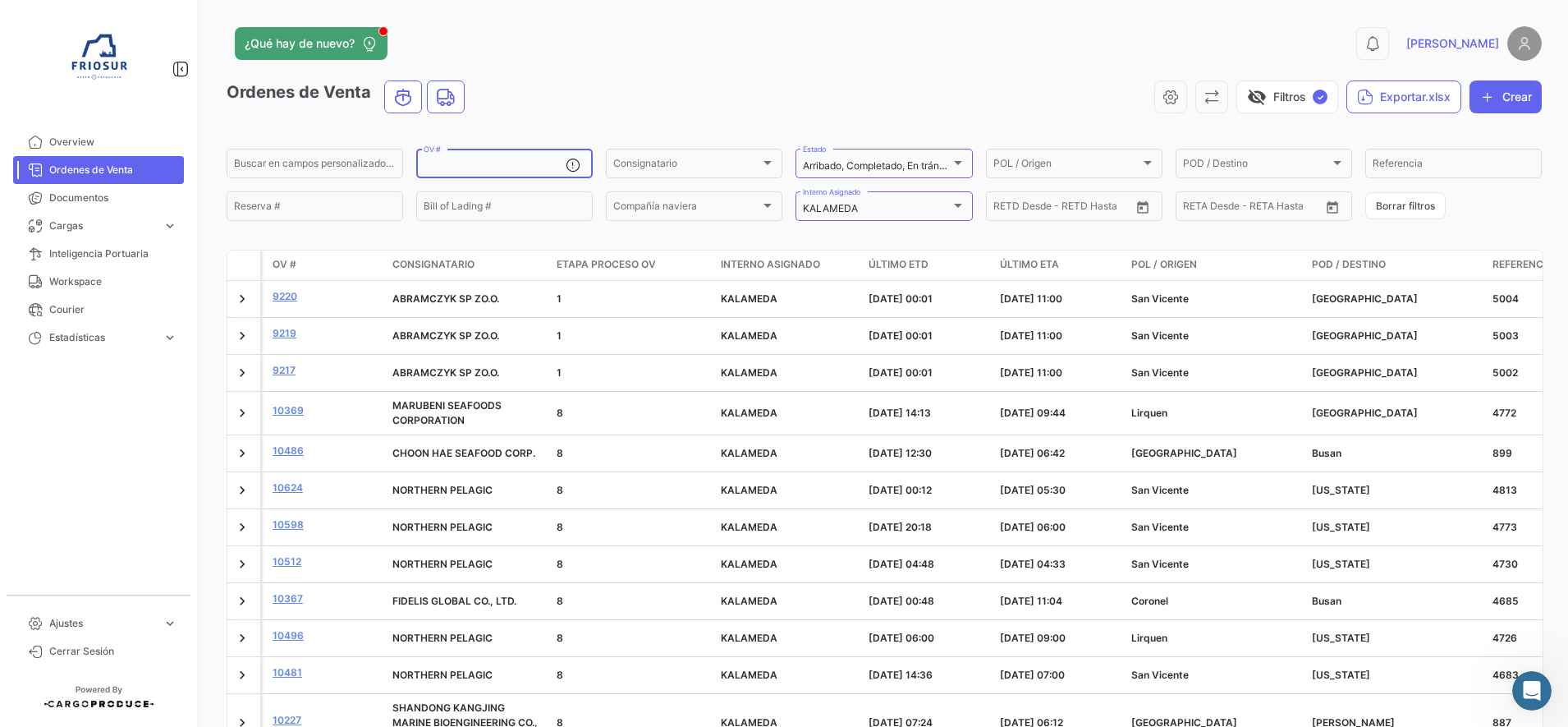
click at [522, 164] on input "OV #" at bounding box center [495, 166] width 142 height 12
click at [1508, 81] on button "Crear" at bounding box center [1505, 96] width 72 height 33
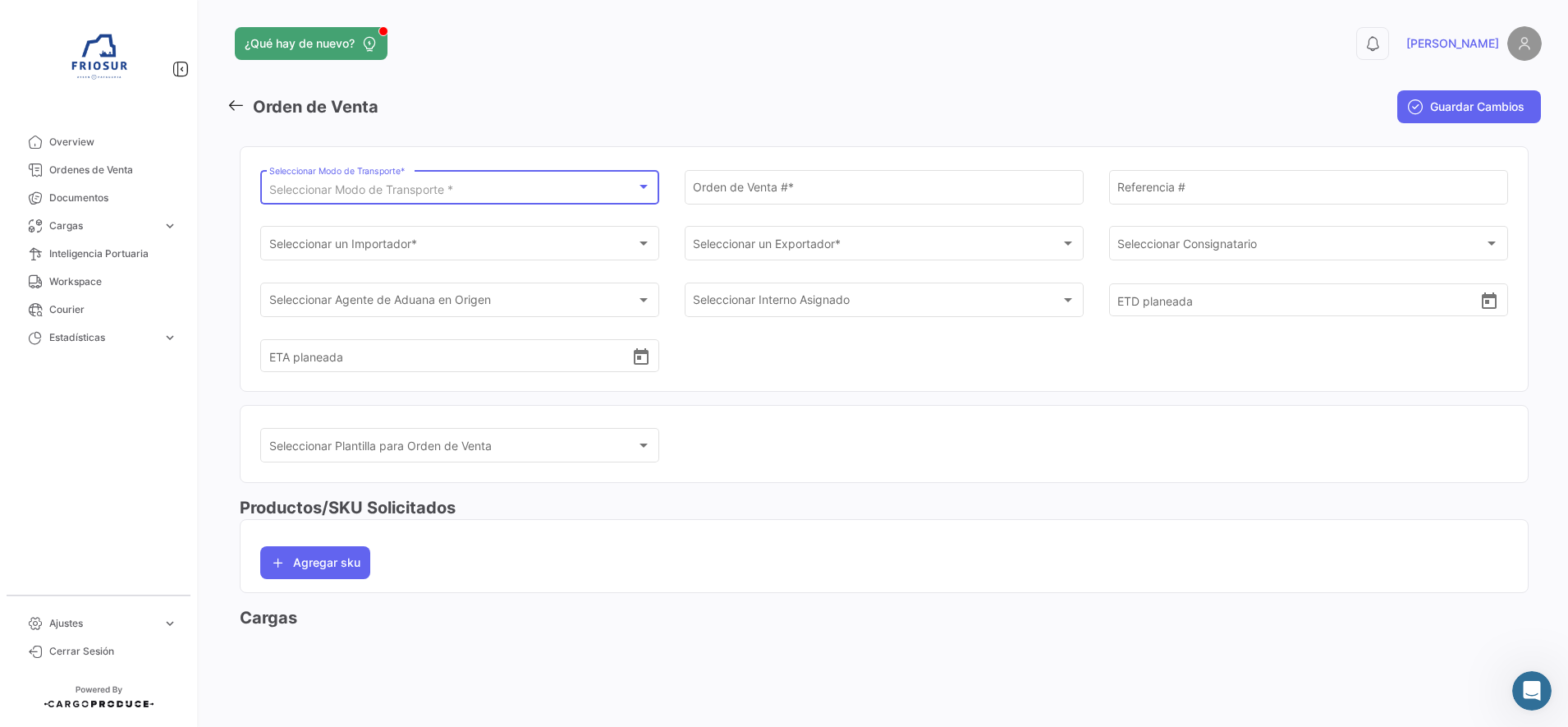
click at [373, 187] on span "Seleccionar Modo de Transporte *" at bounding box center [361, 188] width 184 height 14
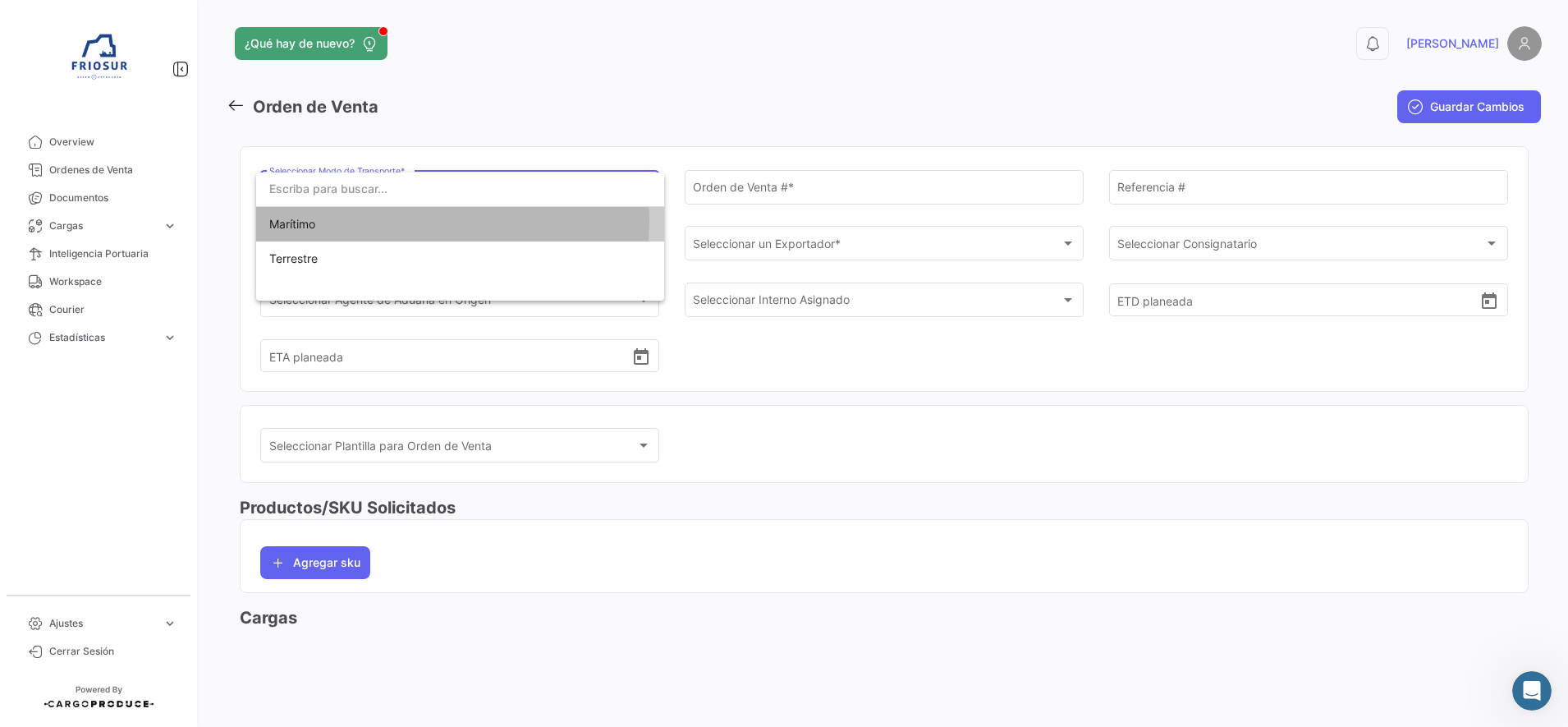
click at [357, 221] on span "Marítimo" at bounding box center [460, 224] width 382 height 35
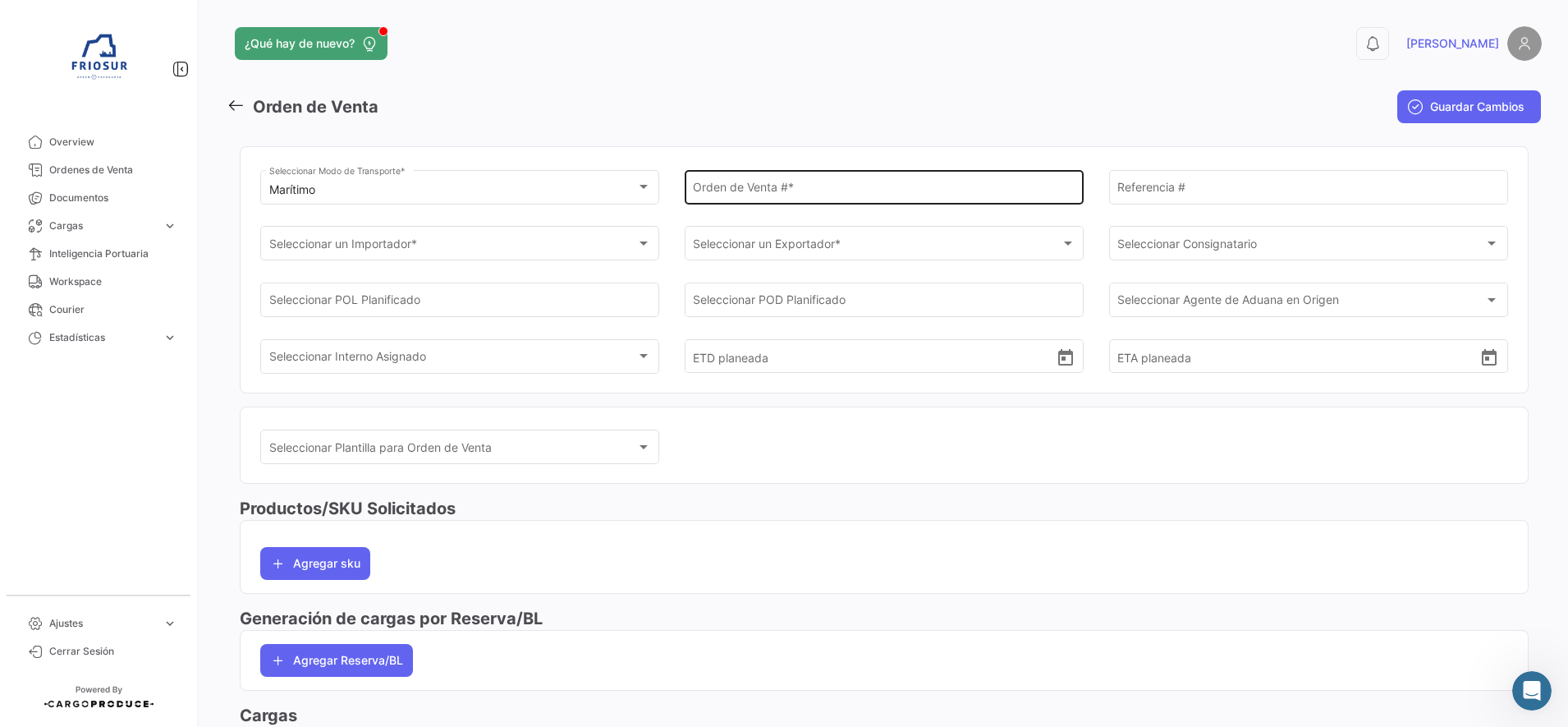
click at [710, 181] on div "Orden de Venta # *" at bounding box center [885, 186] width 382 height 38
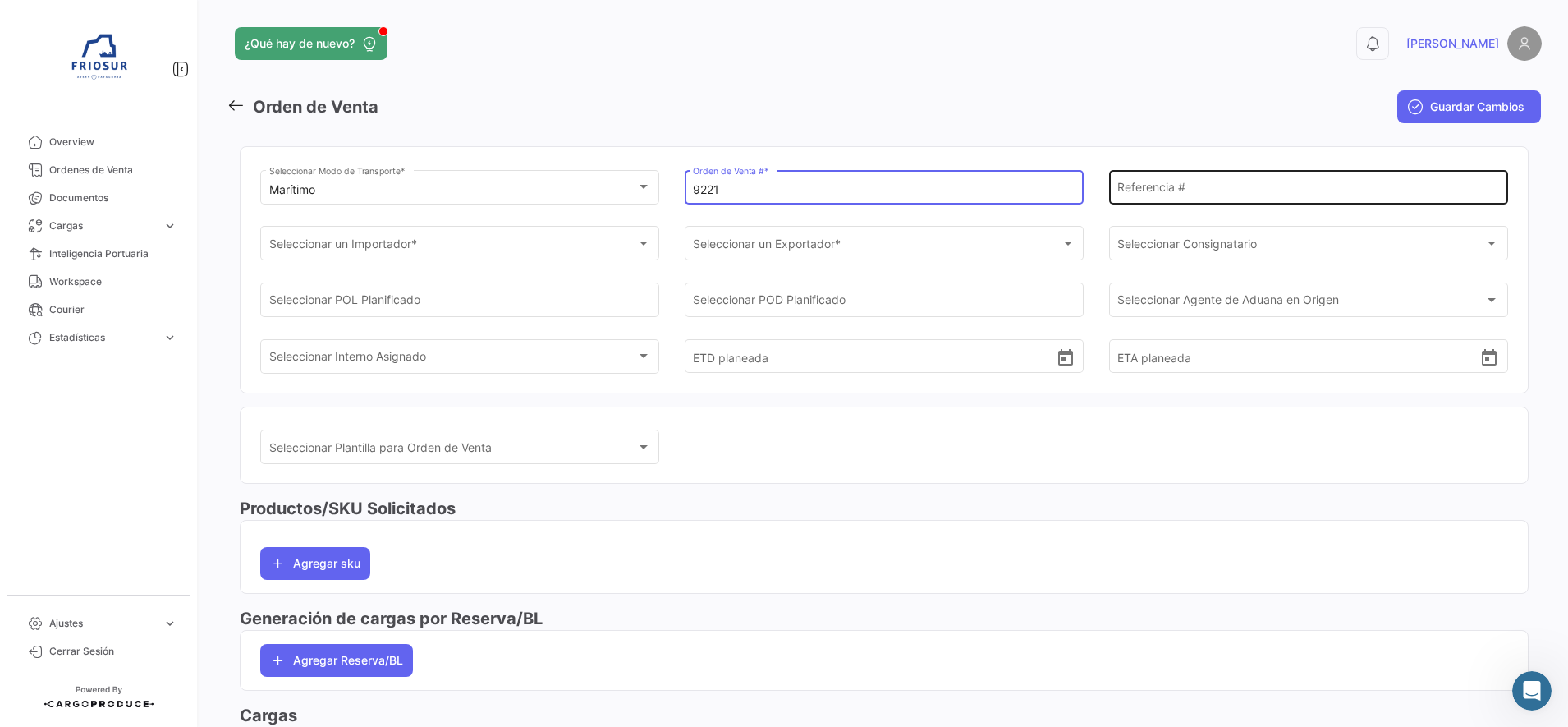
type input "9221"
click at [1153, 203] on div "Referencia #" at bounding box center [1309, 186] width 382 height 38
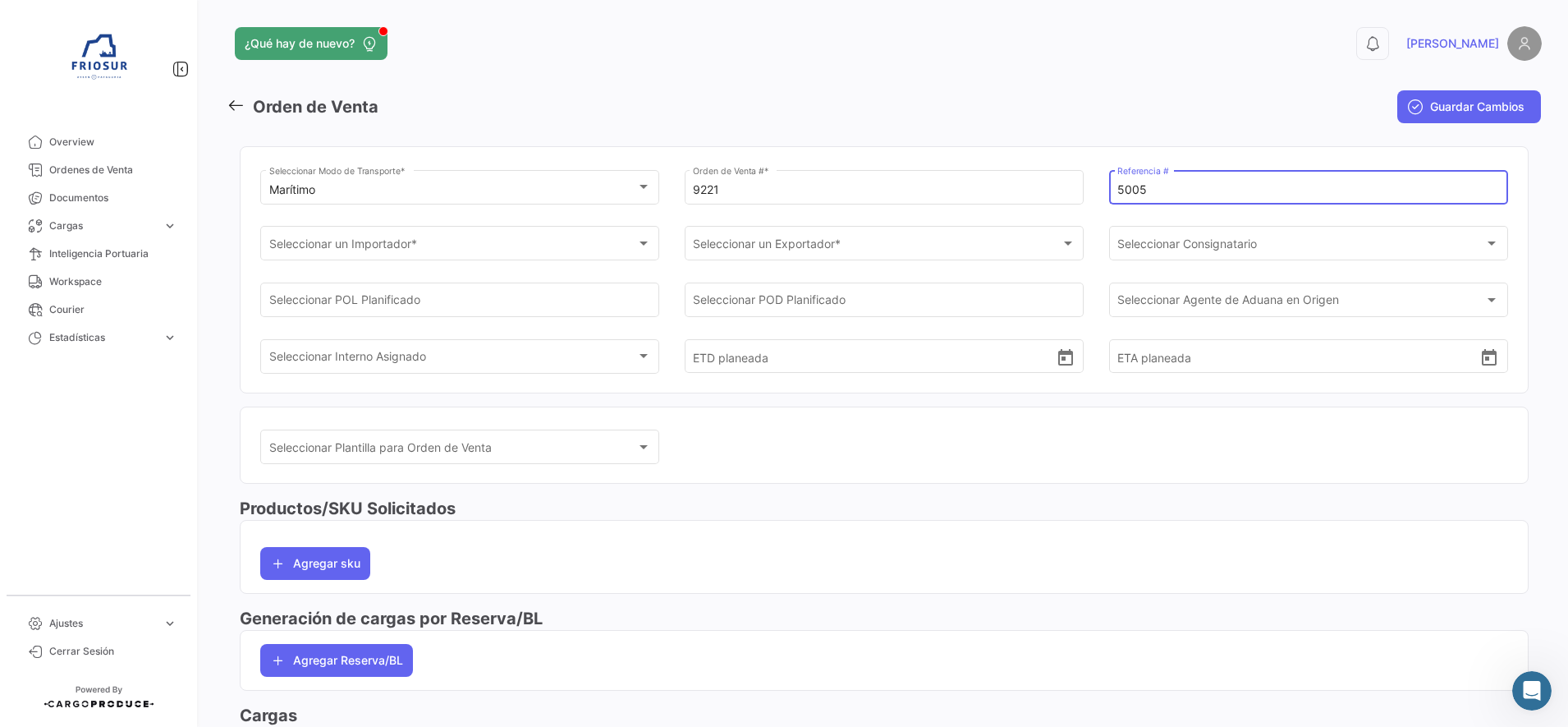
type input "5005"
click at [550, 270] on div "Seleccionar un Importador * Seleccionar un Importador *" at bounding box center [460, 251] width 400 height 51
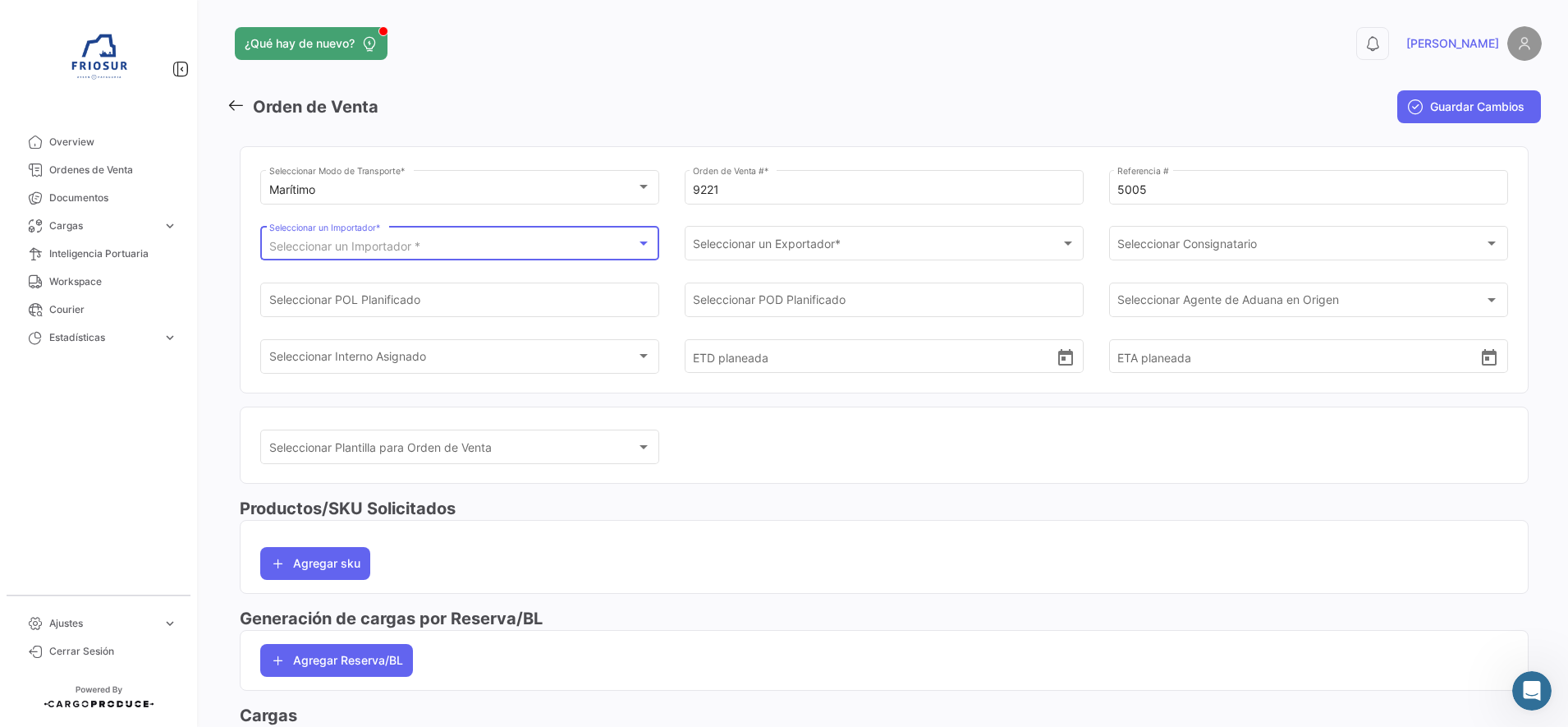
click at [539, 247] on div "Seleccionar un Importador *" at bounding box center [452, 246] width 367 height 14
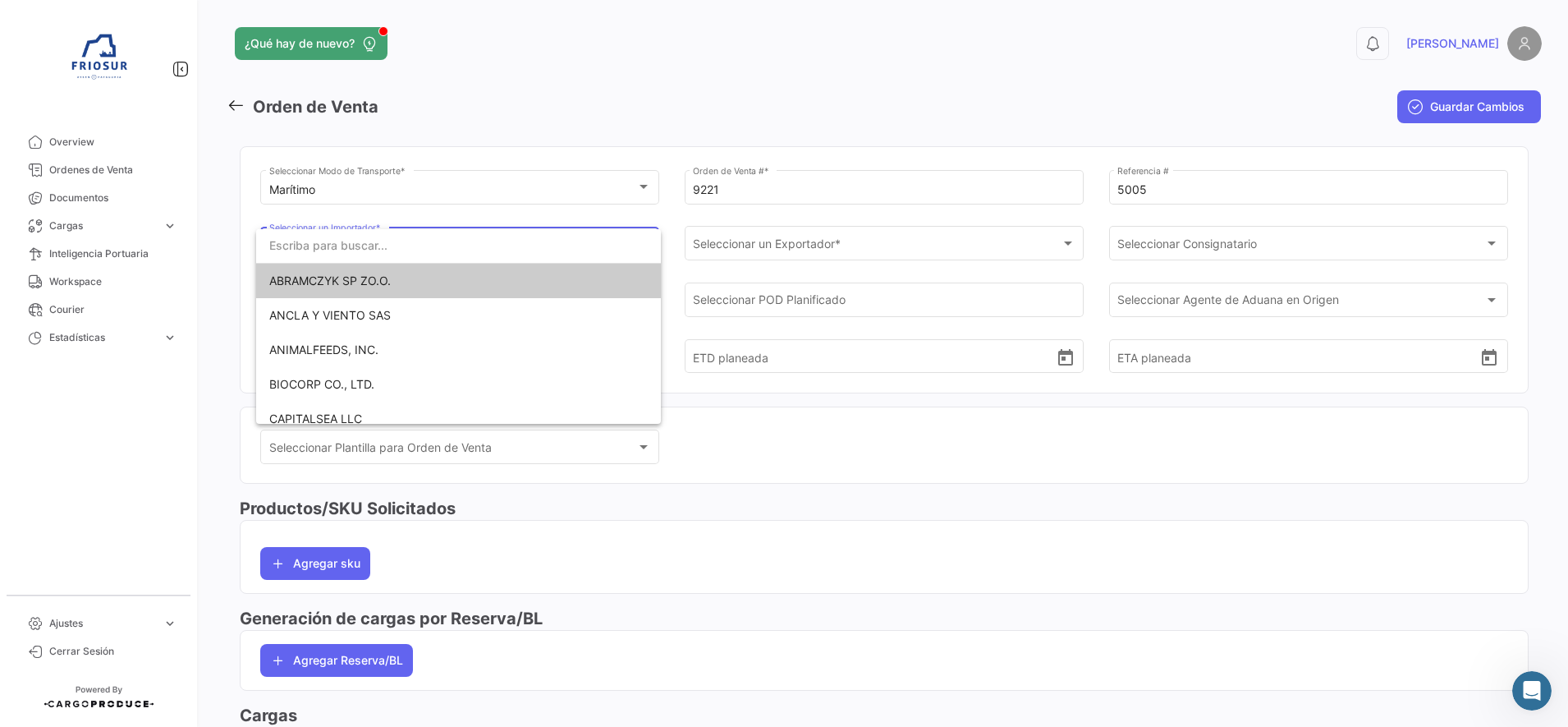
click at [354, 284] on span "ABRAMCZYK SP ZO.O." at bounding box center [330, 279] width 122 height 14
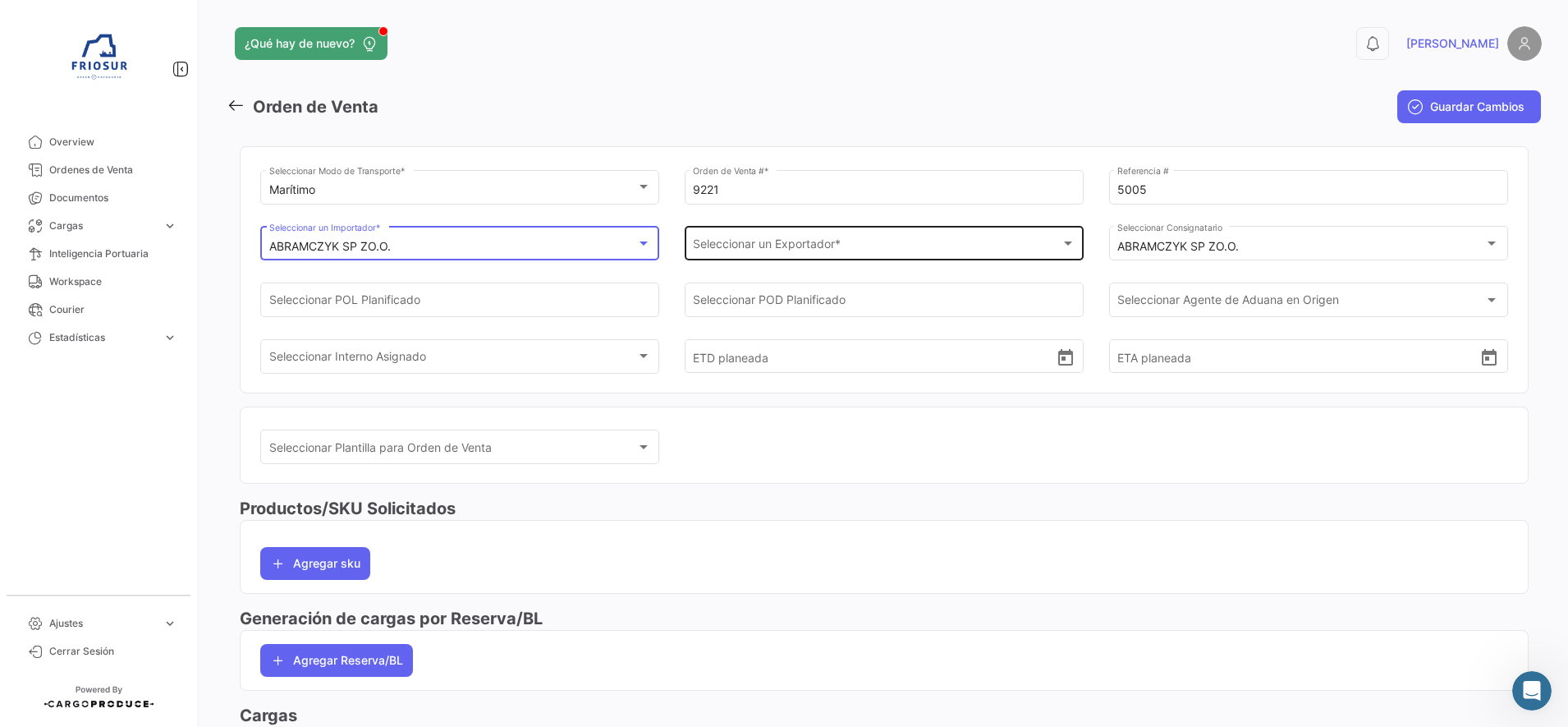
click at [977, 234] on div "Seleccionar un Exportador * Seleccionar un Exportador *" at bounding box center [885, 242] width 382 height 38
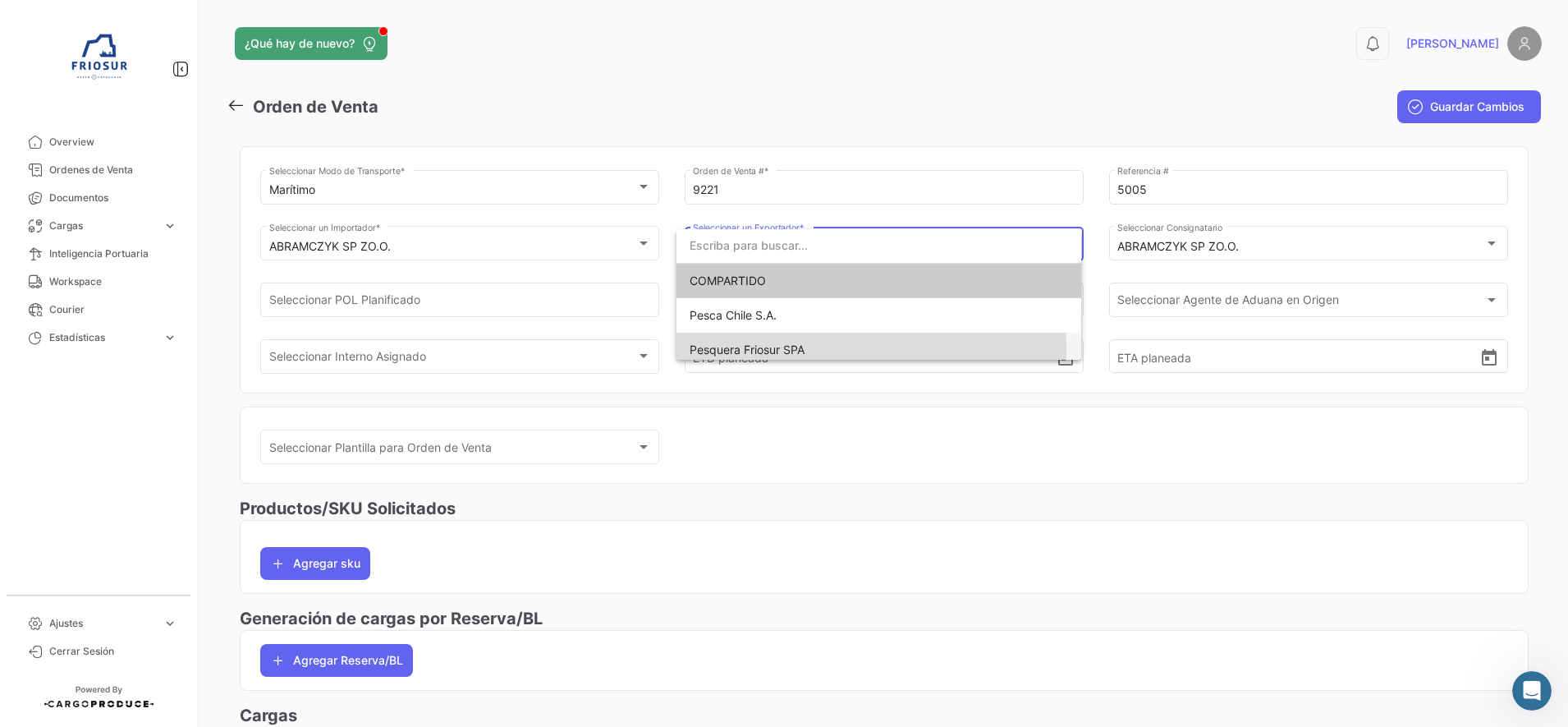
click at [764, 348] on span "Pesquera Friosur SPA" at bounding box center [747, 348] width 115 height 14
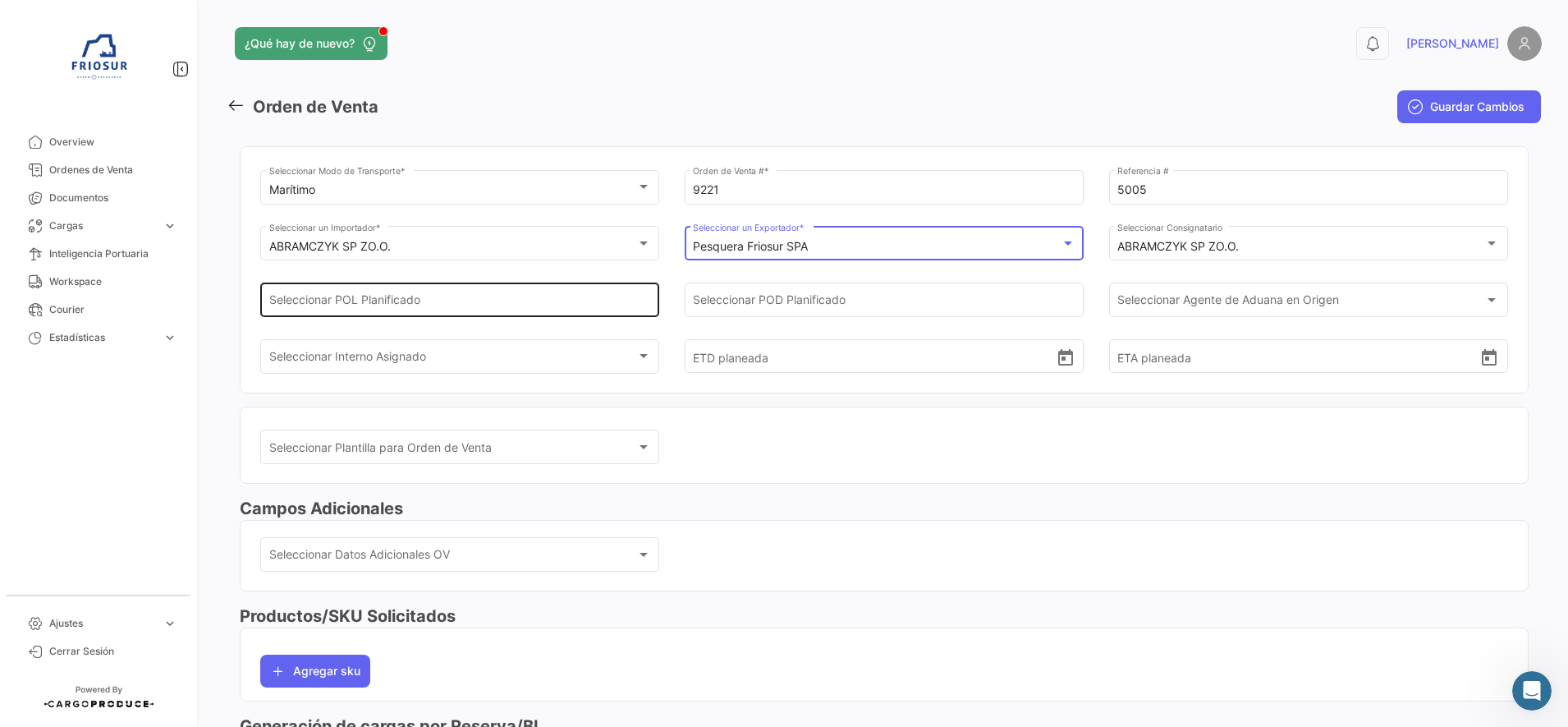
click at [539, 305] on input "Seleccionar POL Planificado" at bounding box center [460, 303] width 382 height 14
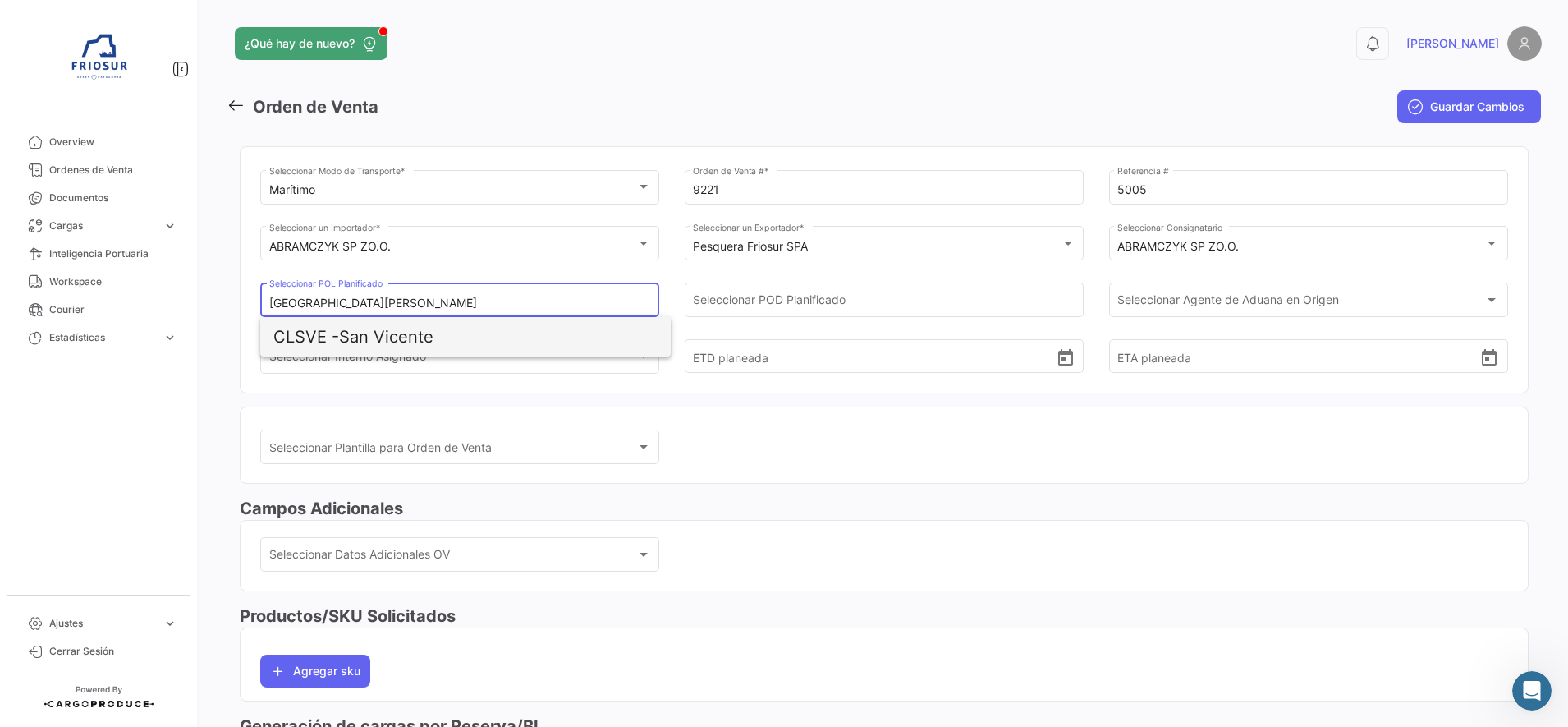
click at [458, 347] on span "CLSVE - [GEOGRAPHIC_DATA][PERSON_NAME]" at bounding box center [465, 336] width 384 height 39
type input "San Vicente"
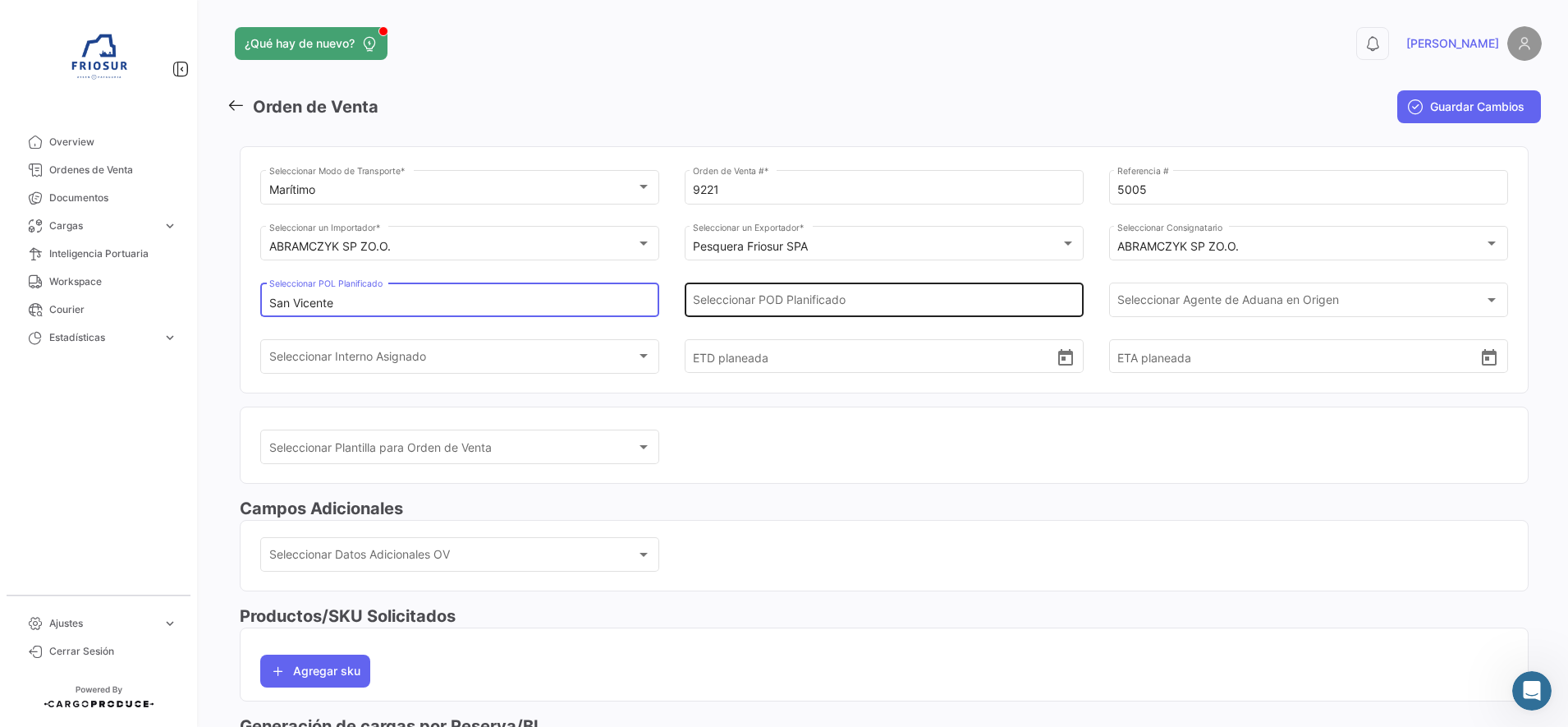
click at [774, 304] on input "Seleccionar POD Planificado" at bounding box center [885, 303] width 382 height 14
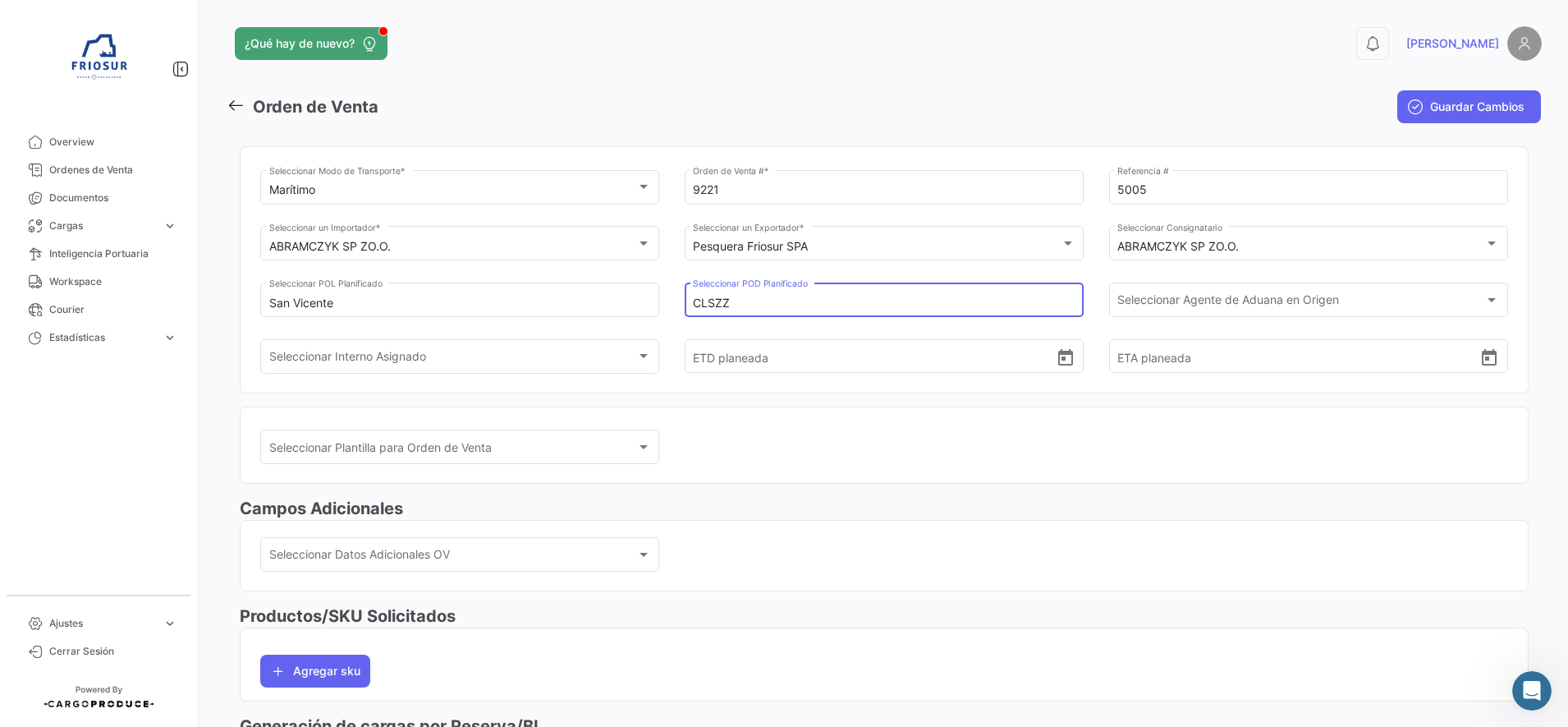
click at [702, 298] on input "CLSZZ" at bounding box center [885, 303] width 382 height 14
click at [699, 298] on input "CLSZZ" at bounding box center [885, 303] width 382 height 14
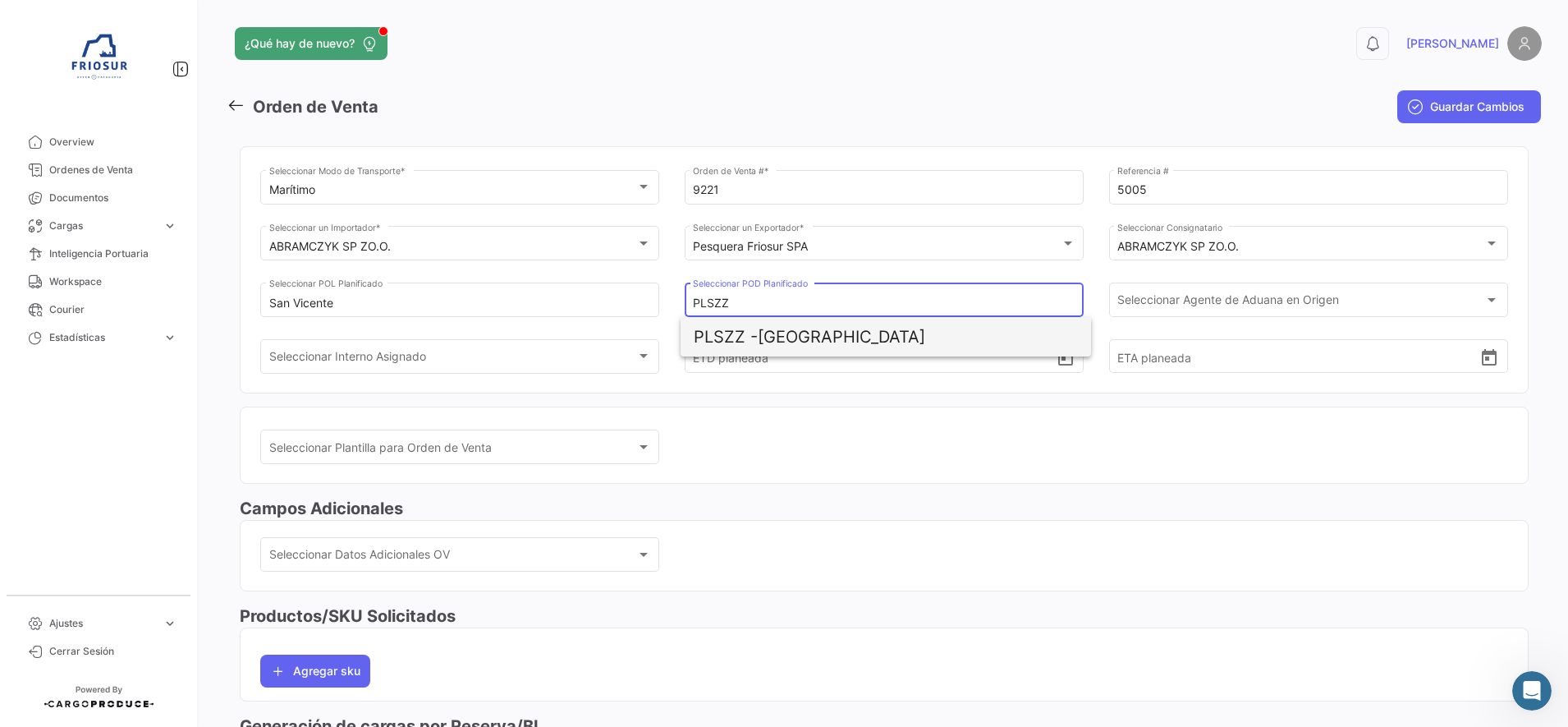
click at [730, 331] on span "PLSZZ -" at bounding box center [725, 337] width 64 height 20
type input "[GEOGRAPHIC_DATA]"
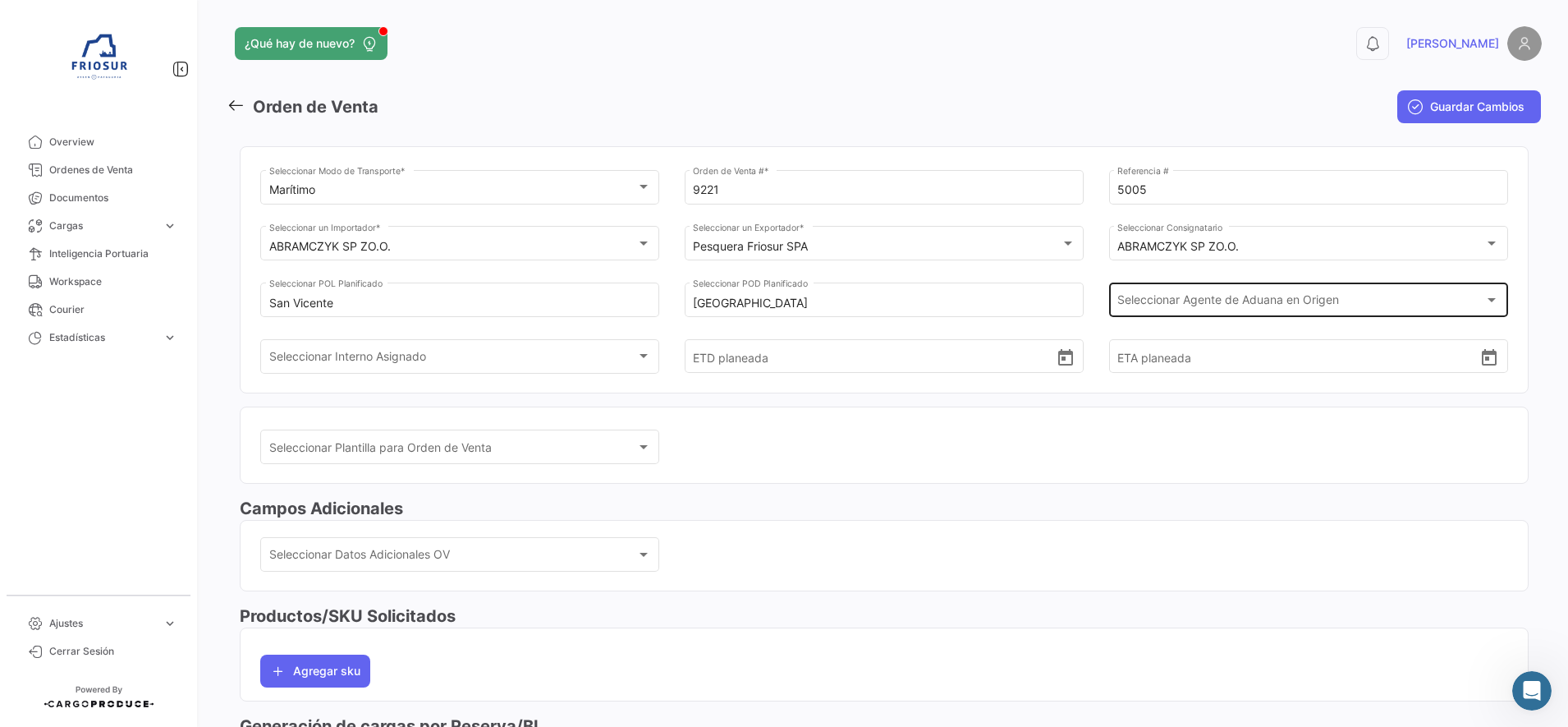
click at [1287, 292] on div "Seleccionar Agente de Aduana en Origen Seleccionar Agente de Aduana en Origen" at bounding box center [1309, 298] width 382 height 38
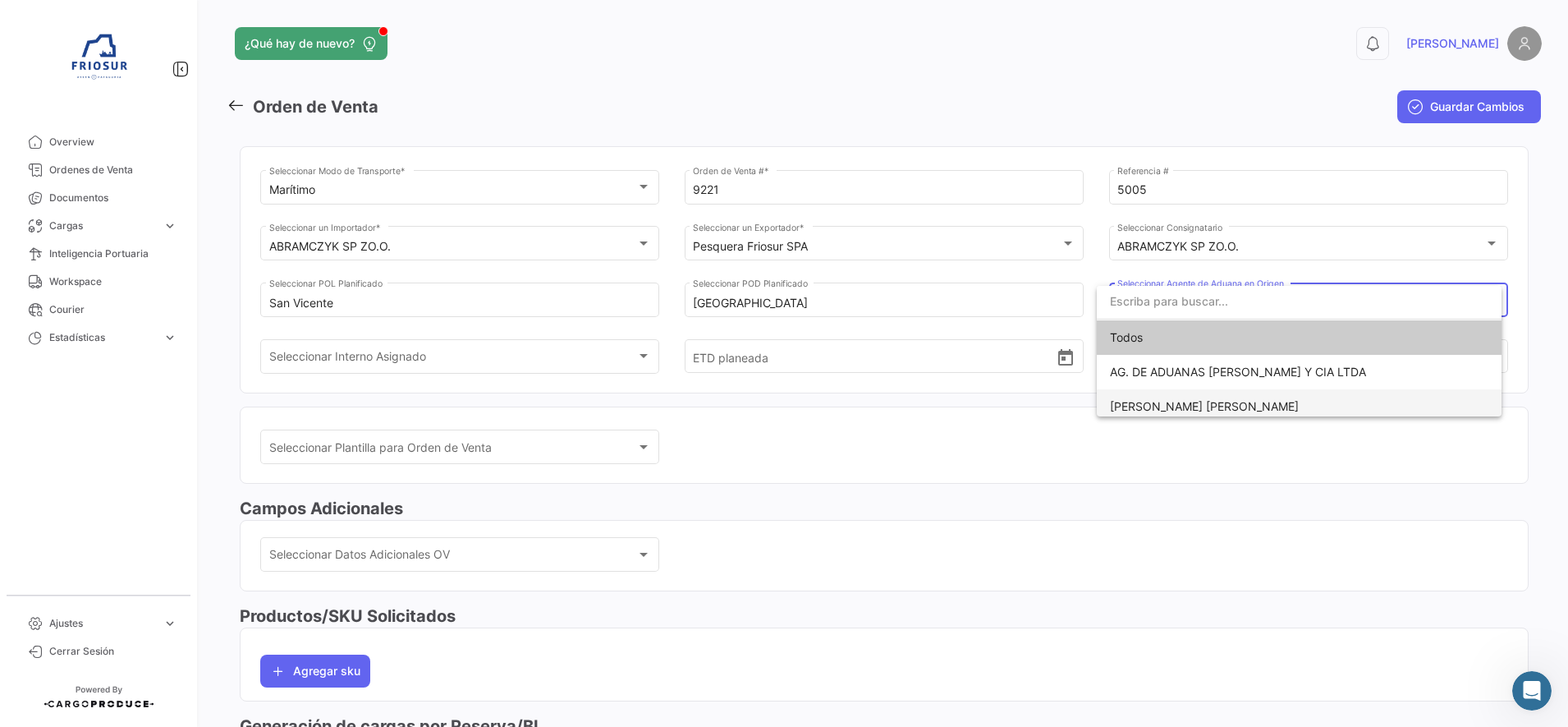
click at [1180, 399] on span "[PERSON_NAME] [PERSON_NAME]" at bounding box center [1205, 406] width 189 height 14
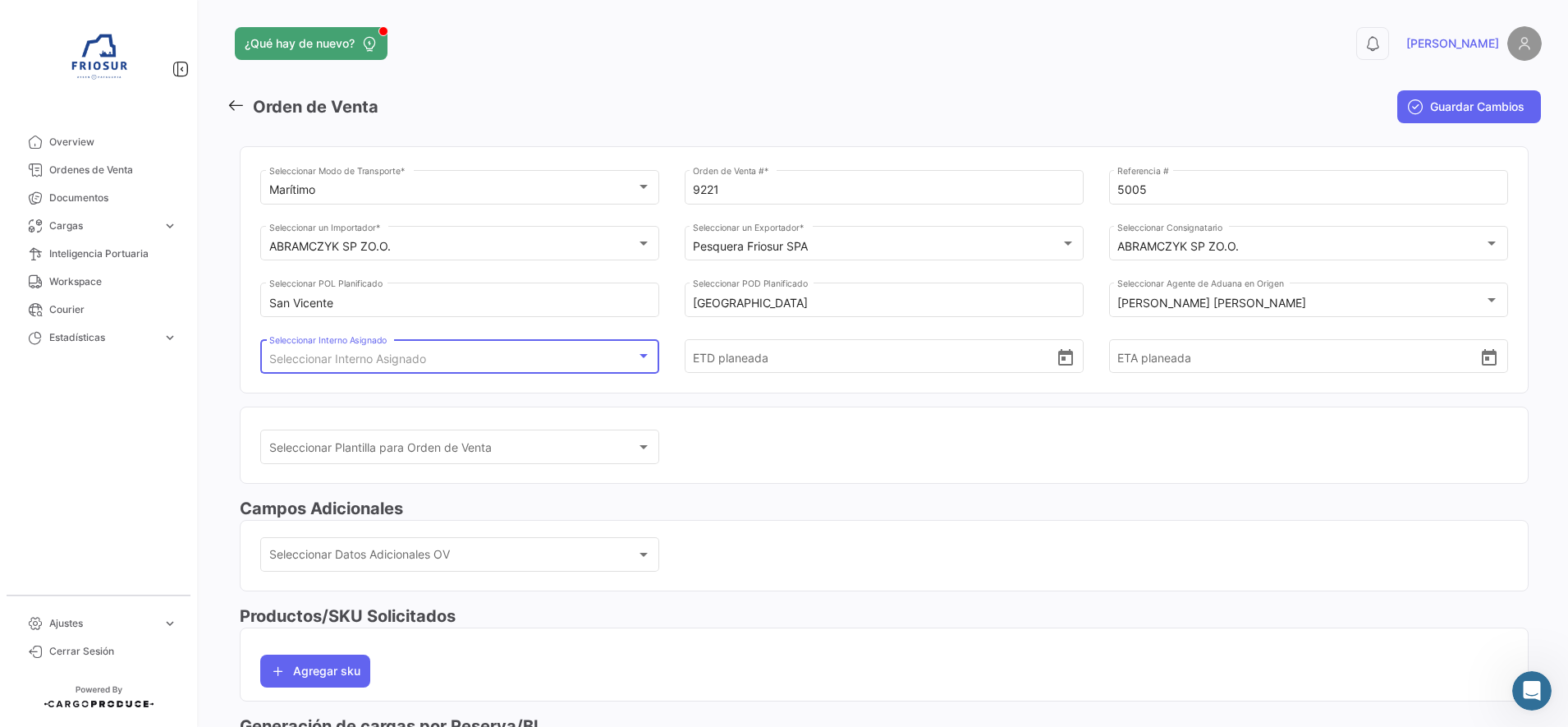
click at [621, 357] on div "Seleccionar Interno Asignado" at bounding box center [452, 358] width 367 height 14
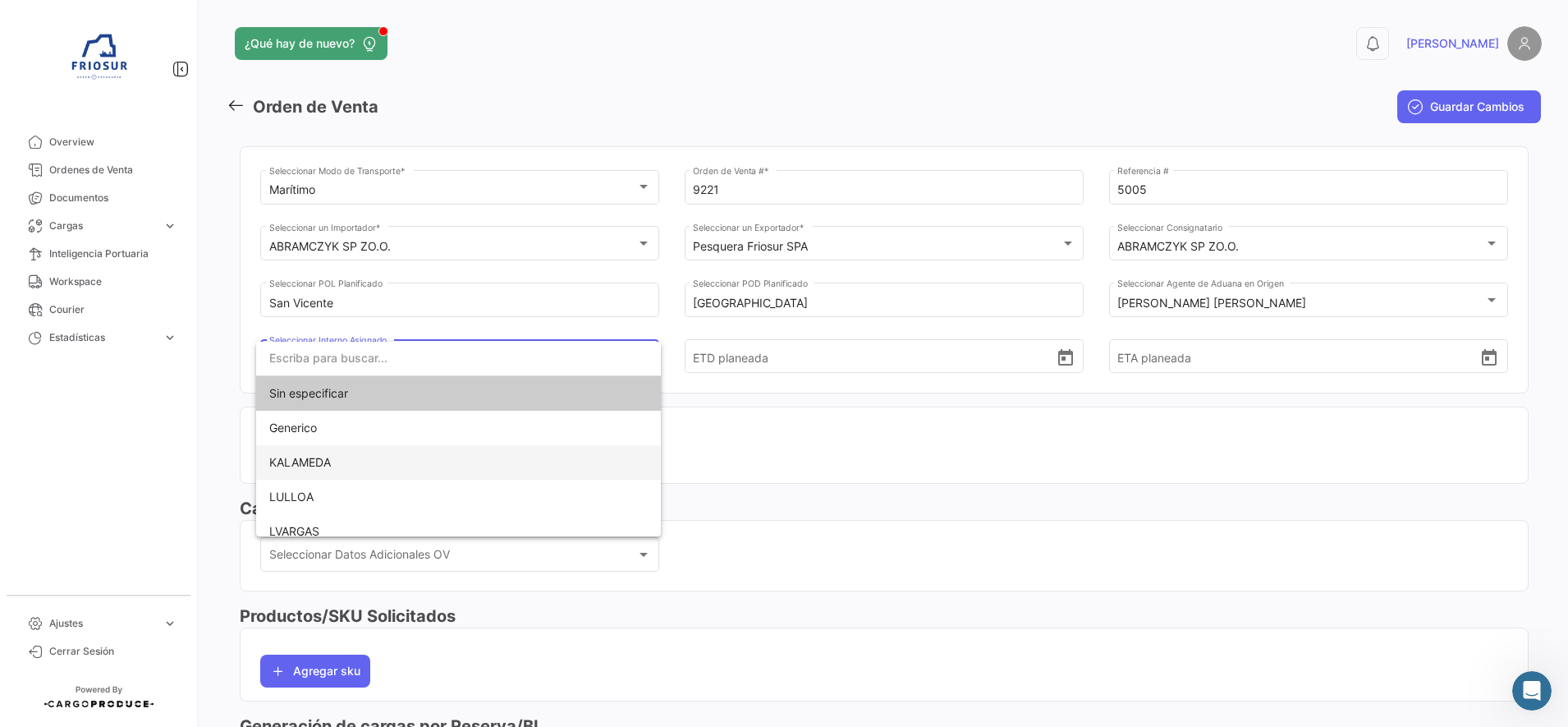
click at [284, 470] on span "KALAMEDA" at bounding box center [459, 462] width 379 height 35
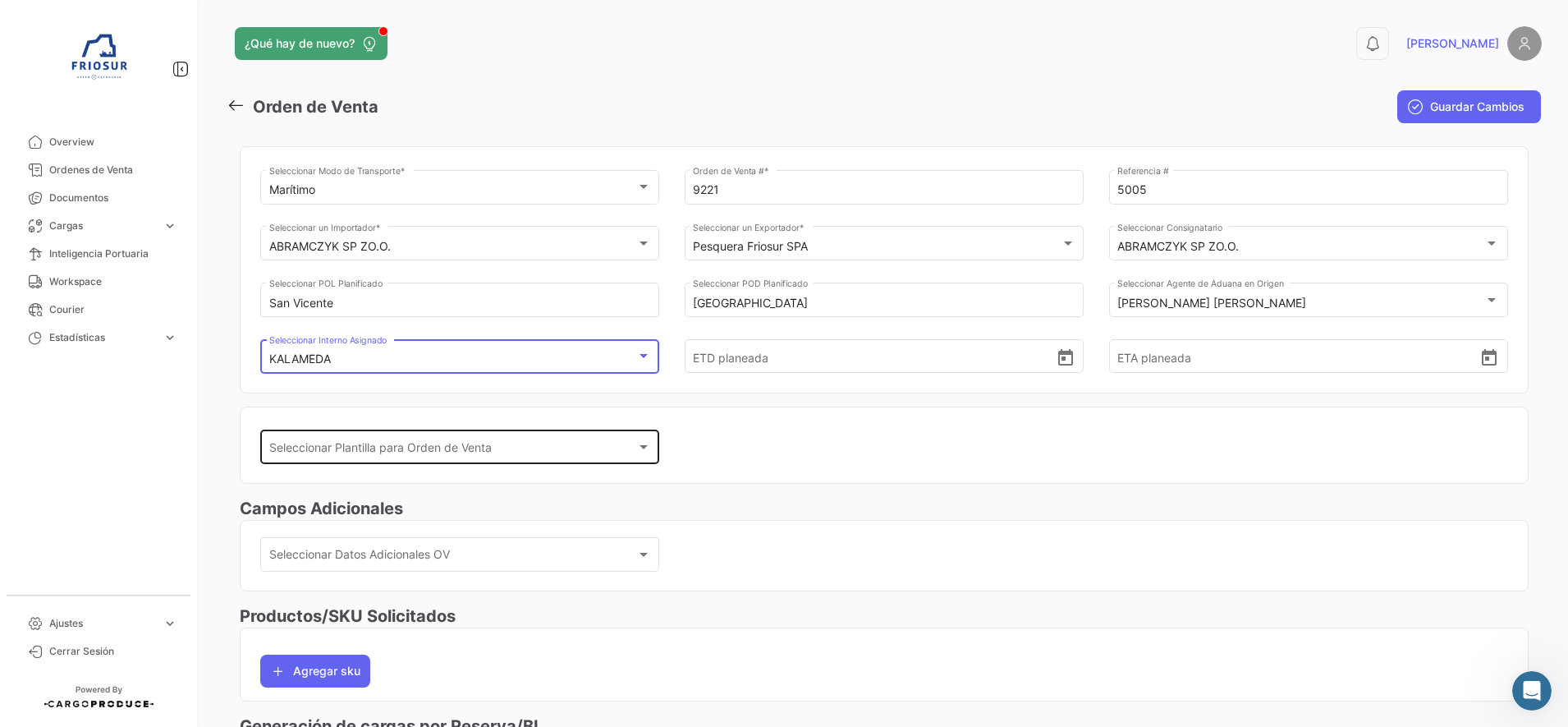
scroll to position [32, 0]
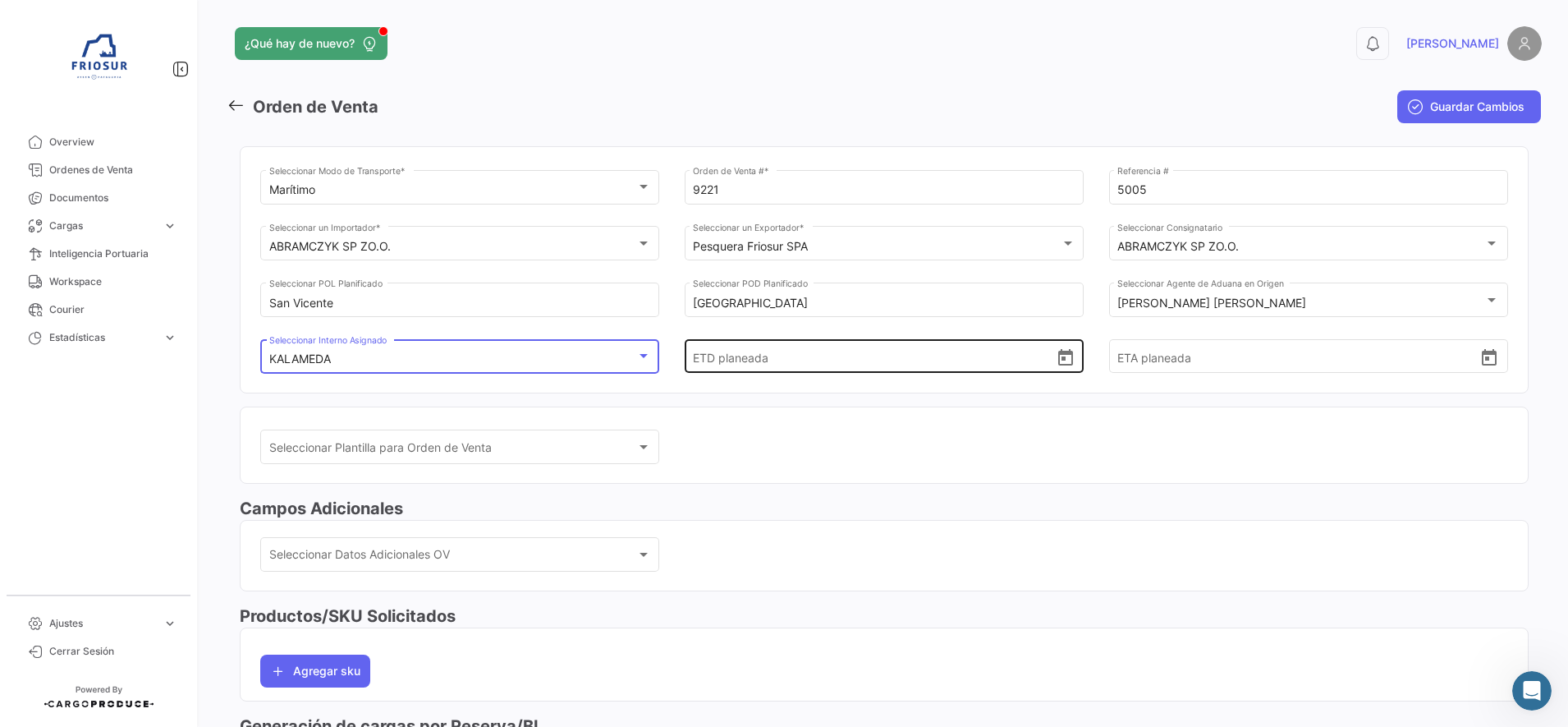
click at [1062, 360] on icon "Open calendar" at bounding box center [1066, 358] width 20 height 20
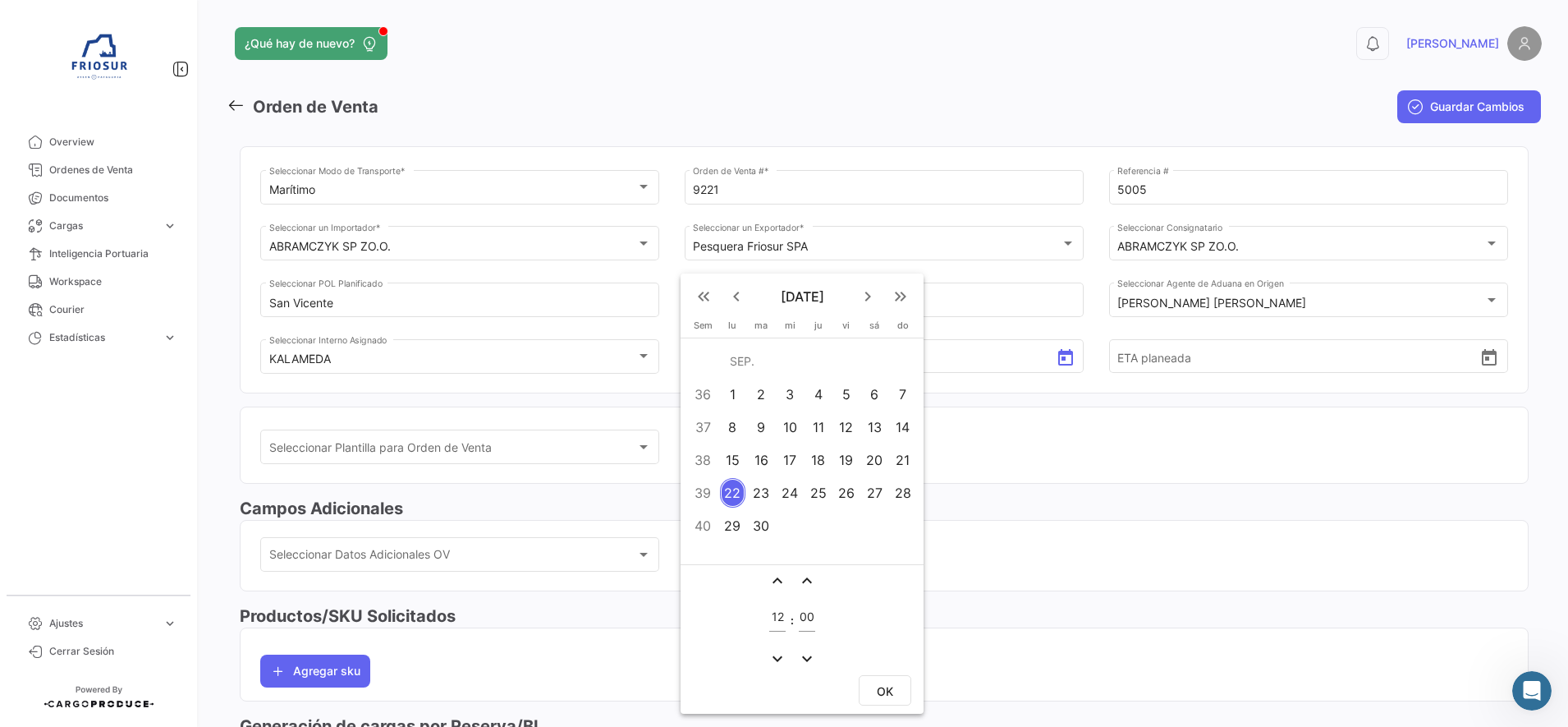
click at [758, 491] on div "23" at bounding box center [761, 492] width 26 height 29
click at [895, 684] on button "OK" at bounding box center [885, 690] width 53 height 30
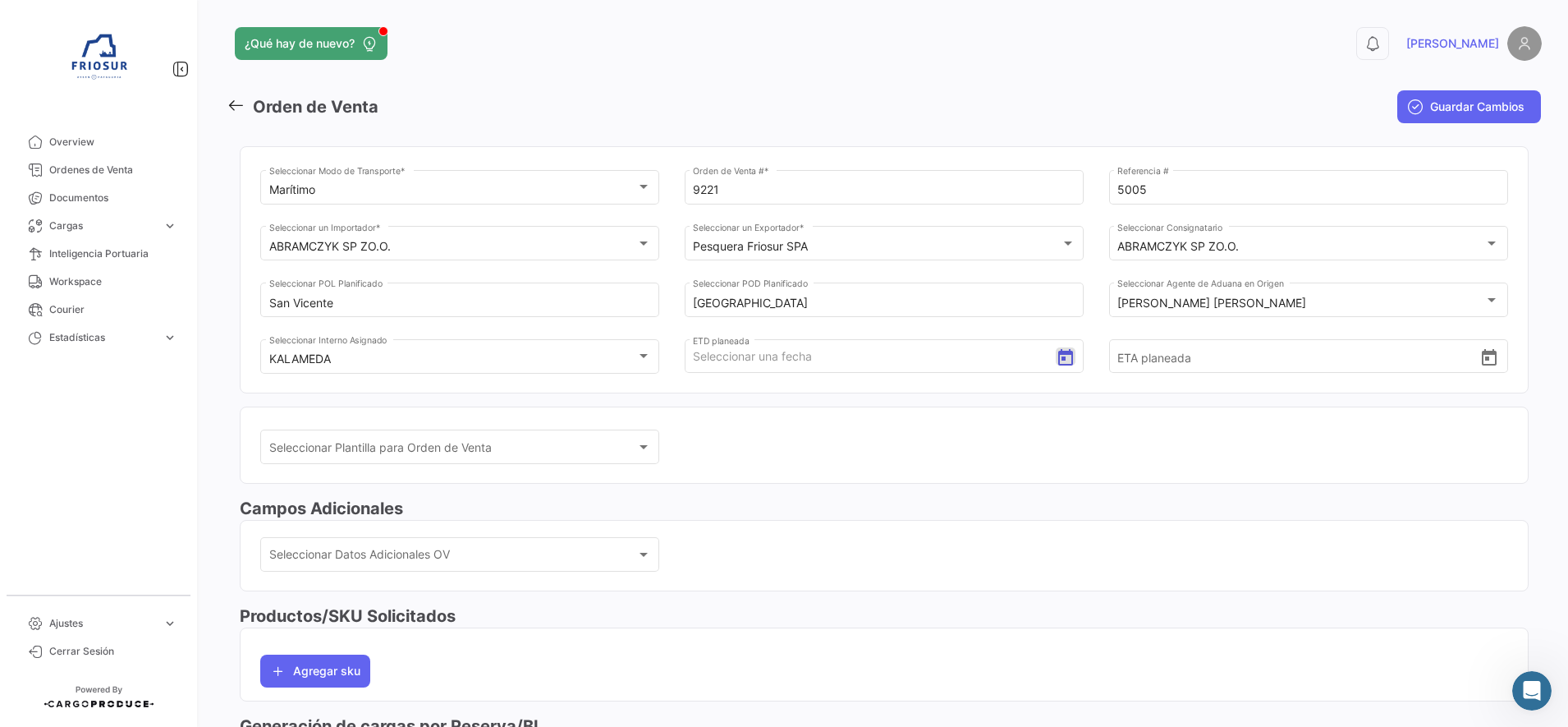
type input "[DATE] 12:00"
click at [1482, 361] on icon "Open calendar" at bounding box center [1490, 358] width 20 height 20
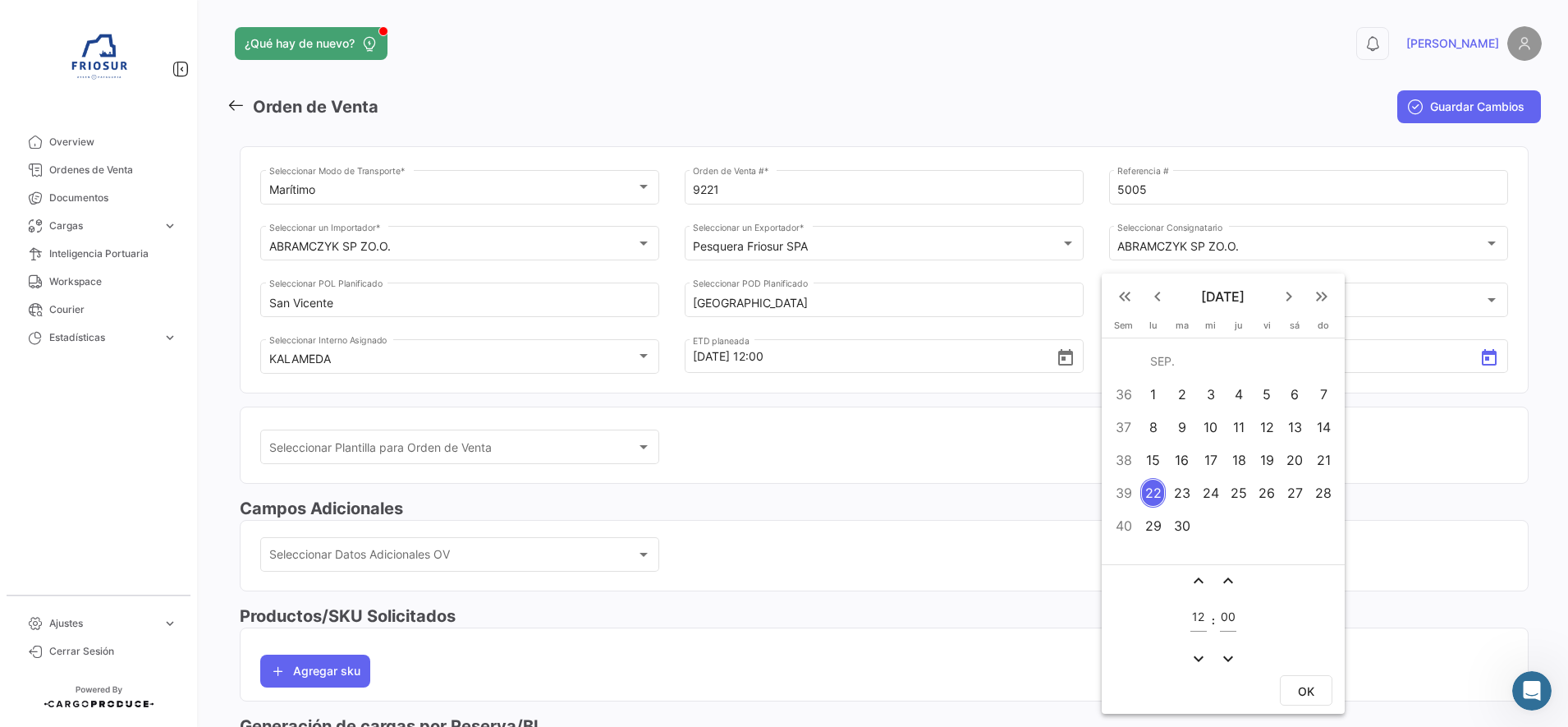
click at [1284, 292] on mat-icon "keyboard_arrow_right" at bounding box center [1290, 297] width 20 height 20
click at [1324, 360] on div "2" at bounding box center [1323, 361] width 26 height 29
drag, startPoint x: 1313, startPoint y: 685, endPoint x: 1015, endPoint y: 661, distance: 299.0
click at [1308, 687] on span "OK" at bounding box center [1306, 691] width 16 height 14
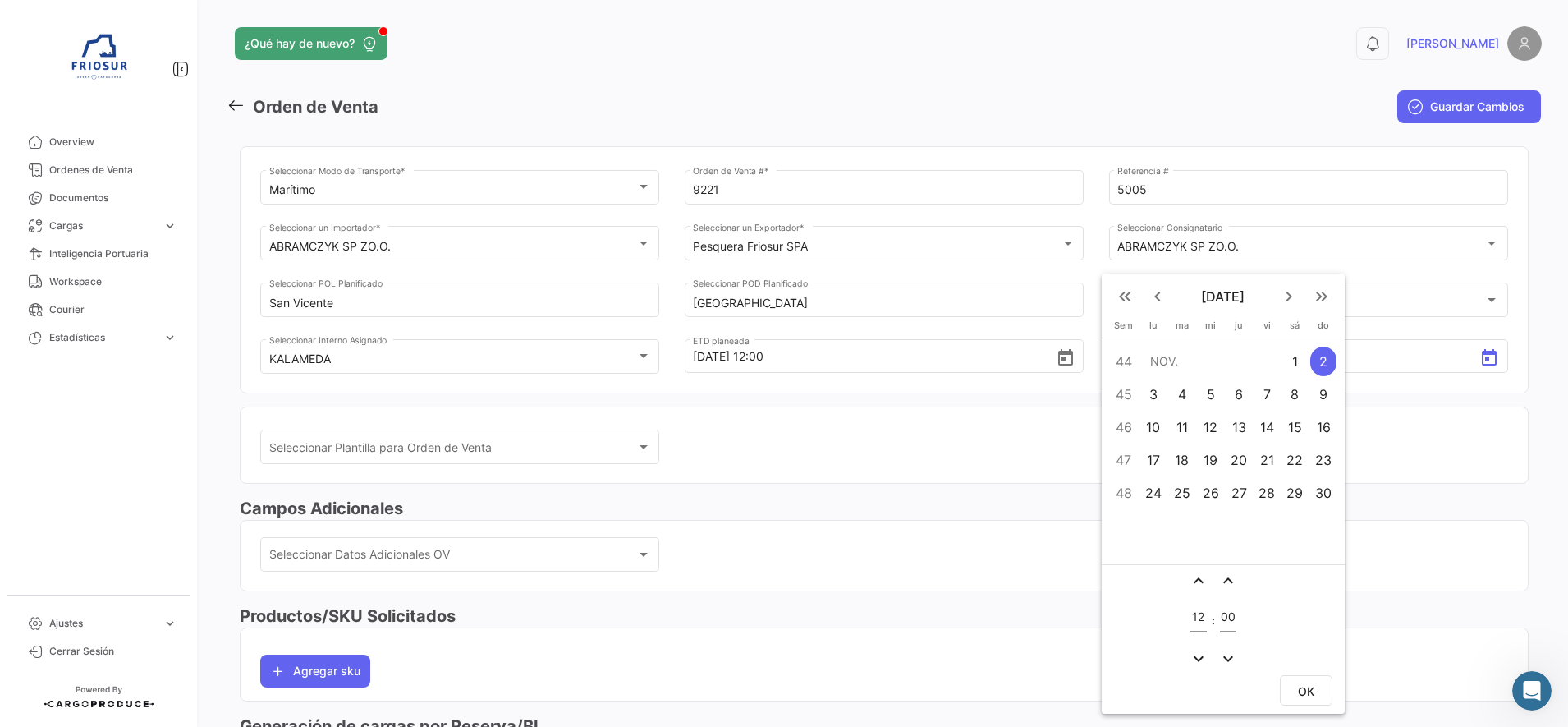
type input "[DATE] 12:00"
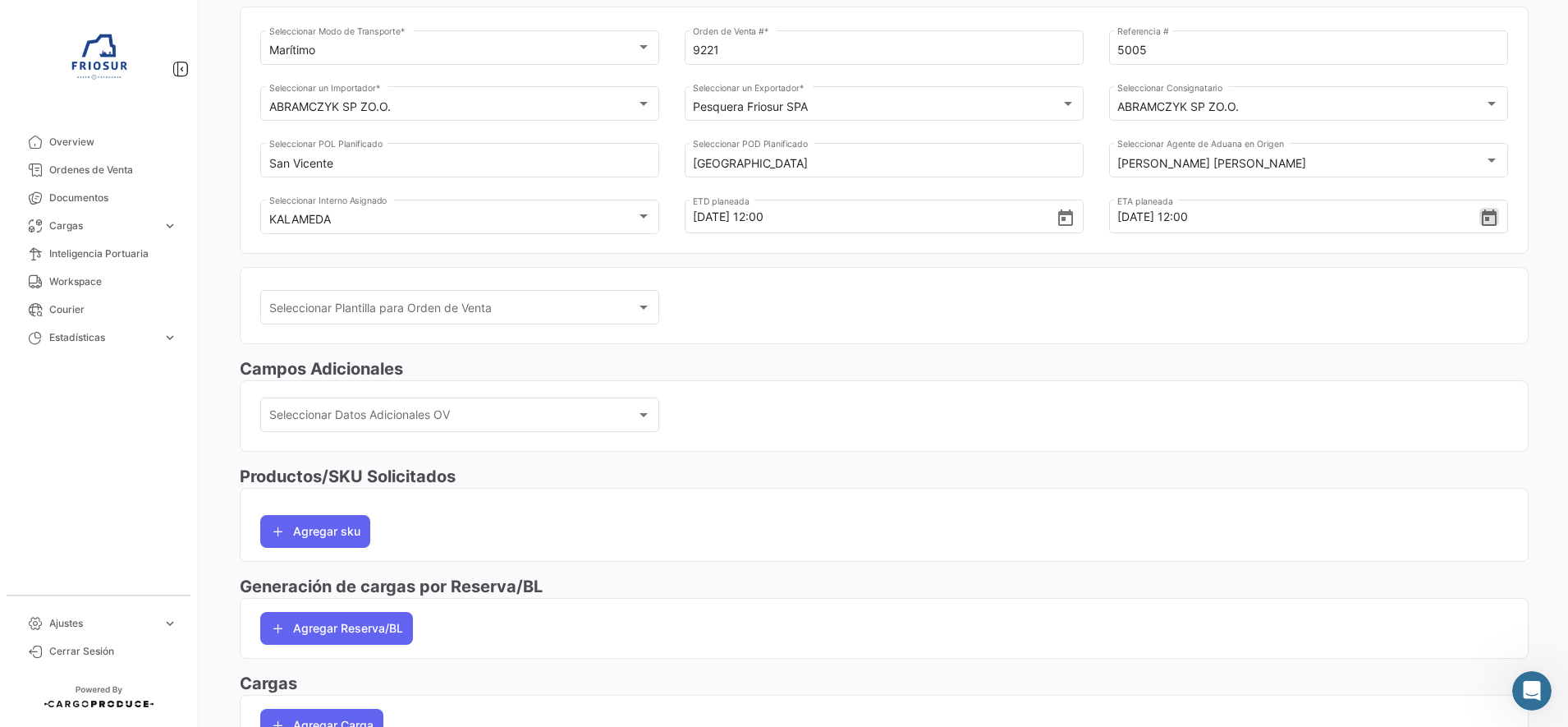
scroll to position [247, 0]
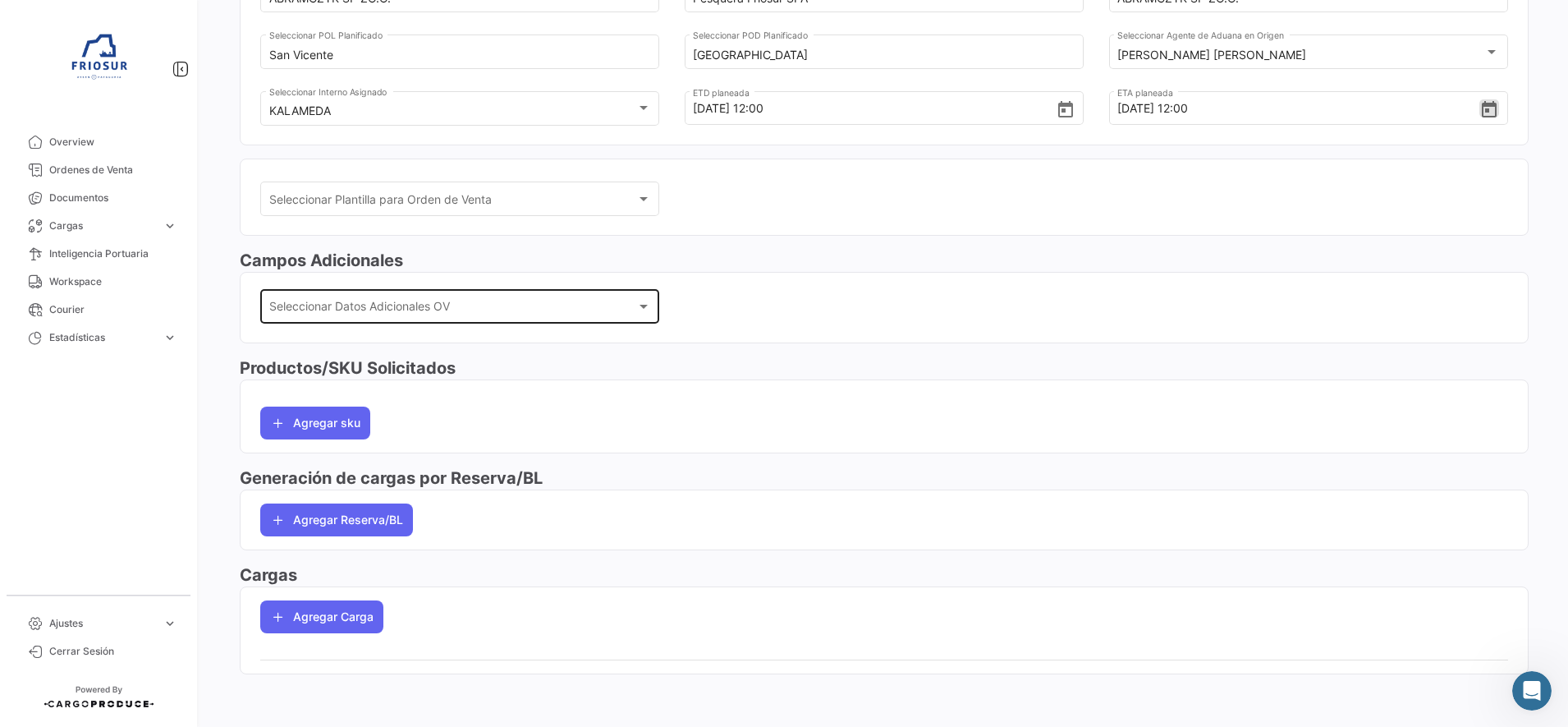
click at [606, 307] on div "Seleccionar Datos Adicionales OV" at bounding box center [452, 309] width 367 height 14
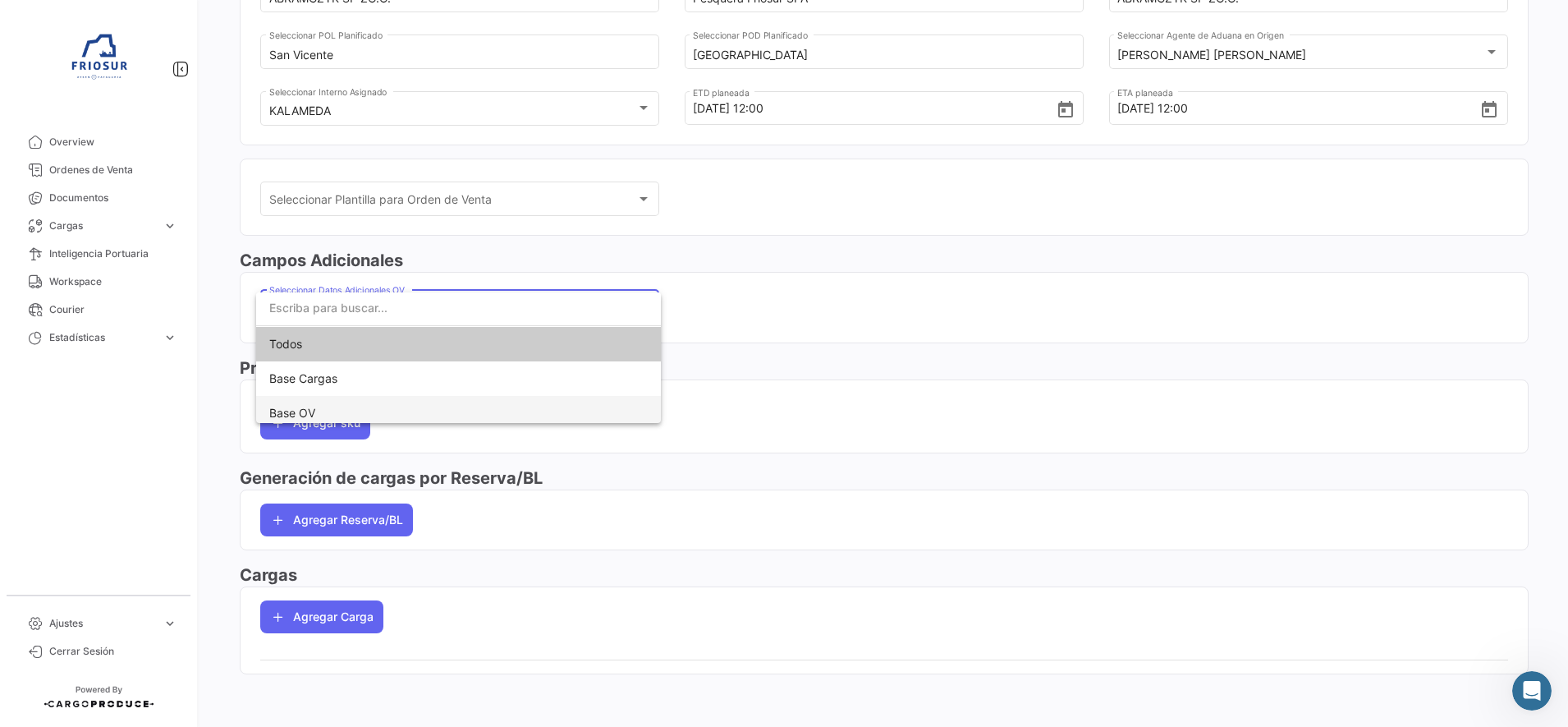
click at [395, 399] on span "Base OV" at bounding box center [459, 413] width 379 height 35
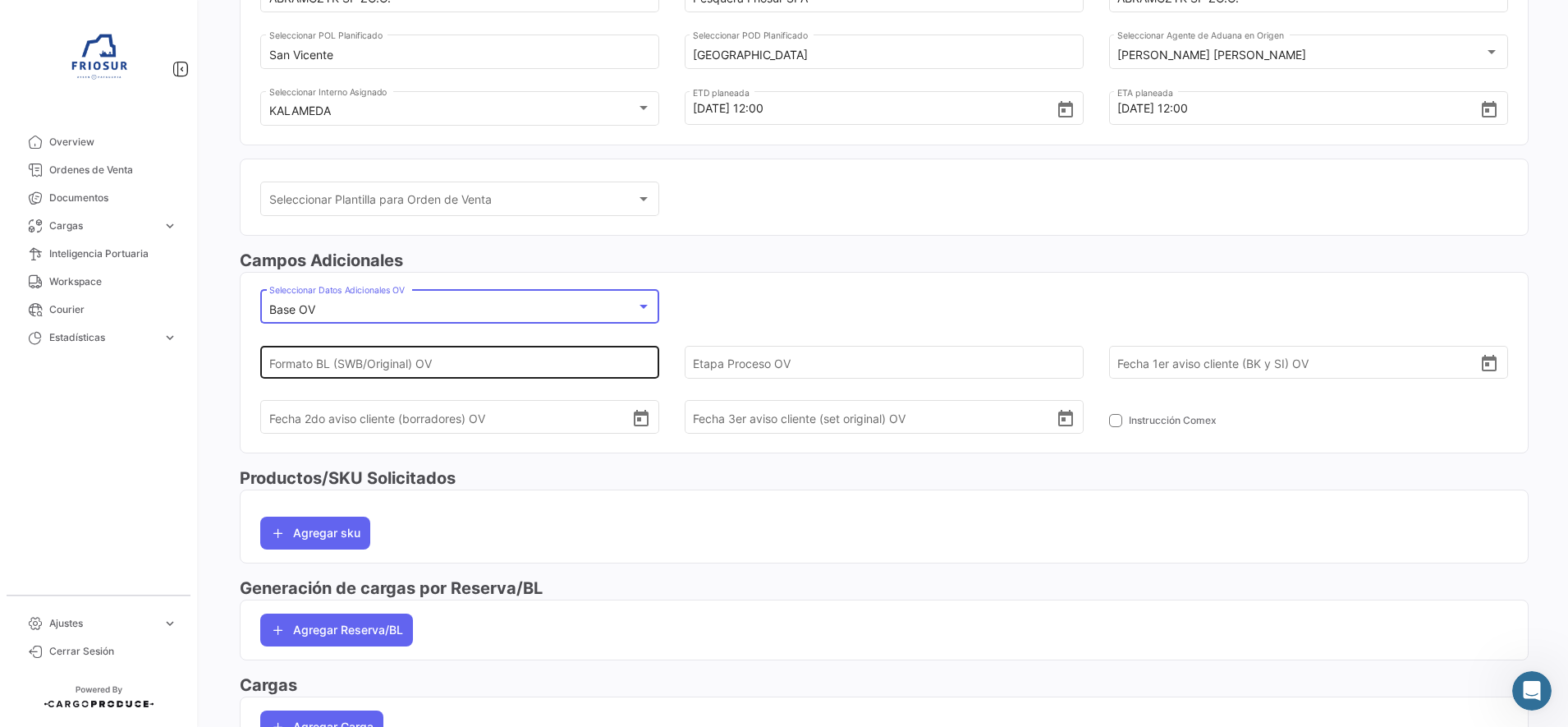
click at [509, 361] on input "Formato BL (SWB/Original) OV" at bounding box center [450, 361] width 363 height 57
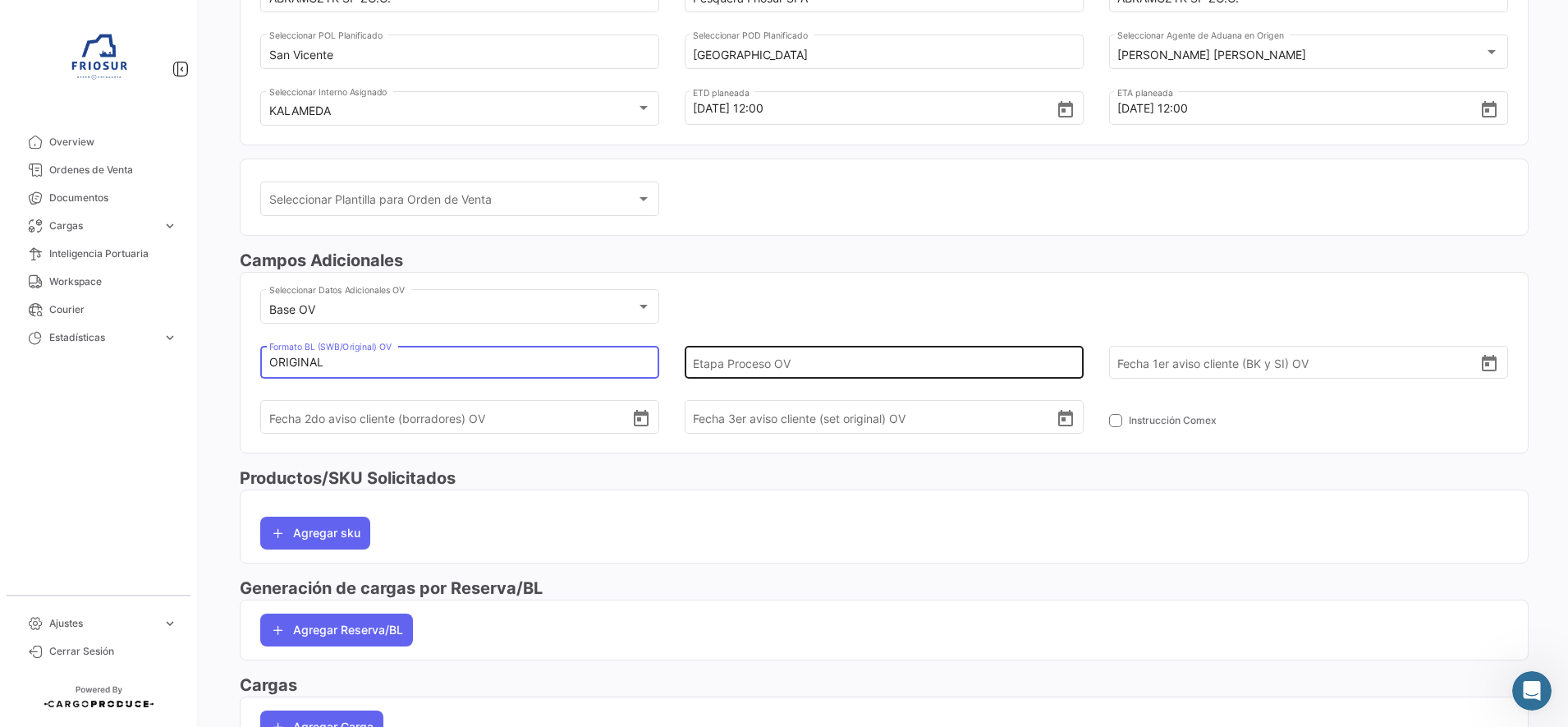
type input "ORIGINAL"
click at [703, 360] on input "Etapa Proceso OV" at bounding box center [875, 361] width 363 height 57
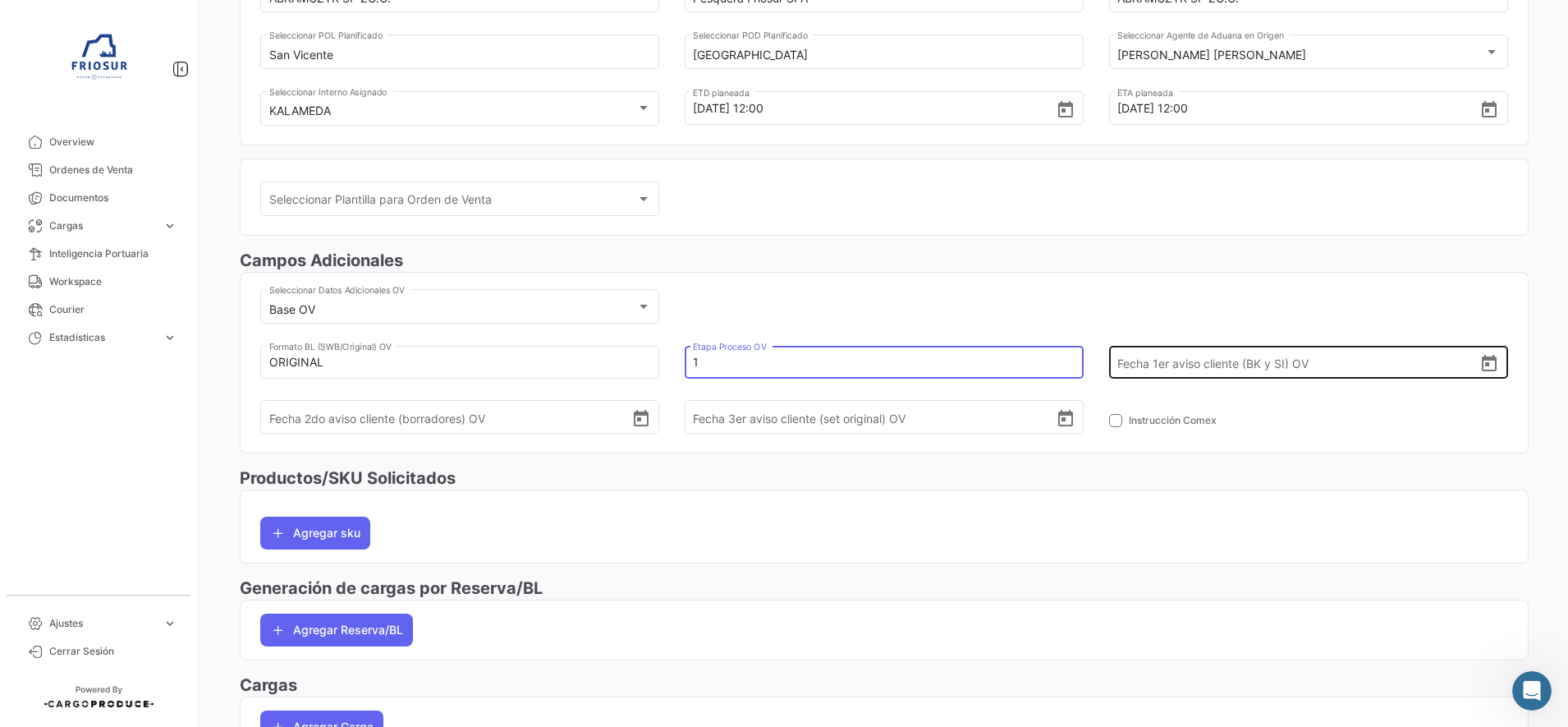
type input "1"
click at [1480, 368] on icon "Open calendar" at bounding box center [1490, 364] width 20 height 20
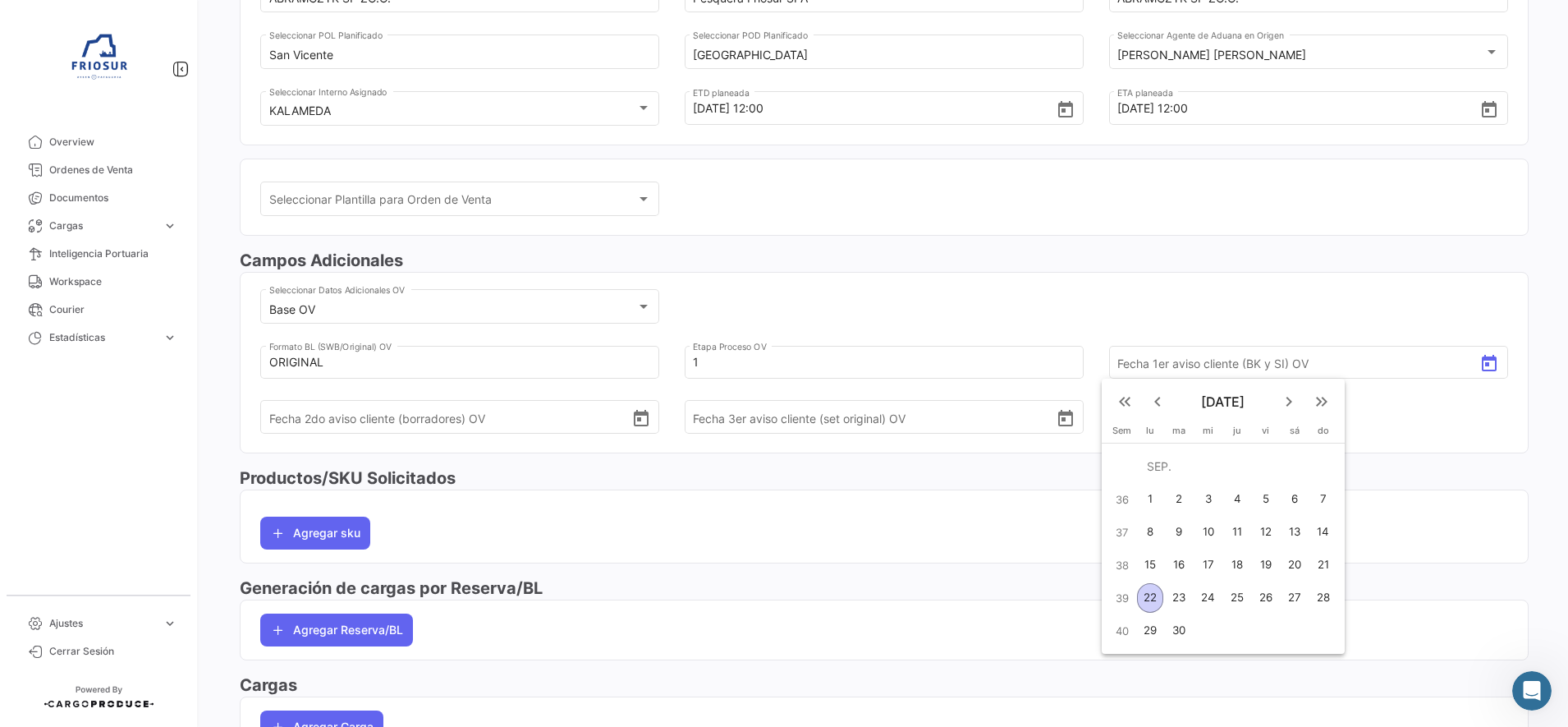
click at [1214, 564] on div "17" at bounding box center [1209, 565] width 26 height 29
type input "[DATE]"
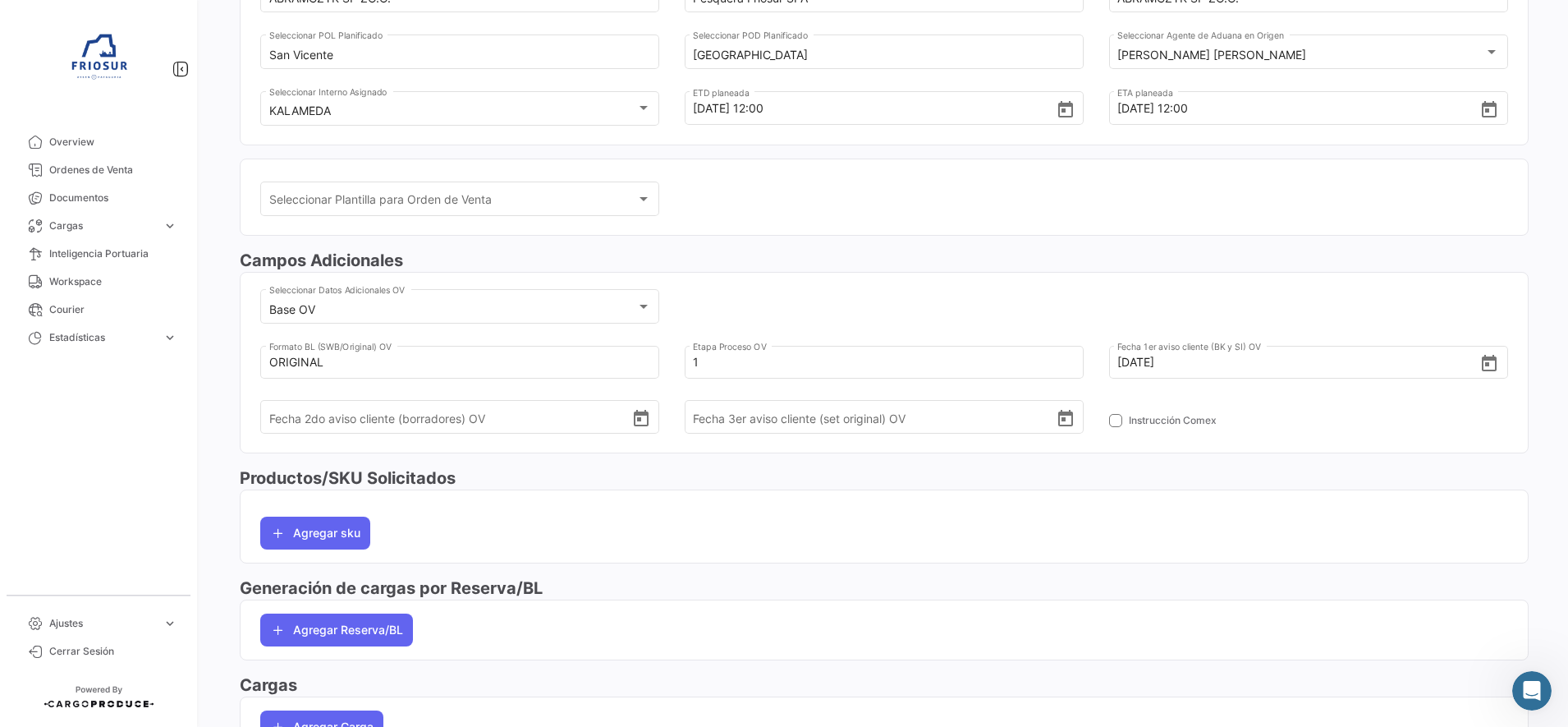
click at [1396, 463] on div "[PERSON_NAME] Adicionales Base OV Seleccionar Datos Adicionales OV ORIGINAL [PE…" at bounding box center [884, 357] width 1290 height 217
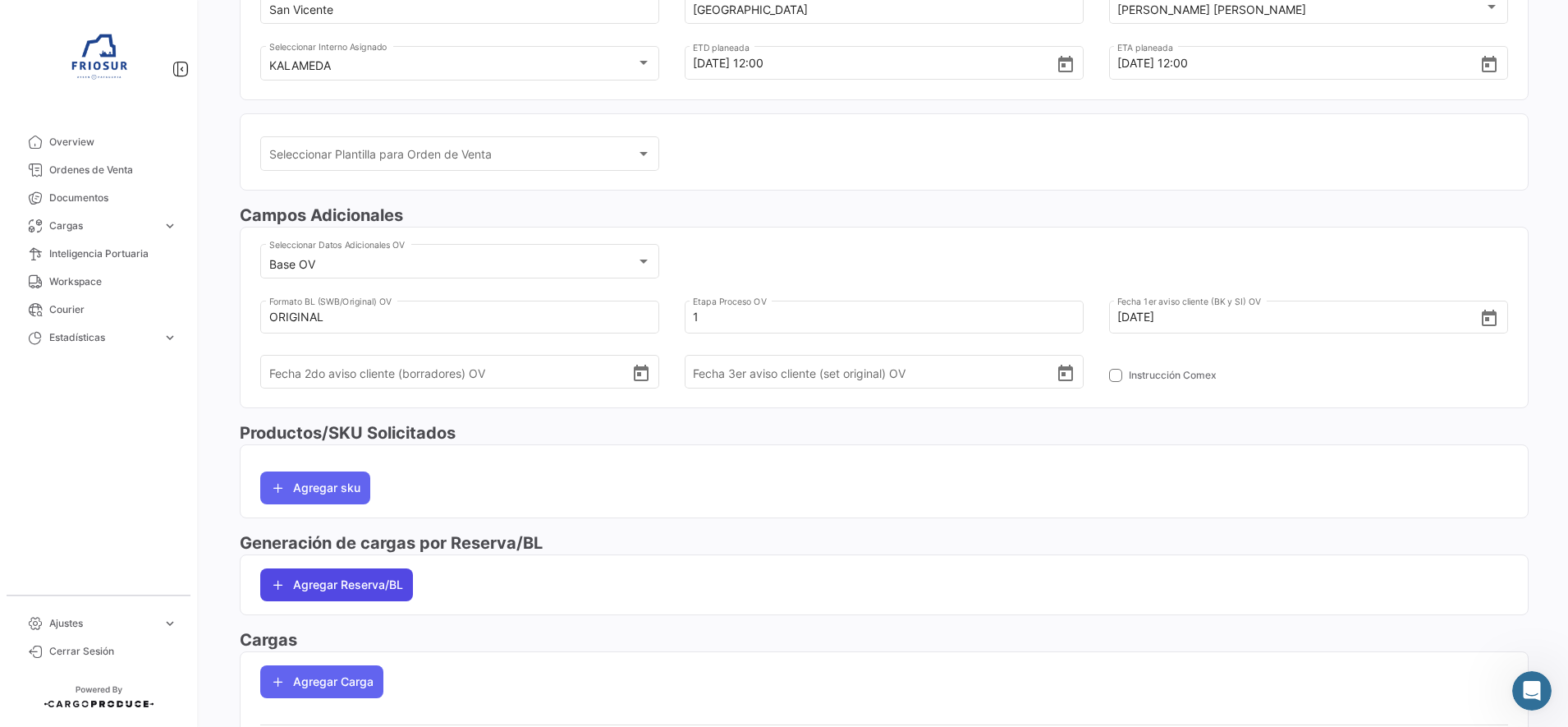
scroll to position [358, 0]
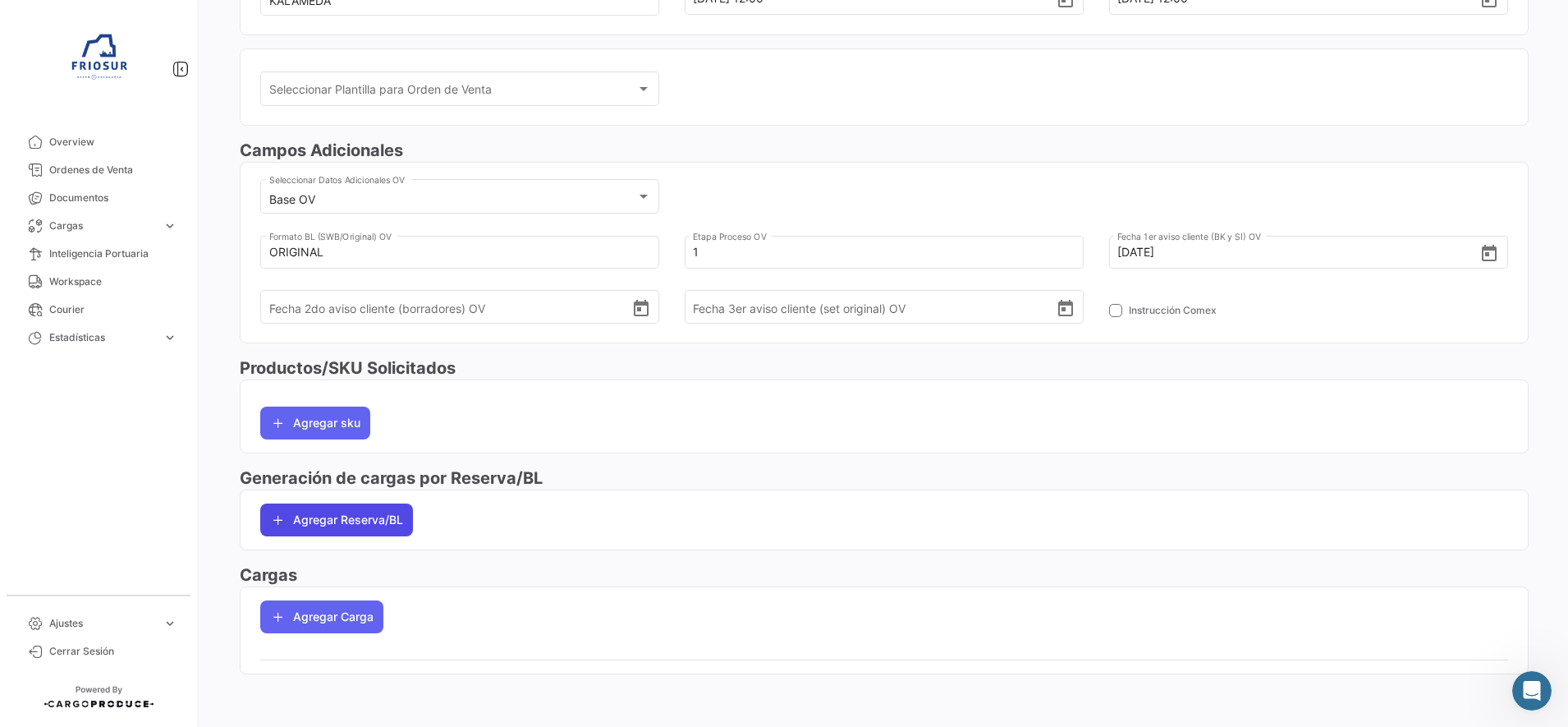
click at [325, 520] on button "Agregar Reserva/BL" at bounding box center [337, 520] width 153 height 33
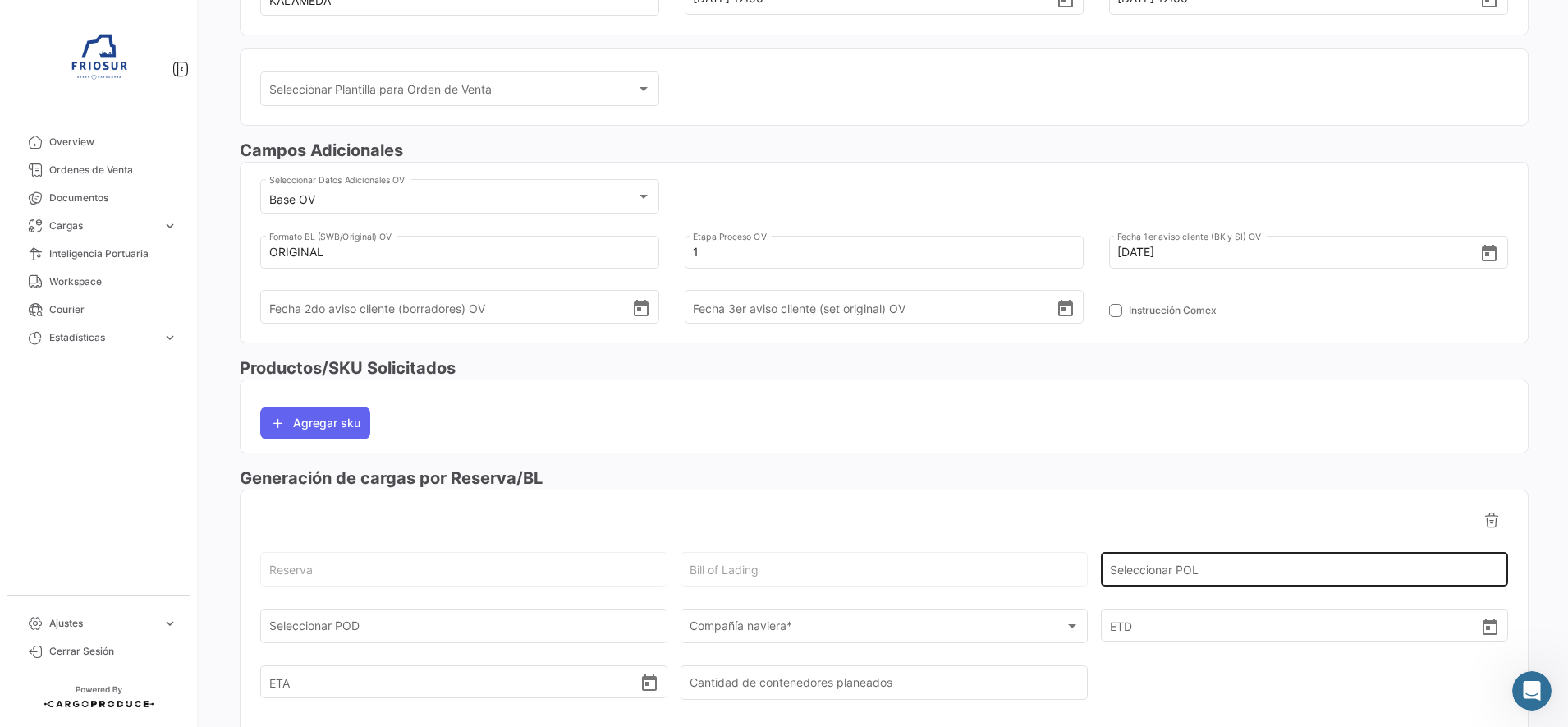
click at [1192, 560] on div "Seleccionar POL" at bounding box center [1305, 569] width 390 height 38
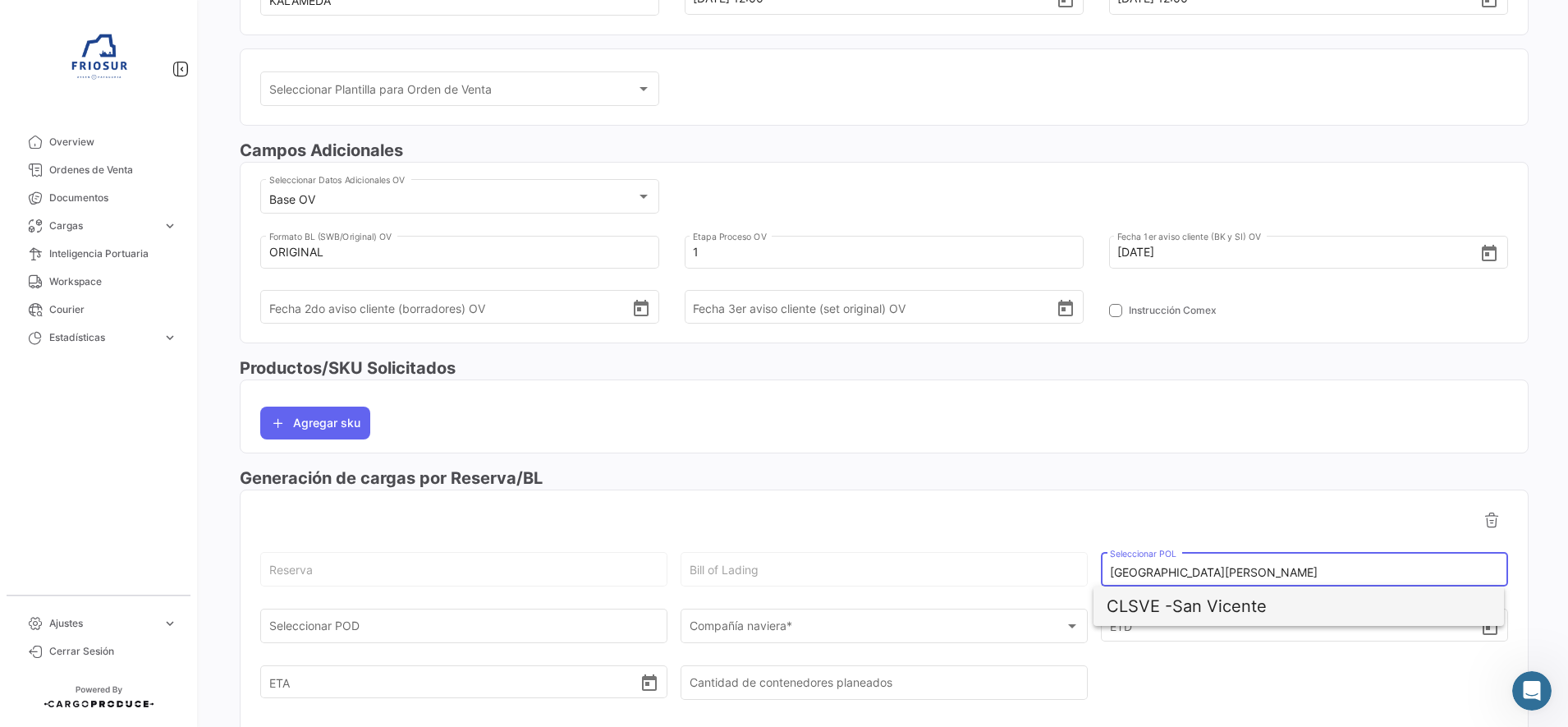
click at [1147, 604] on span "CLSVE -" at bounding box center [1139, 606] width 66 height 20
type input "San Vicente"
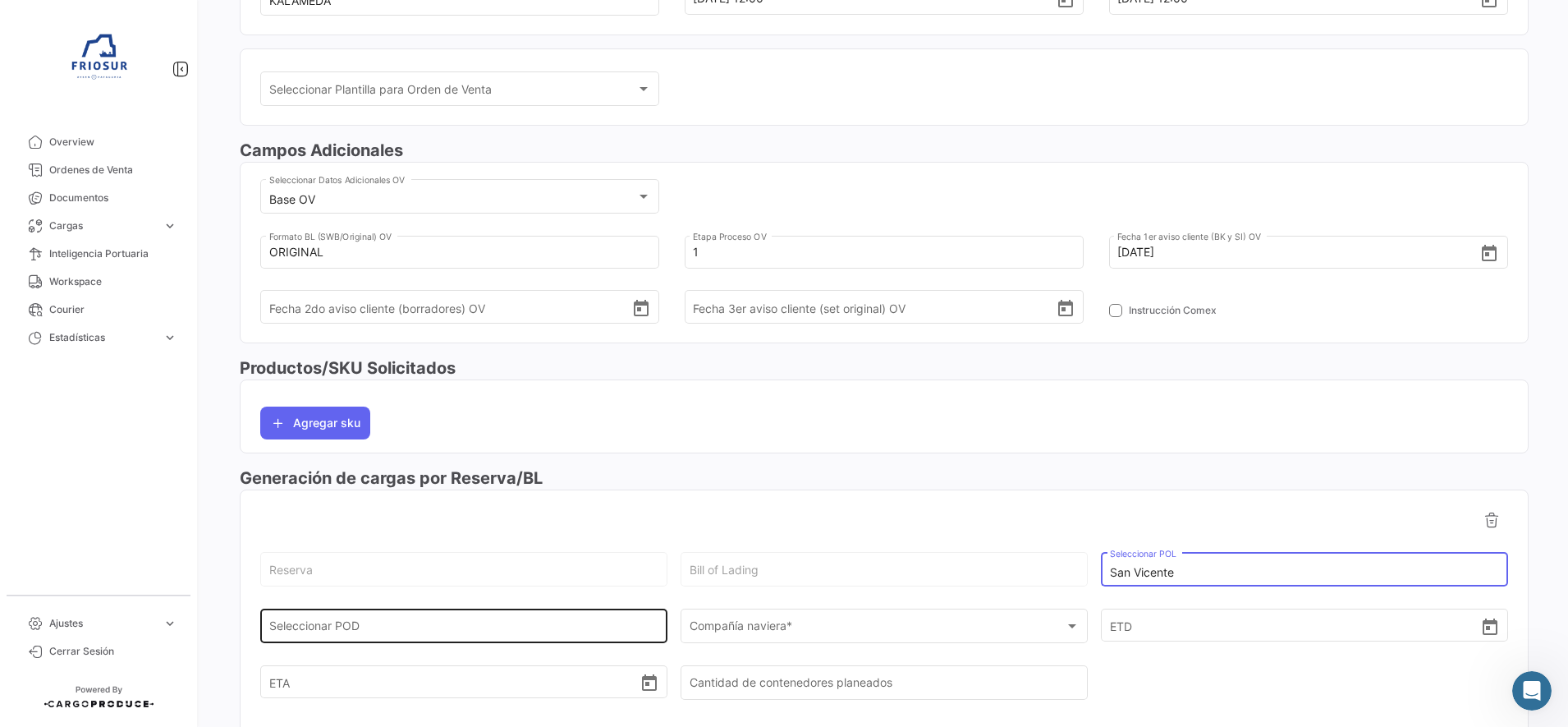
click at [547, 634] on input "Seleccionar POD" at bounding box center [464, 629] width 390 height 14
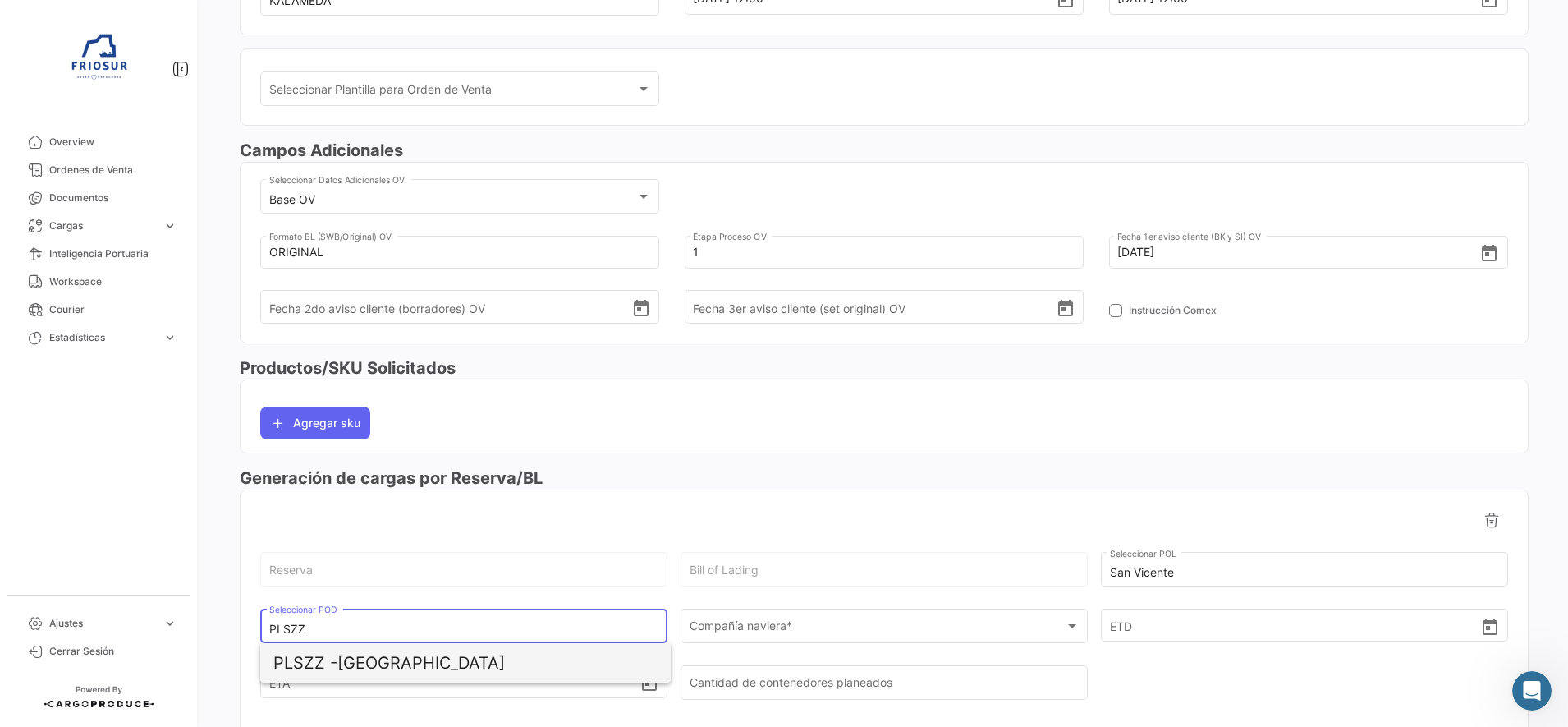
click at [491, 659] on span "PLSZZ - [GEOGRAPHIC_DATA]" at bounding box center [465, 661] width 384 height 39
type input "[GEOGRAPHIC_DATA]"
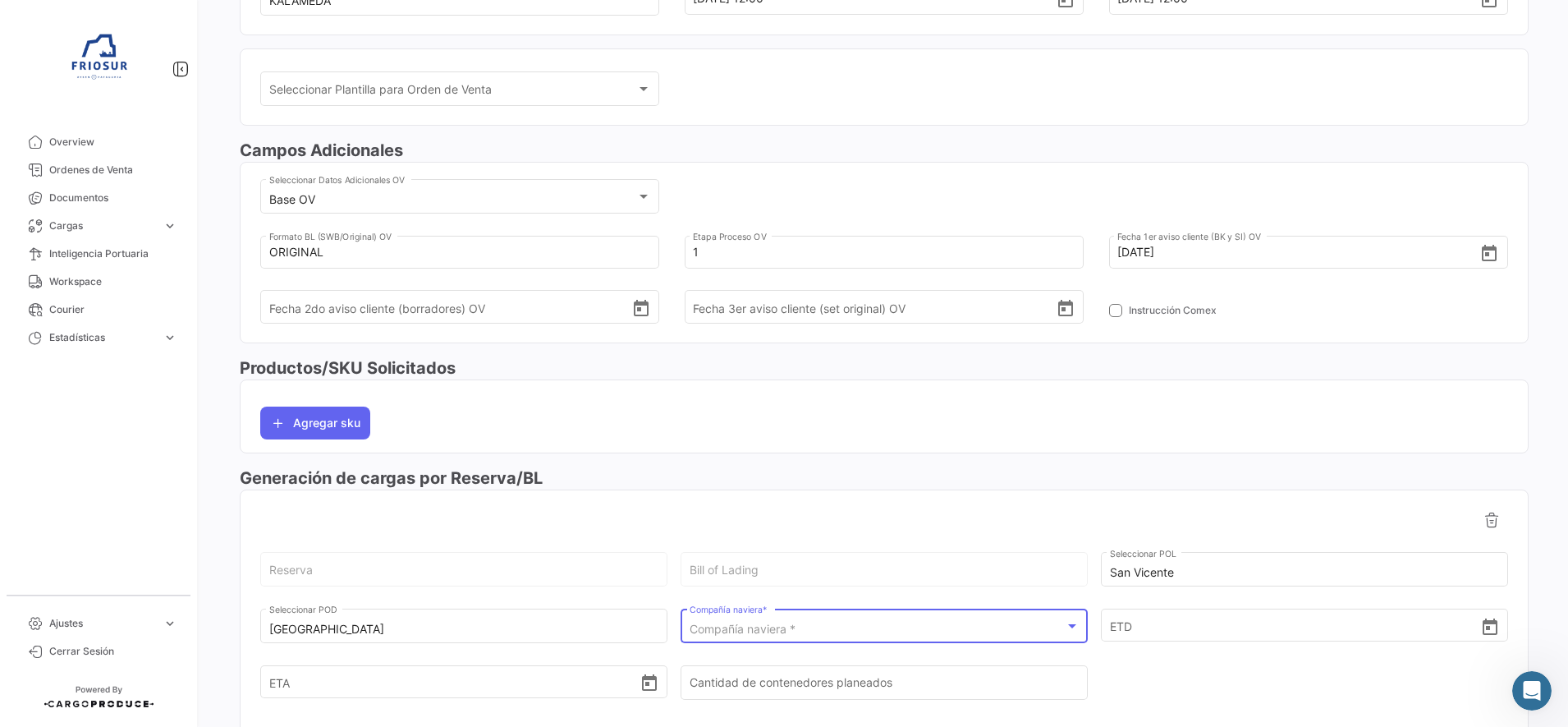
click at [710, 631] on span "Compañía naviera *" at bounding box center [743, 628] width 106 height 14
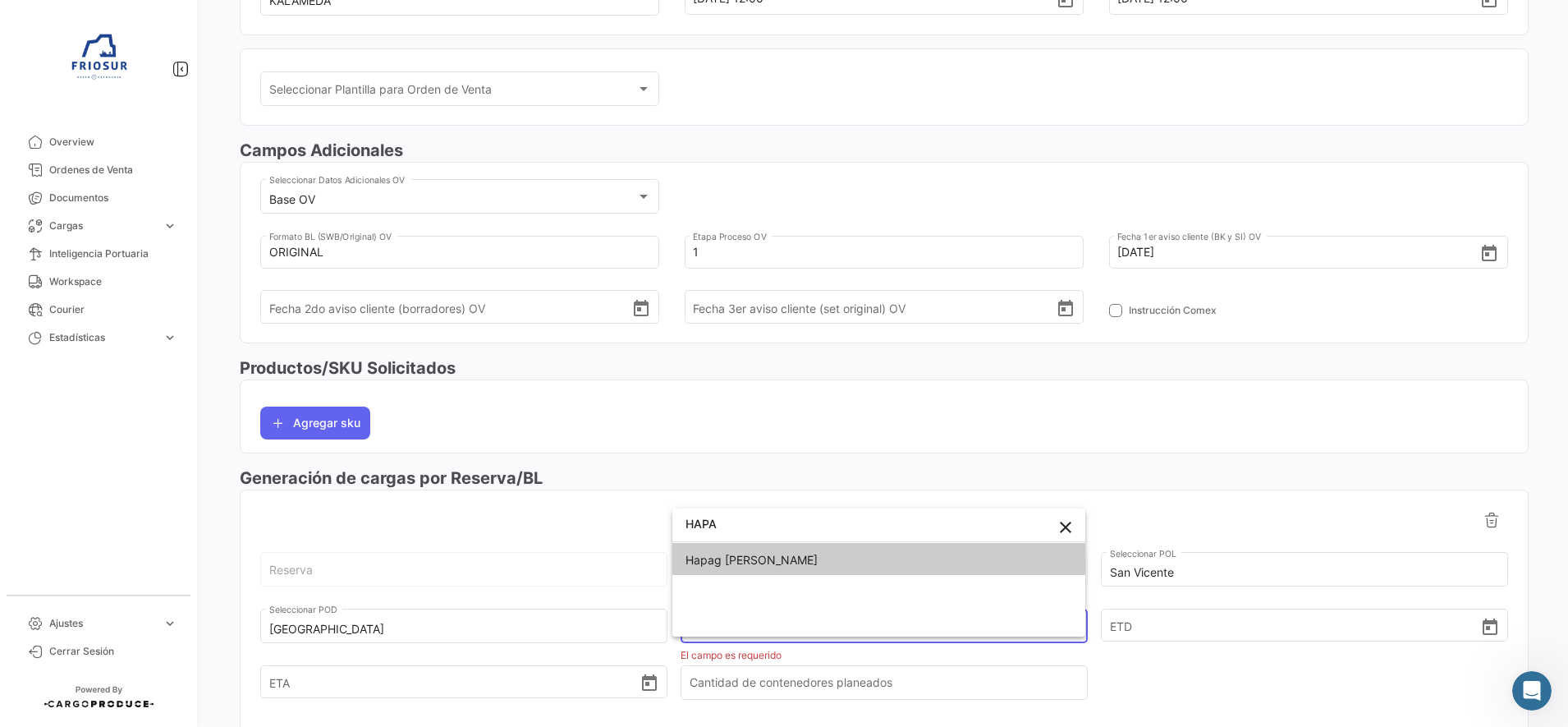
type input "HAPA"
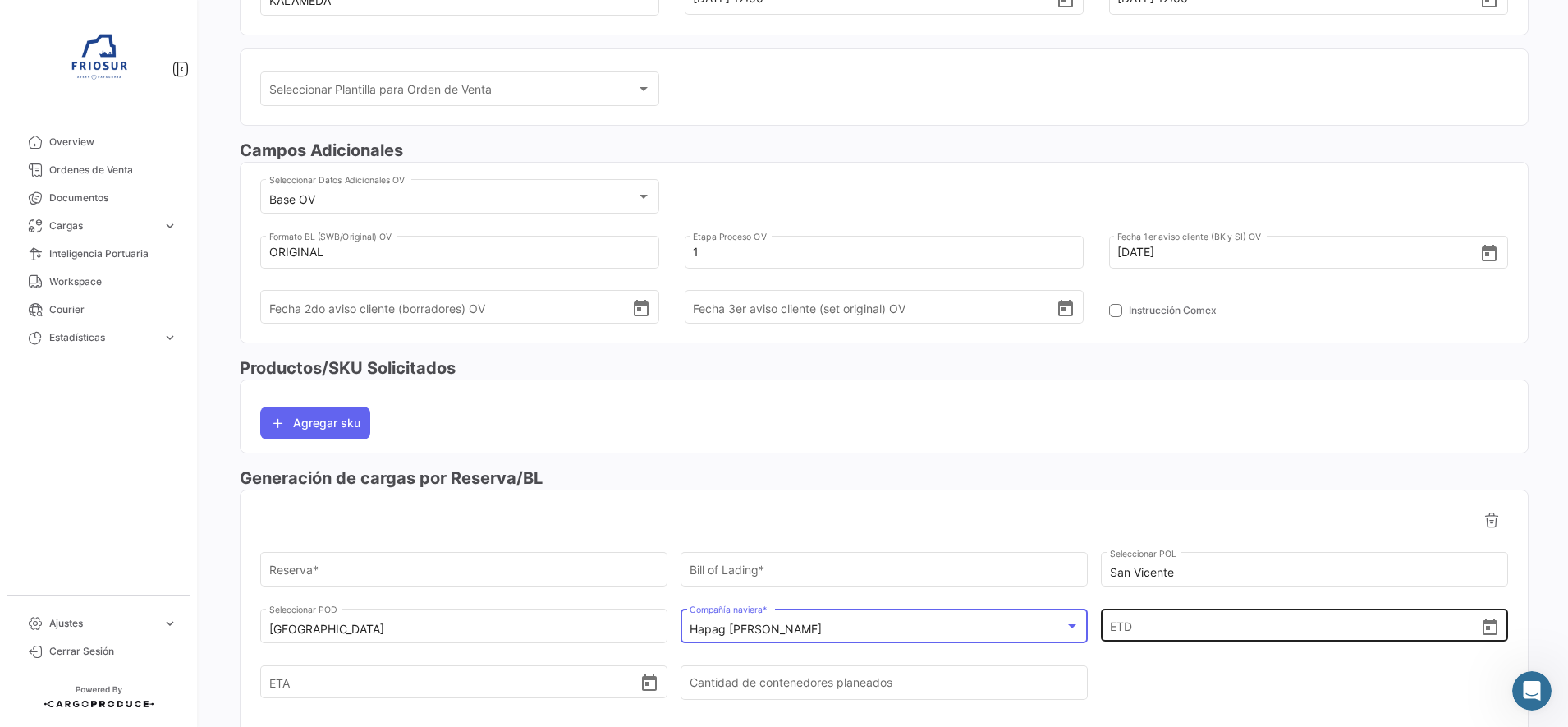
click at [1485, 621] on icon "Open calendar" at bounding box center [1490, 626] width 15 height 16
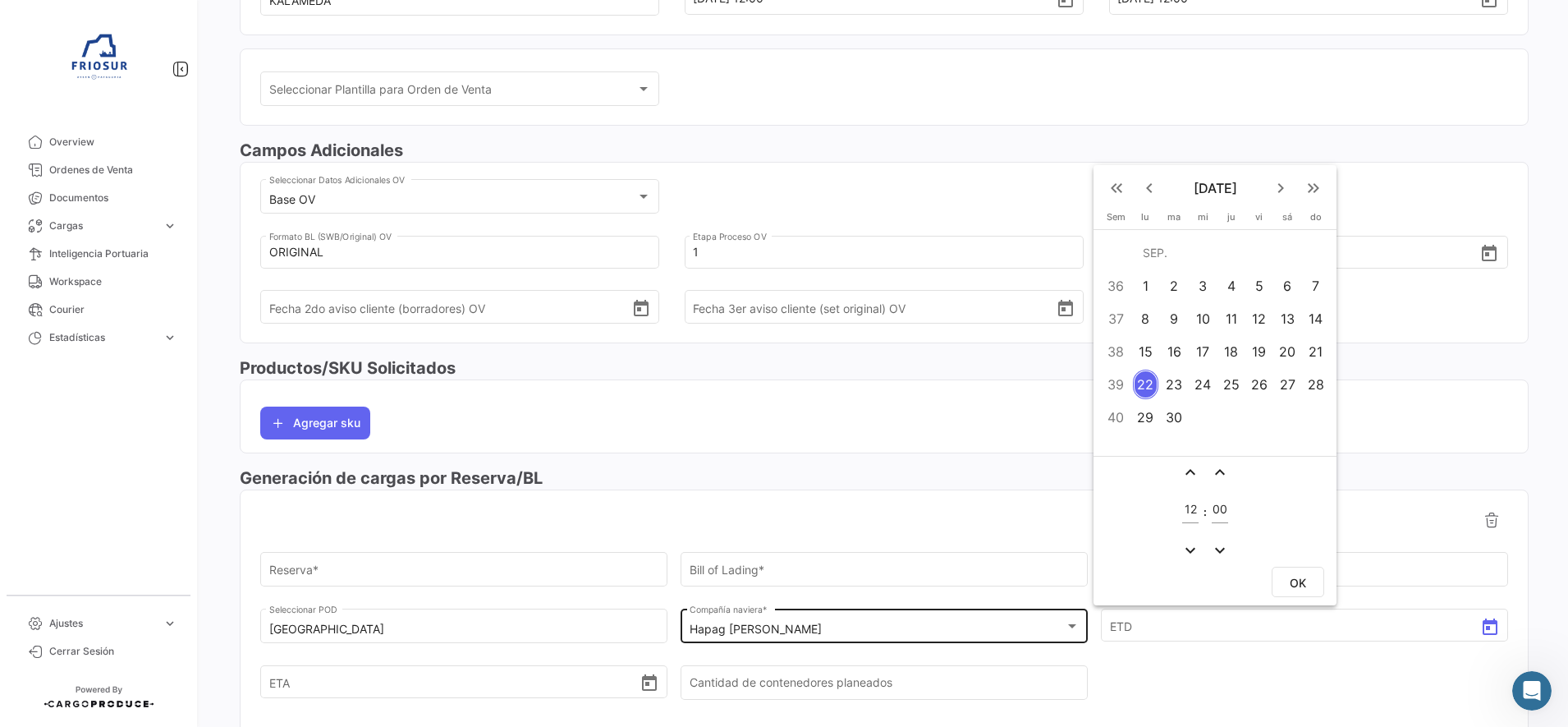
click at [1165, 389] on div "23" at bounding box center [1174, 384] width 26 height 29
drag, startPoint x: 1305, startPoint y: 579, endPoint x: 1292, endPoint y: 585, distance: 14.3
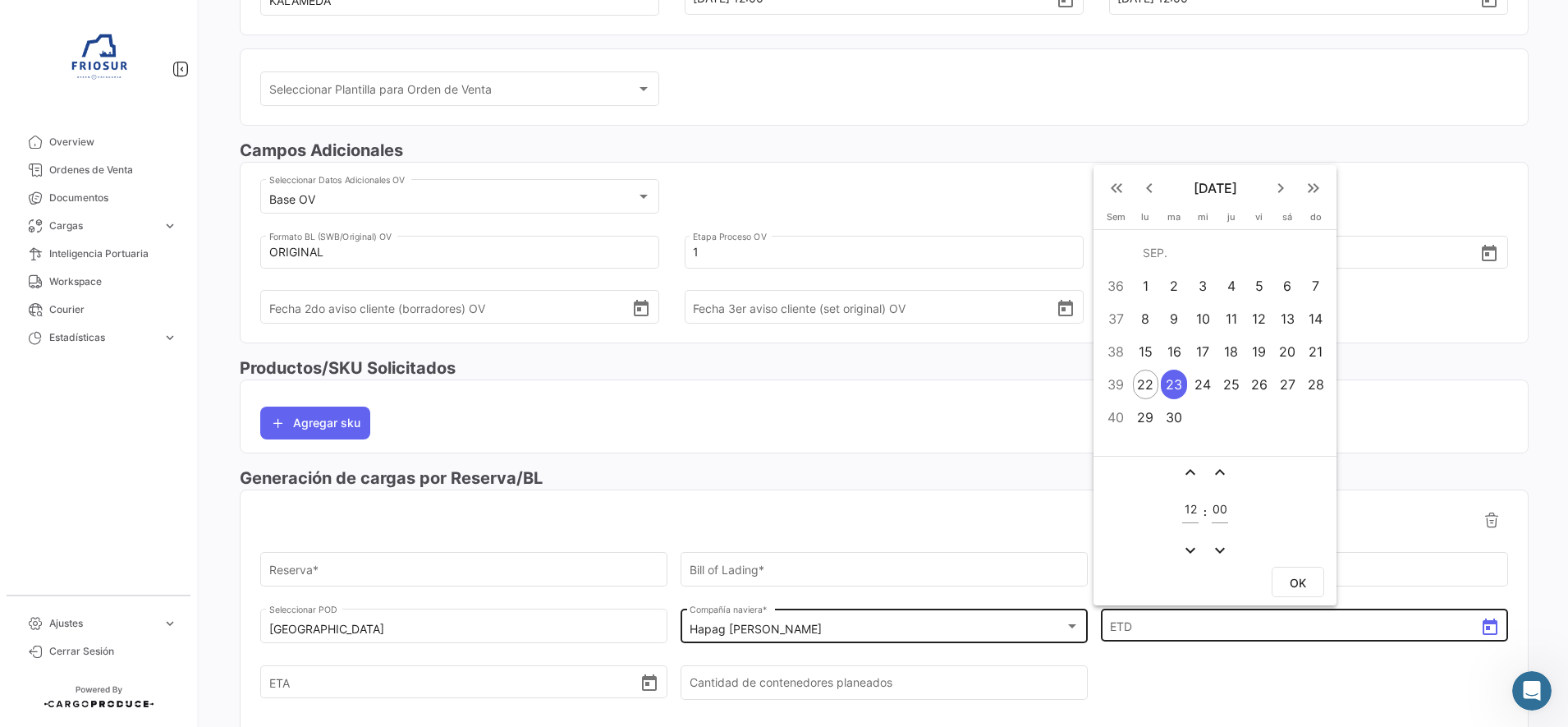
click at [1304, 580] on span "OK" at bounding box center [1298, 581] width 16 height 14
type input "[DATE] 12:00"
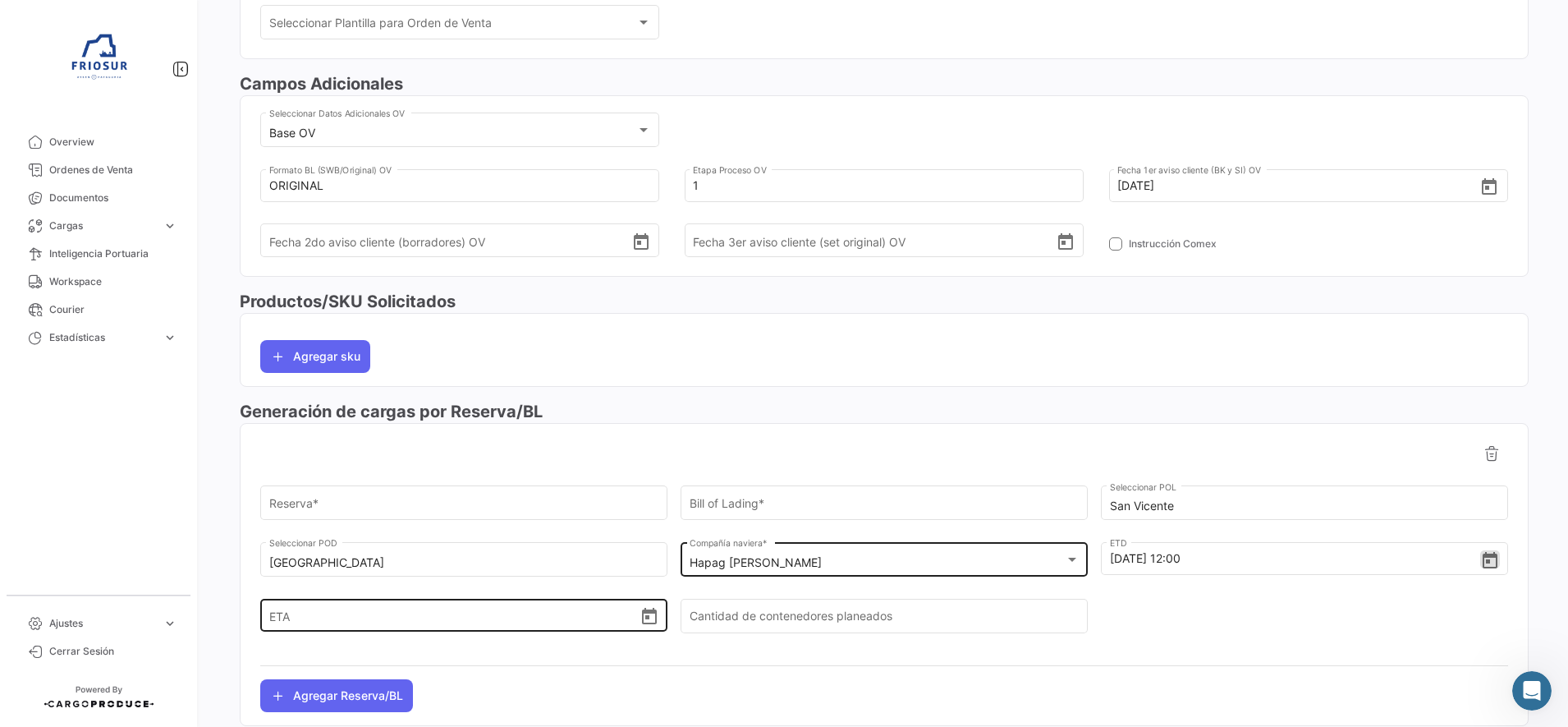
scroll to position [460, 0]
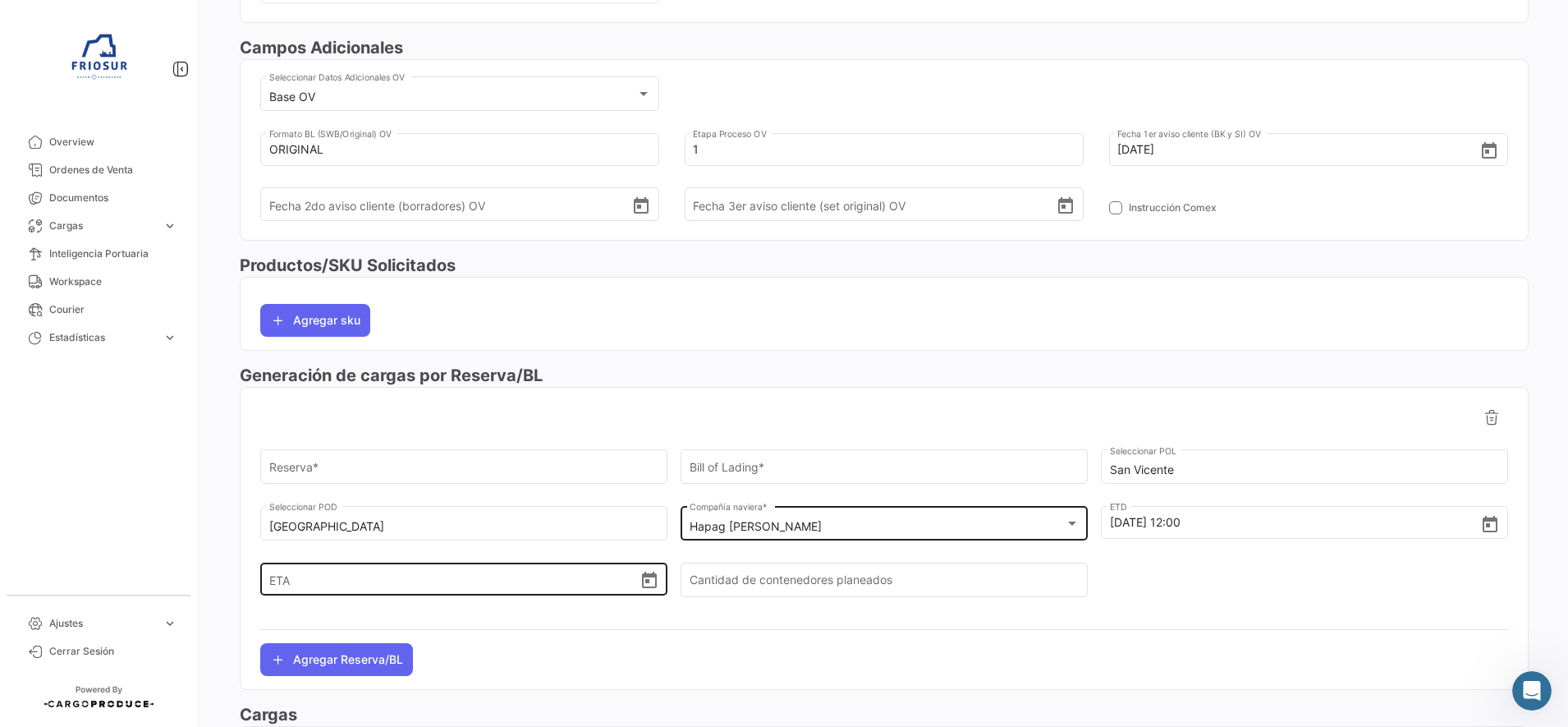
click at [654, 569] on div "ETA" at bounding box center [464, 564] width 390 height 61
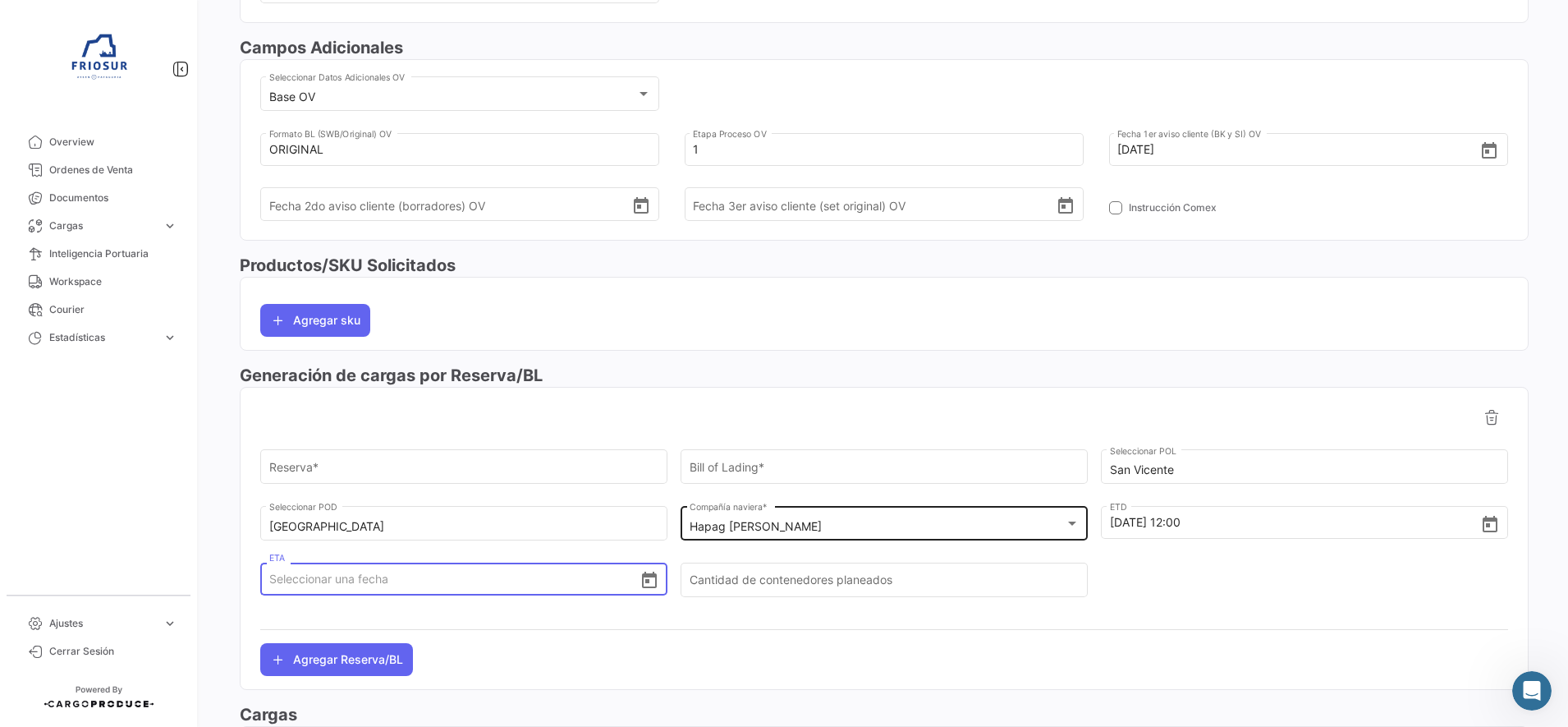
click at [645, 578] on icon "Open calendar" at bounding box center [650, 581] width 20 height 20
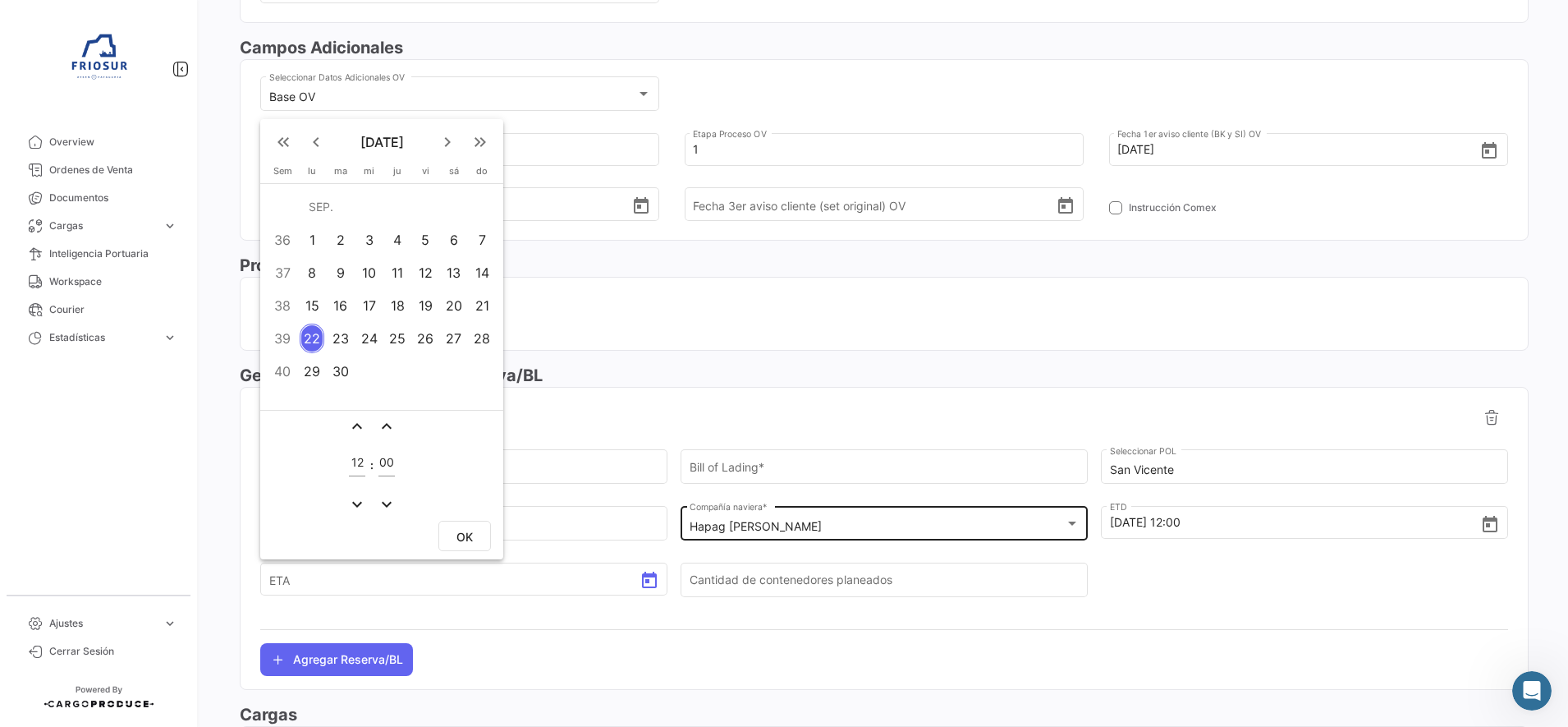
click at [453, 137] on mat-icon "keyboard_arrow_right" at bounding box center [448, 142] width 20 height 20
click at [482, 198] on div "2" at bounding box center [482, 207] width 26 height 29
click at [461, 550] on button "OK" at bounding box center [465, 535] width 53 height 30
type input "[DATE] 12:00"
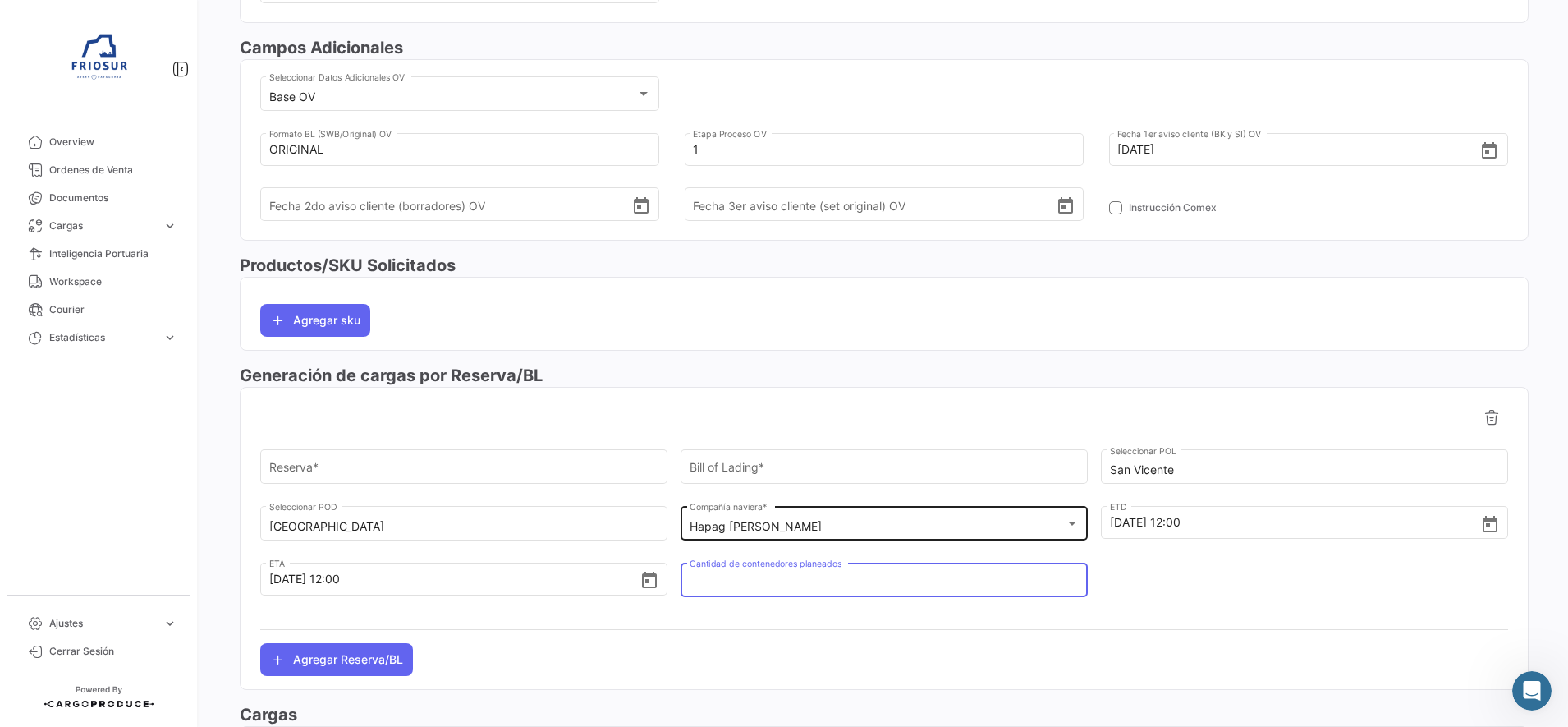
click at [727, 577] on input "Cantidad de contenedores planeados" at bounding box center [885, 582] width 390 height 14
type input "1"
click at [633, 460] on div "Reserva *" at bounding box center [464, 466] width 390 height 38
paste input "90139593"
type input "90139593"
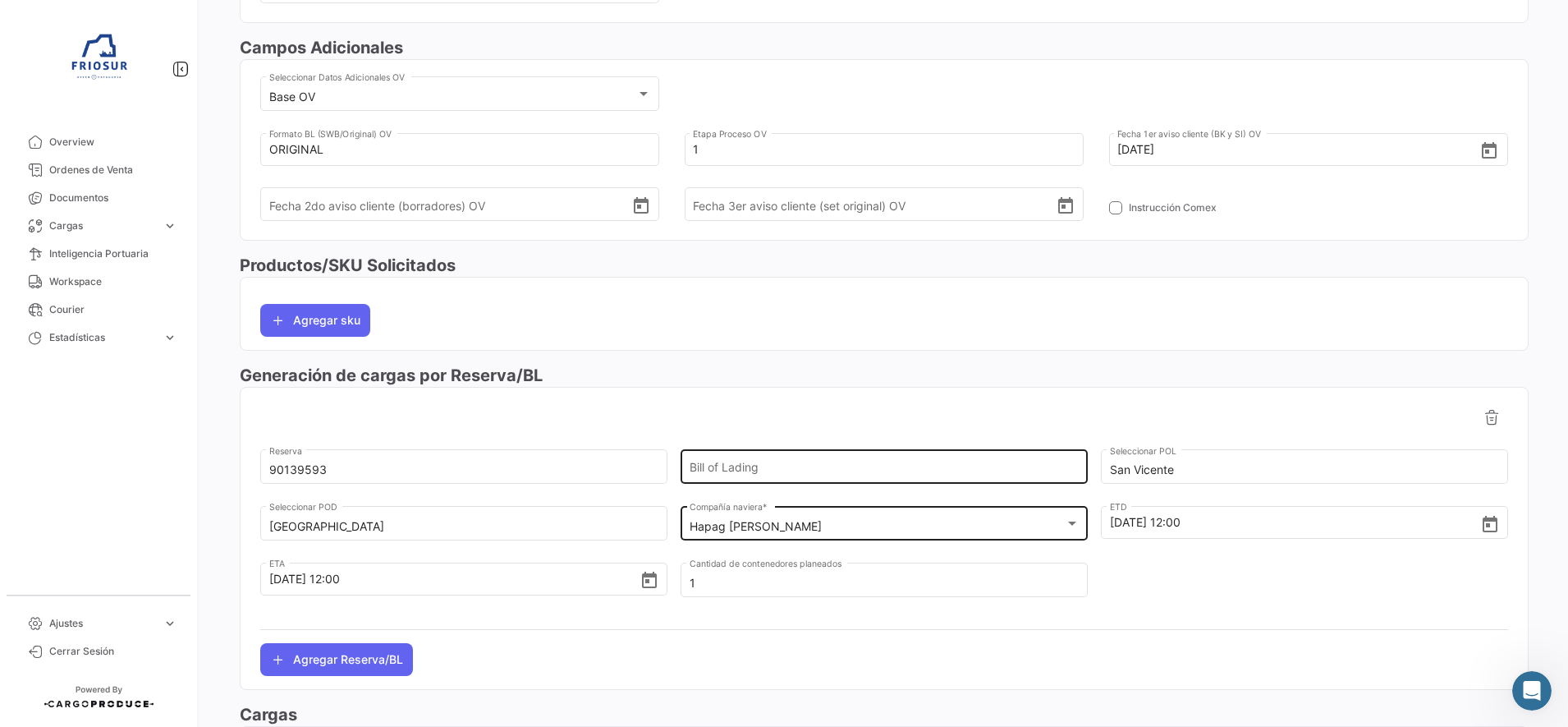
click at [792, 461] on div "Bill of Lading" at bounding box center [885, 466] width 390 height 38
paste input "HLCUSCL250942866"
type input "HLCUSCL250942866"
click at [1200, 588] on div at bounding box center [1305, 587] width 408 height 56
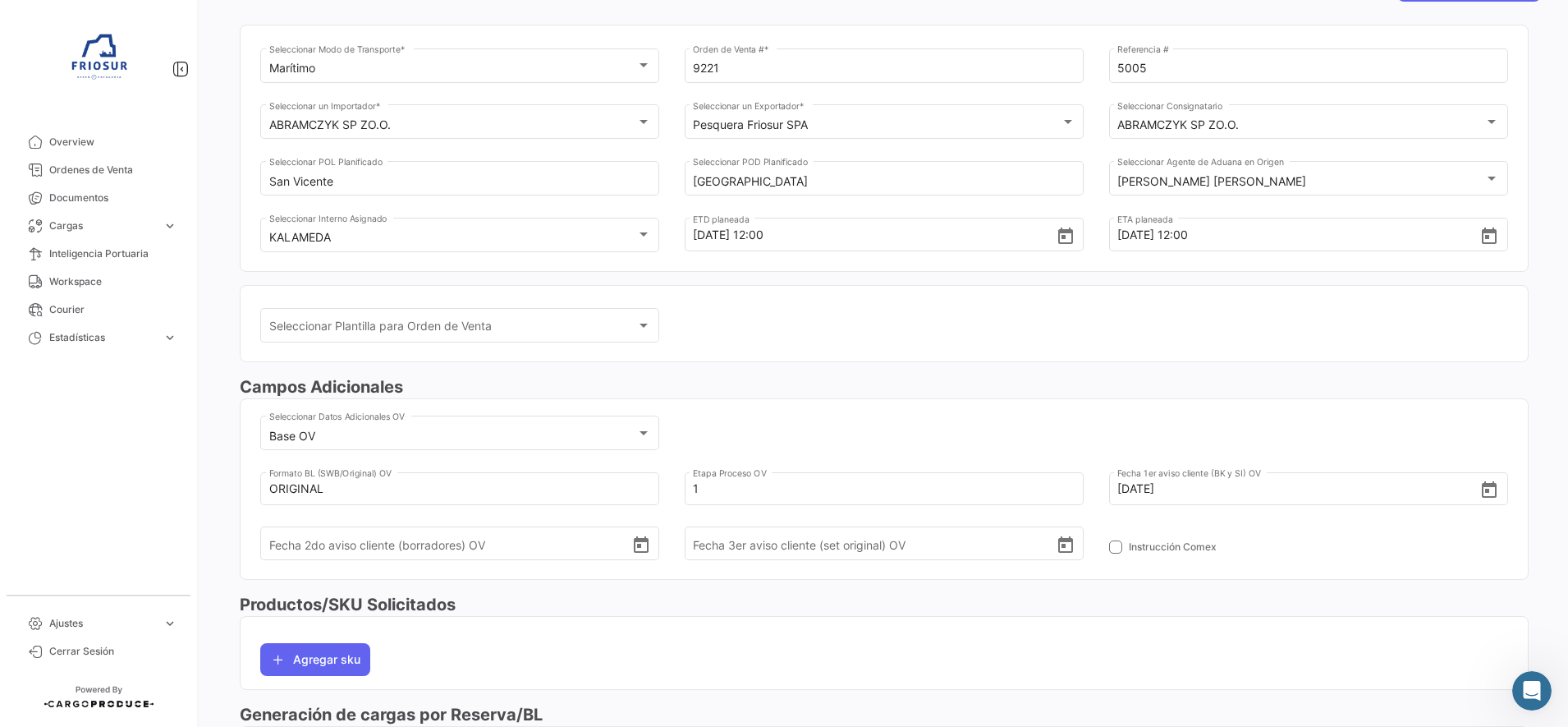
scroll to position [0, 0]
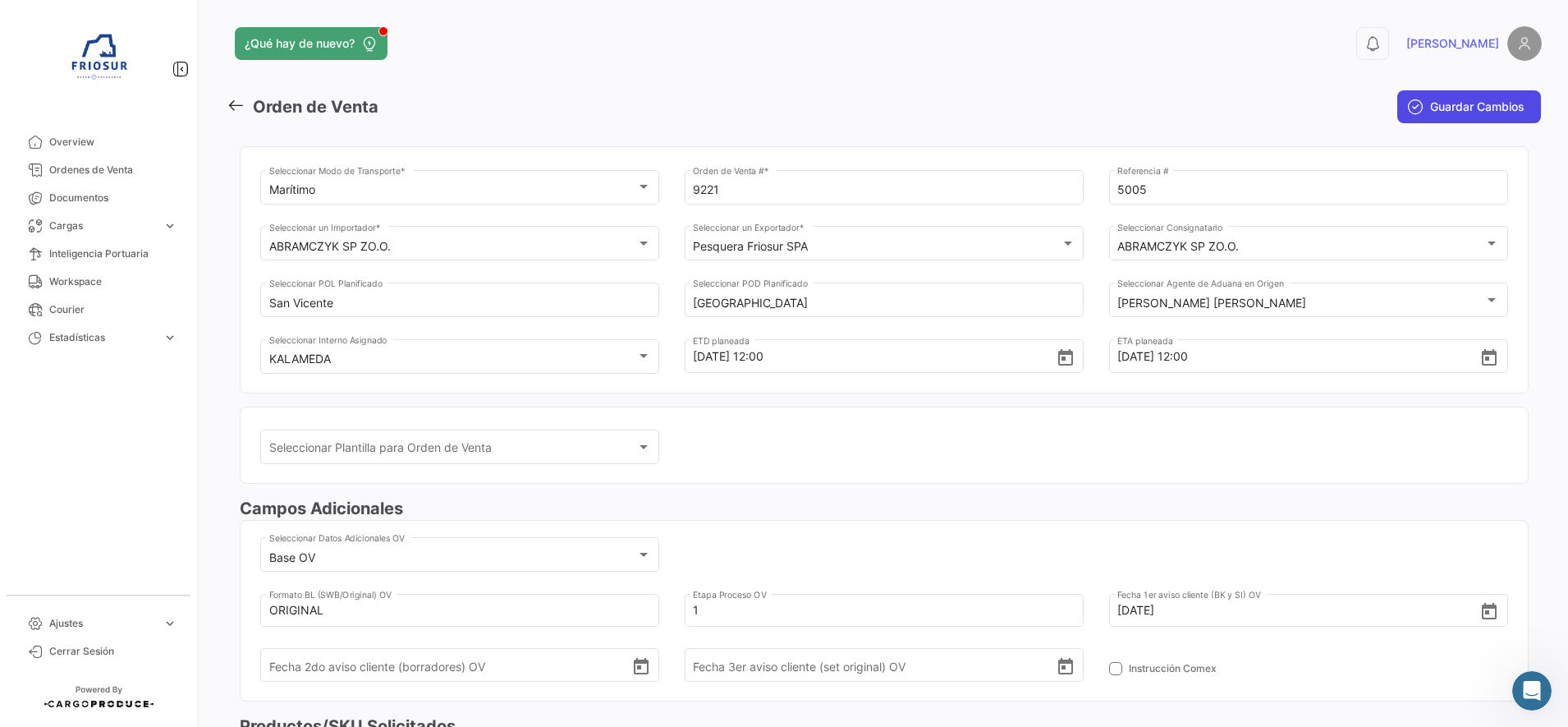
click at [1485, 104] on span "Guardar Cambios" at bounding box center [1478, 106] width 95 height 16
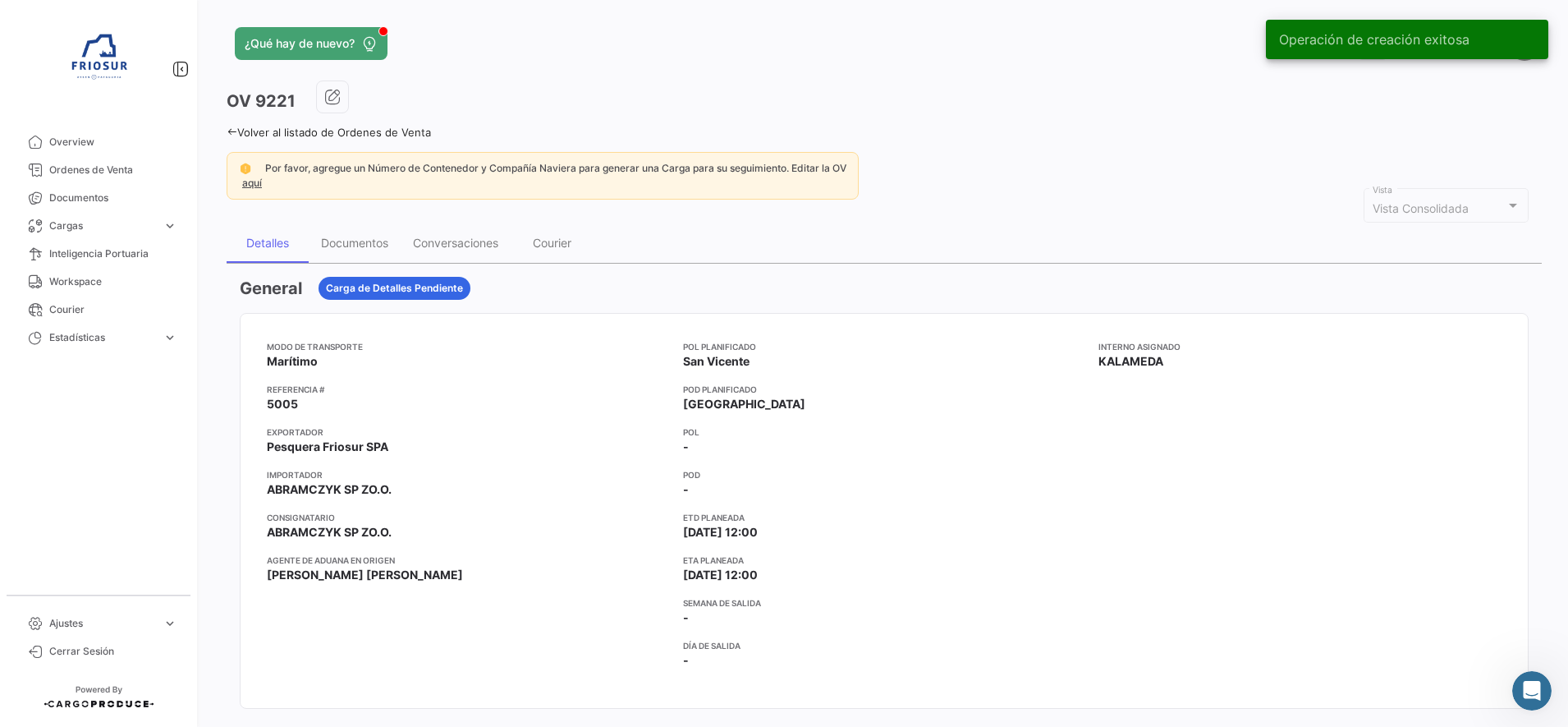
click at [230, 133] on icon at bounding box center [232, 132] width 11 height 11
